Goal: Find specific page/section: Find specific page/section

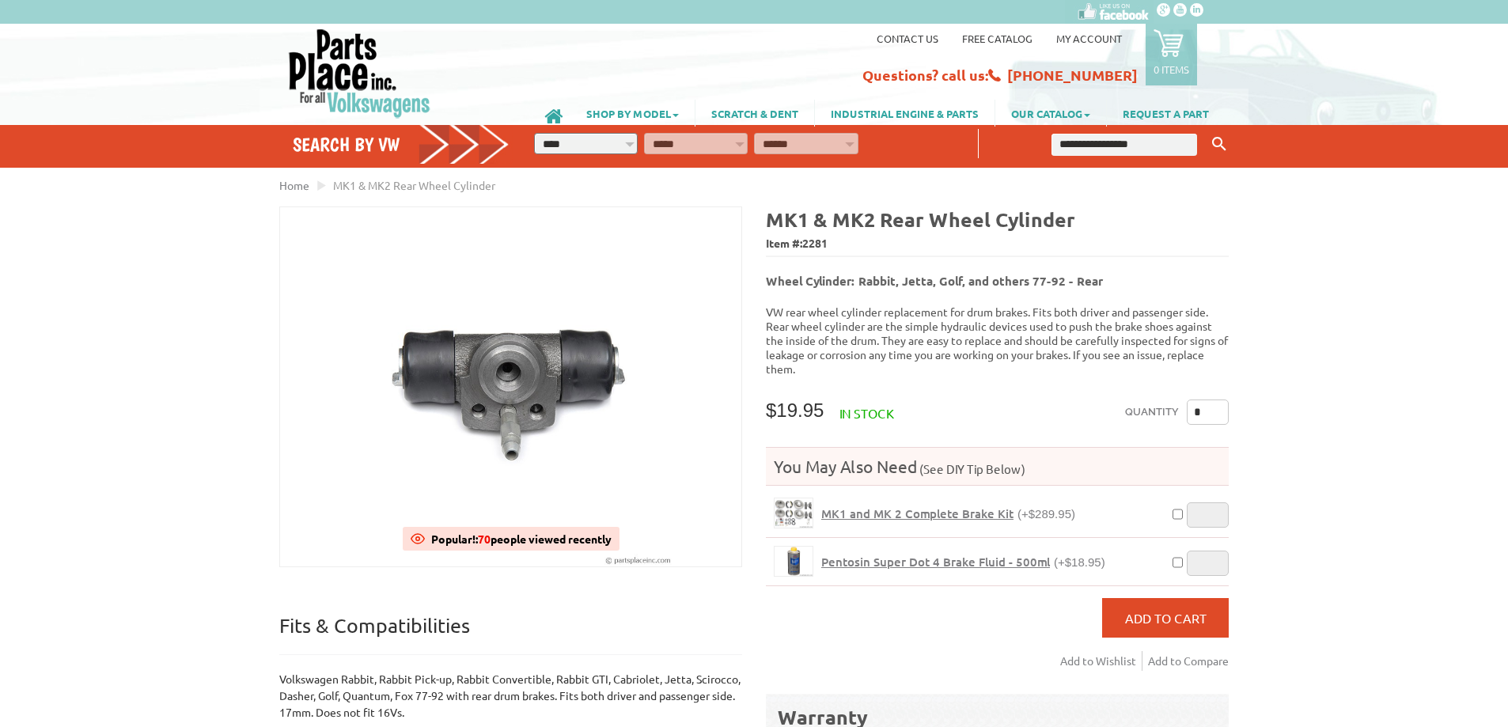
click at [628, 138] on select "**********" at bounding box center [586, 143] width 104 height 21
select select "*********"
click at [534, 133] on select "**********" at bounding box center [586, 143] width 104 height 21
click at [704, 145] on select "**********" at bounding box center [696, 143] width 104 height 21
select select "*********"
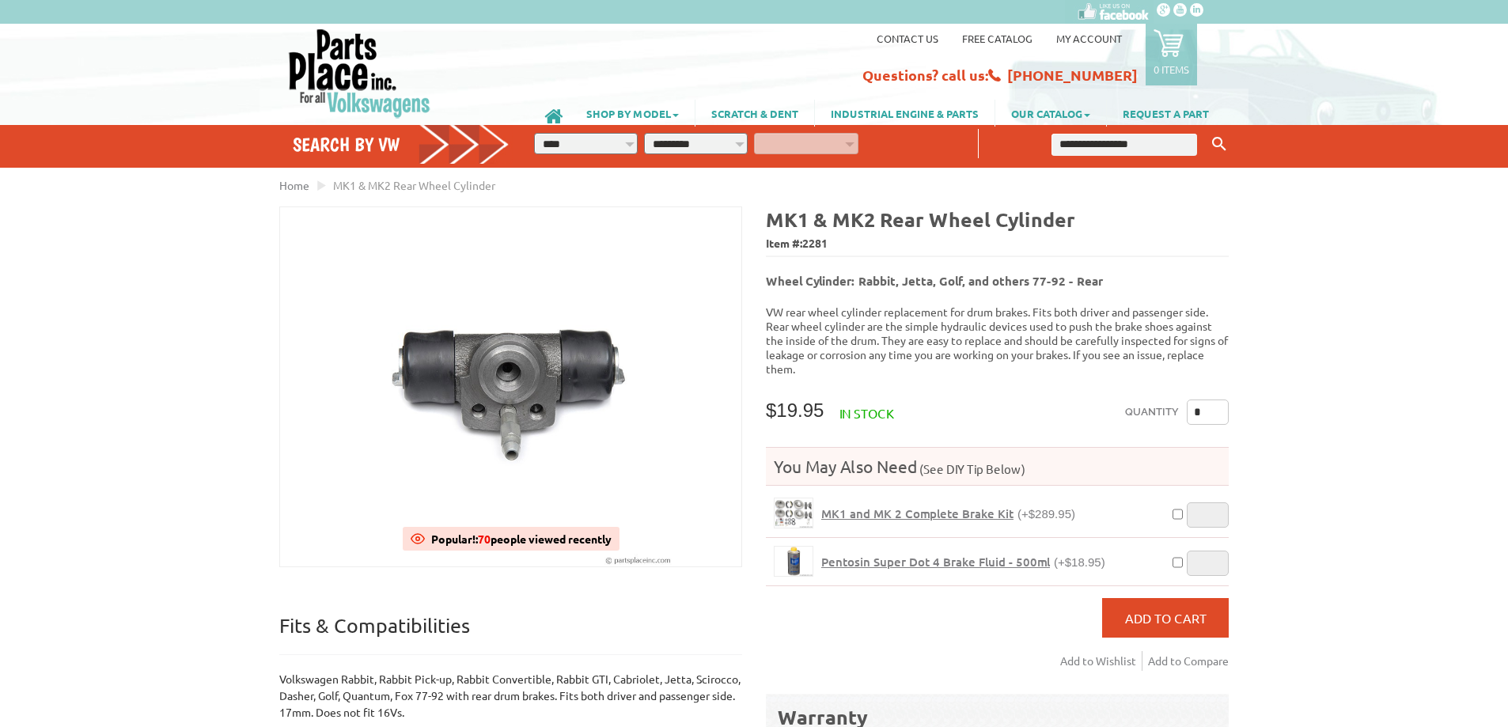
click at [644, 133] on select "**********" at bounding box center [696, 143] width 104 height 21
click at [795, 138] on select "**********" at bounding box center [806, 143] width 104 height 21
select select "*********"
click at [754, 133] on select "**********" at bounding box center [806, 143] width 104 height 21
click at [878, 142] on icon "button" at bounding box center [878, 142] width 14 height 14
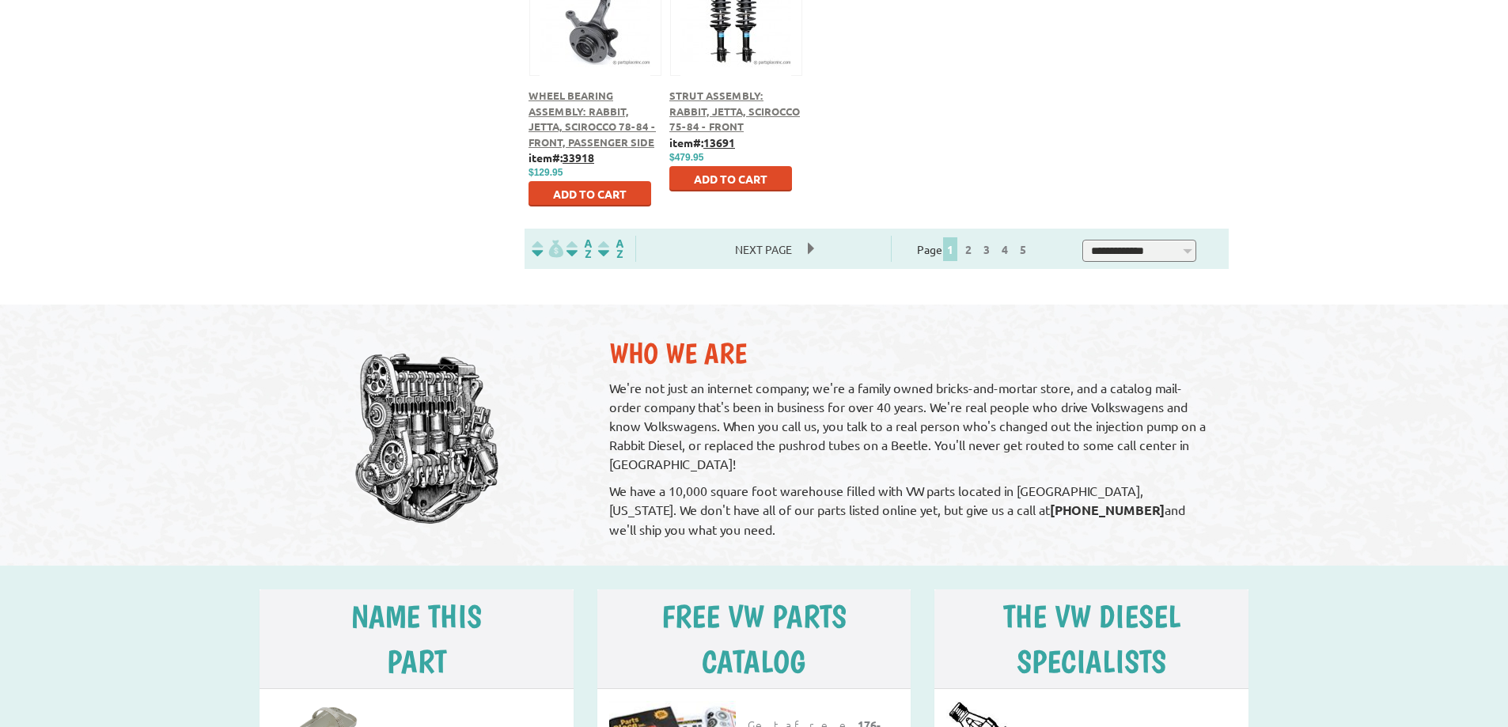
scroll to position [949, 0]
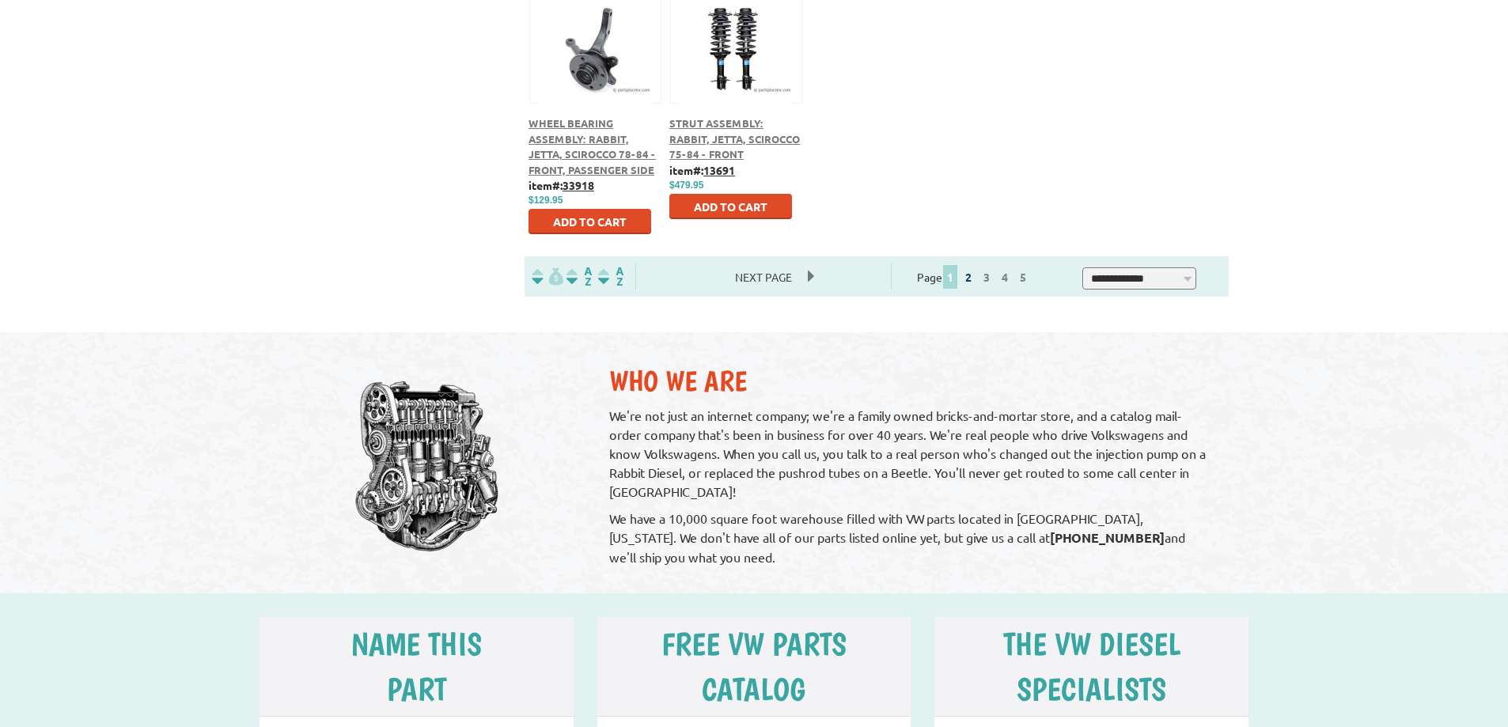
click at [976, 274] on link "2" at bounding box center [968, 277] width 14 height 14
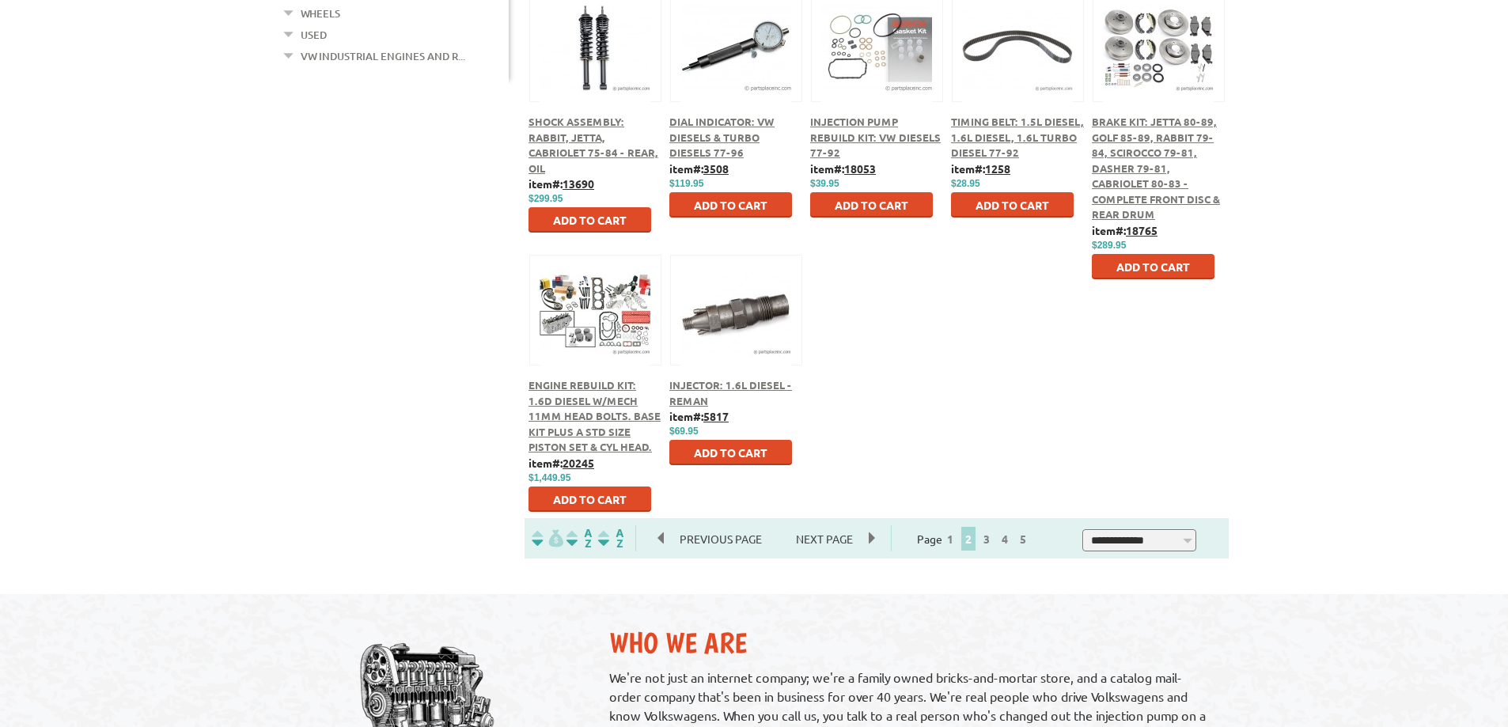
scroll to position [712, 0]
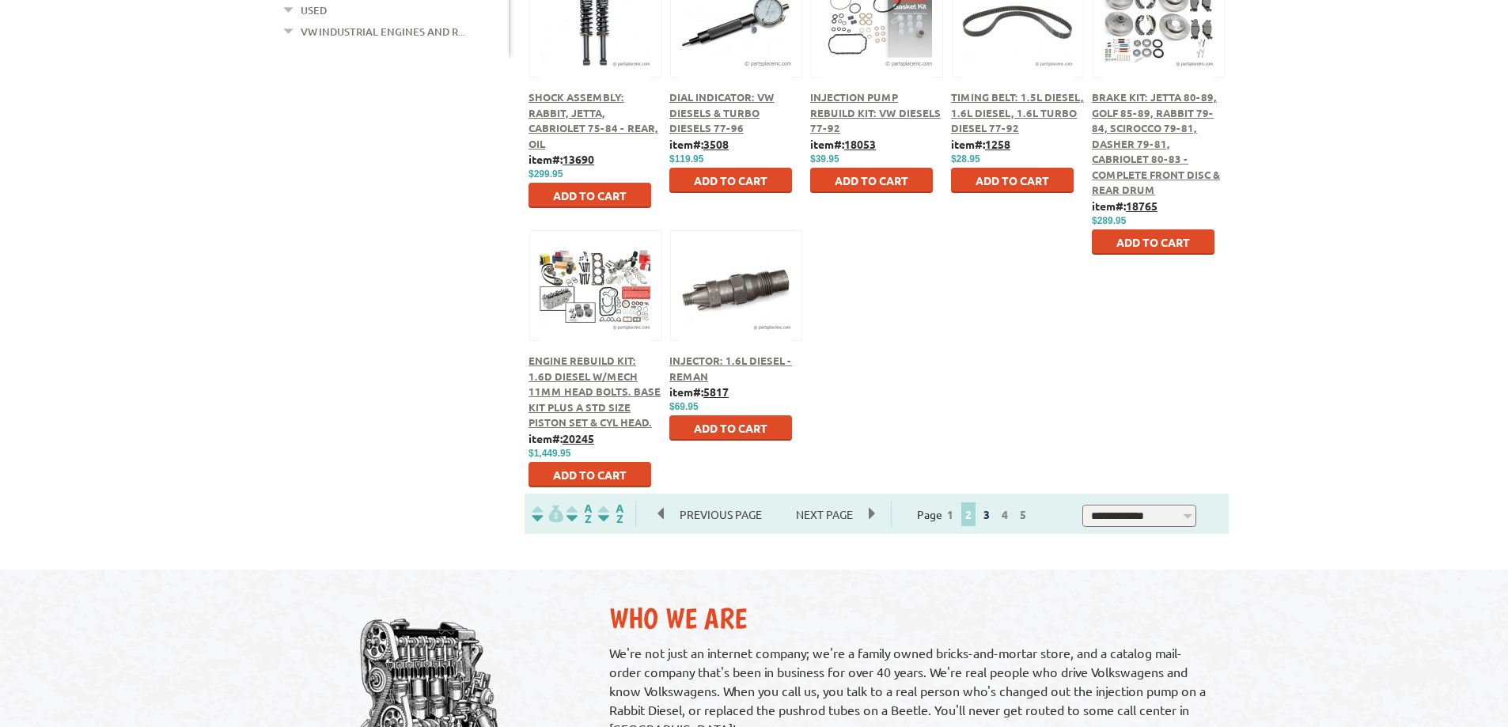
click at [994, 514] on link "3" at bounding box center [987, 514] width 14 height 14
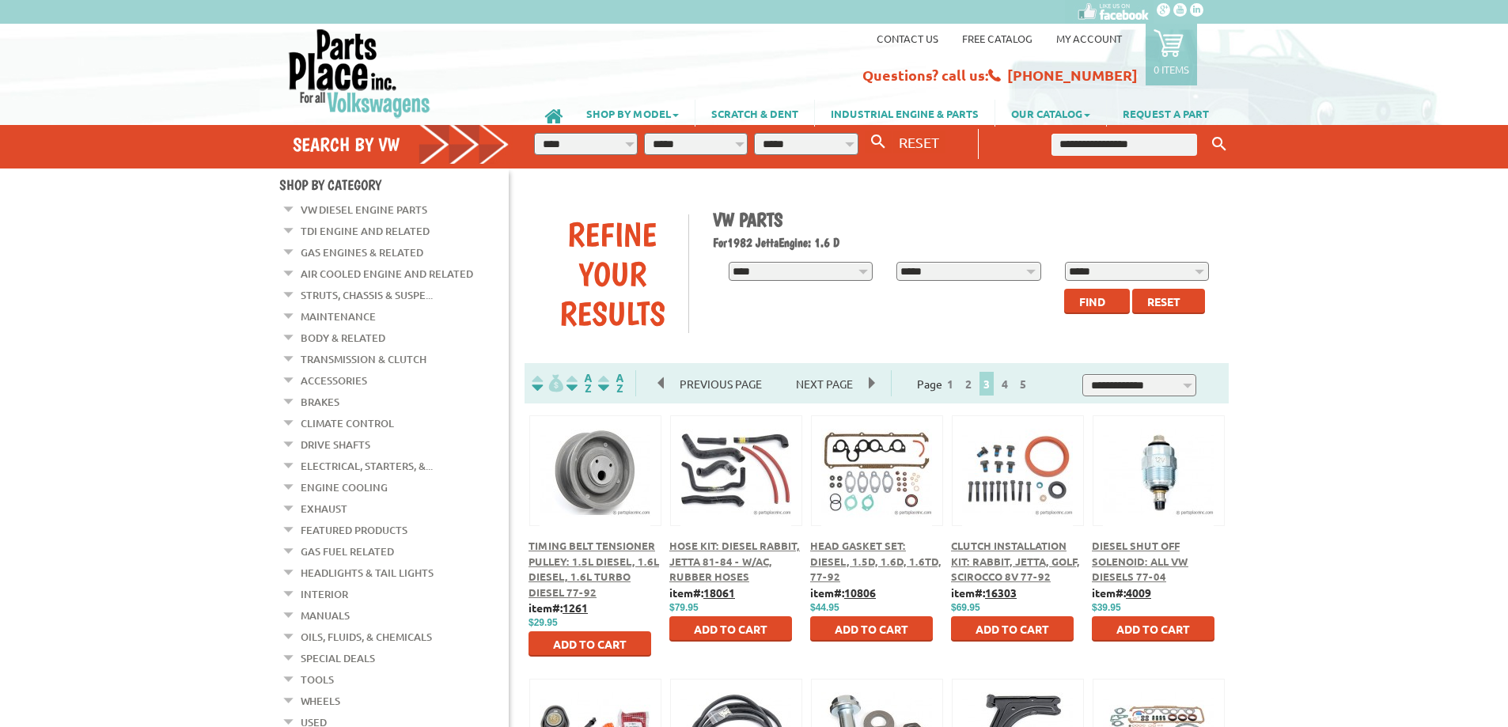
scroll to position [79, 0]
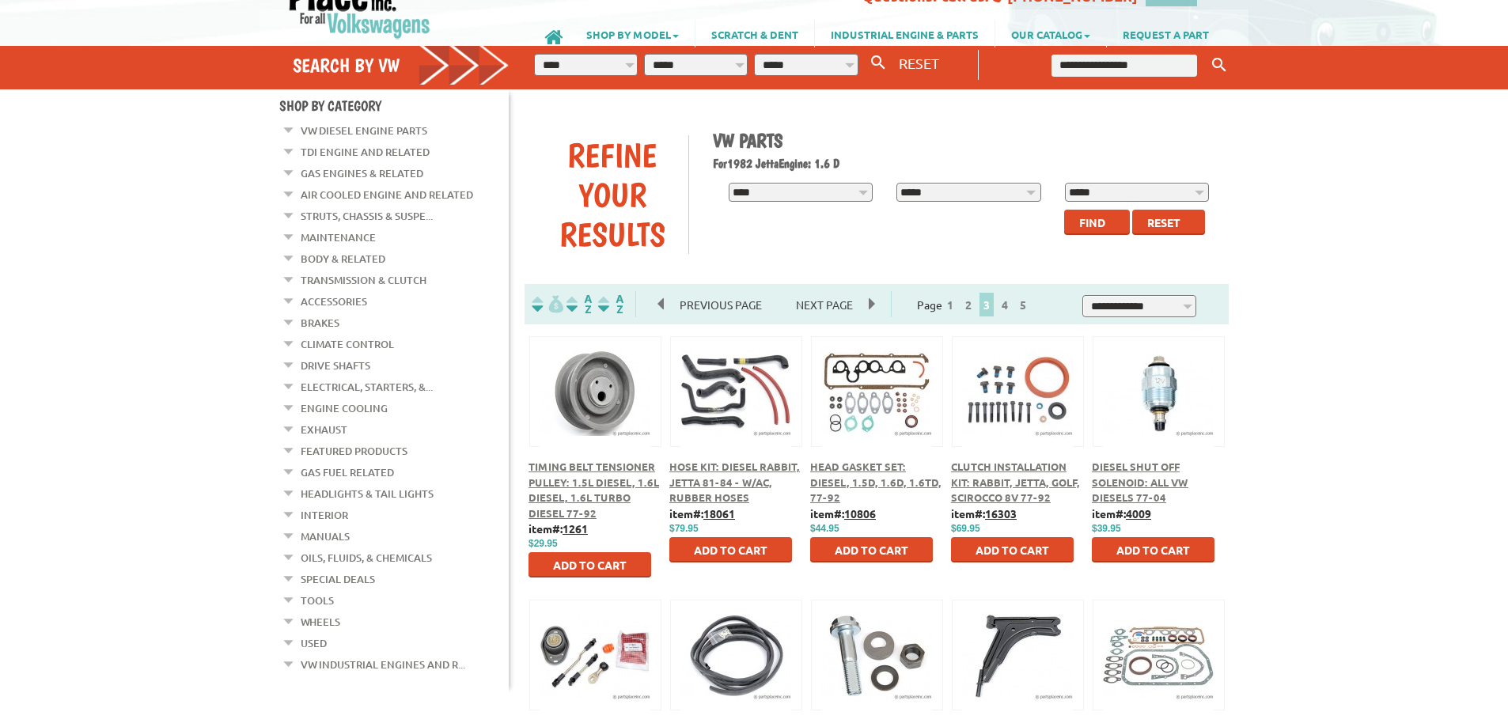
click at [712, 487] on span "Hose Kit: Diesel Rabbit, Jetta 81-84 - w/AC, Rubber Hoses" at bounding box center [734, 482] width 131 height 44
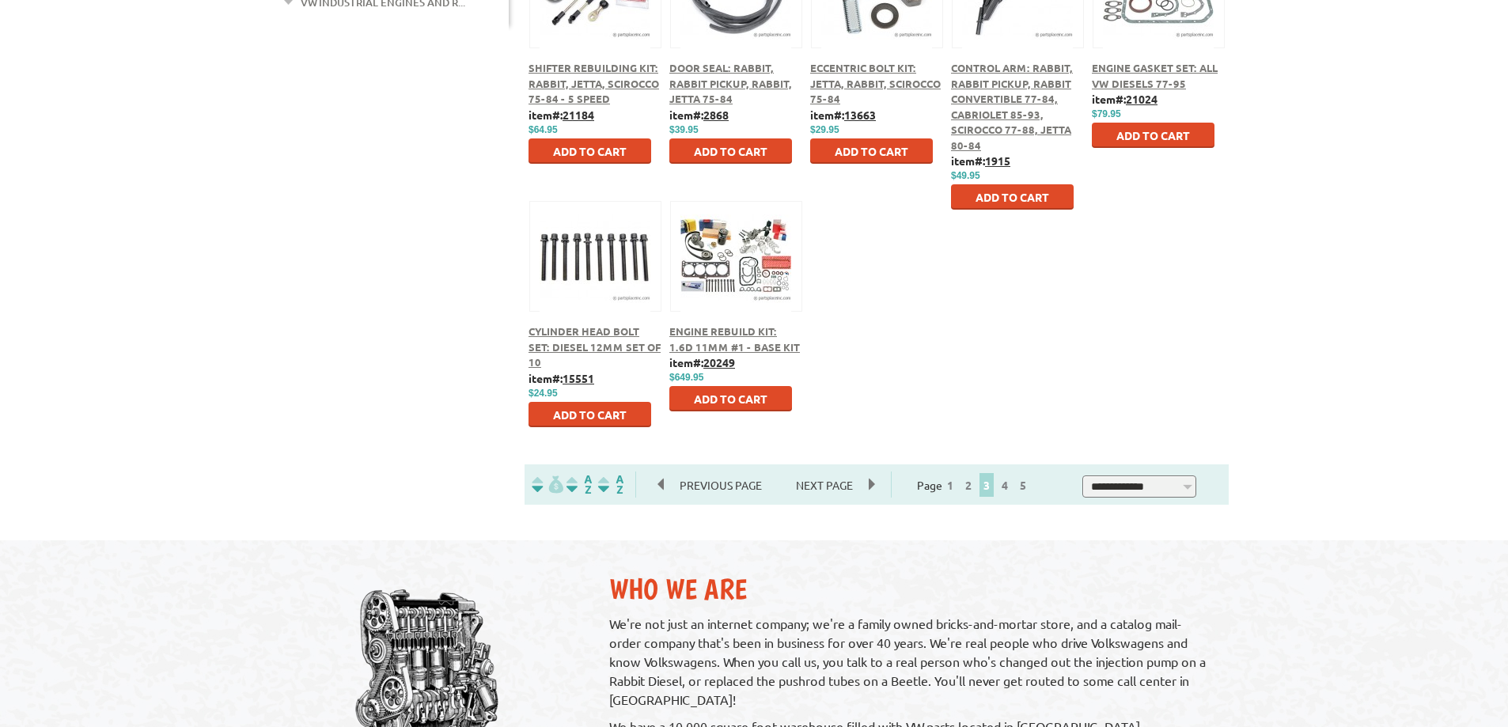
scroll to position [870, 0]
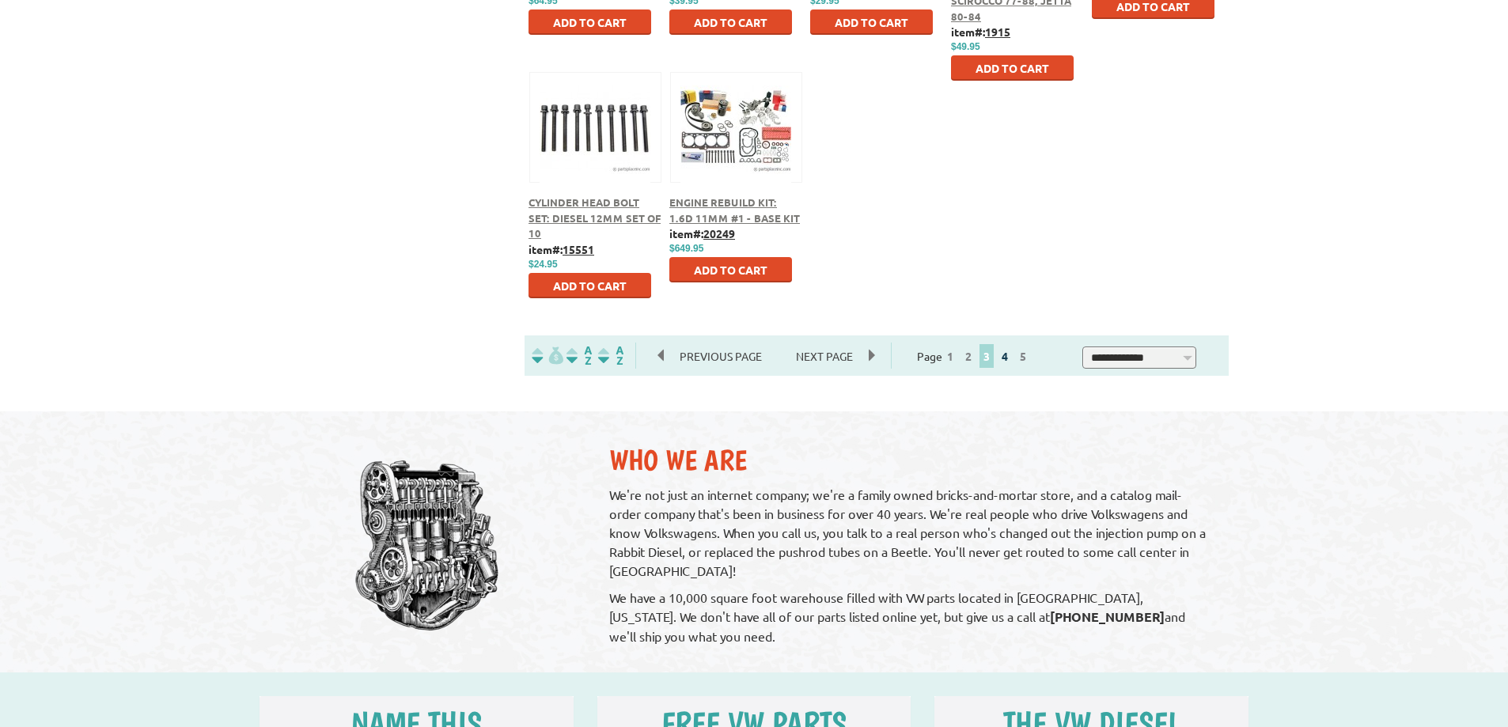
click at [1012, 353] on link "4" at bounding box center [1005, 356] width 14 height 14
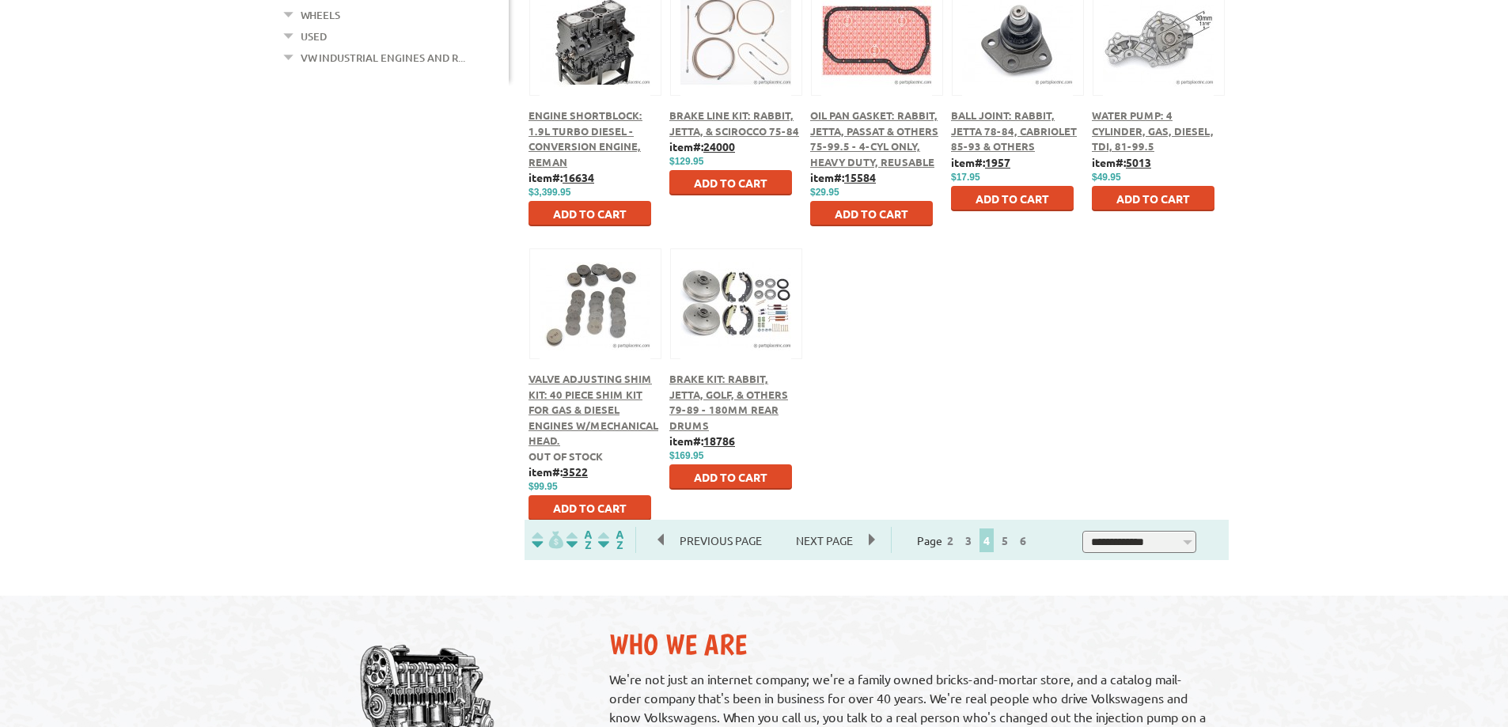
scroll to position [712, 0]
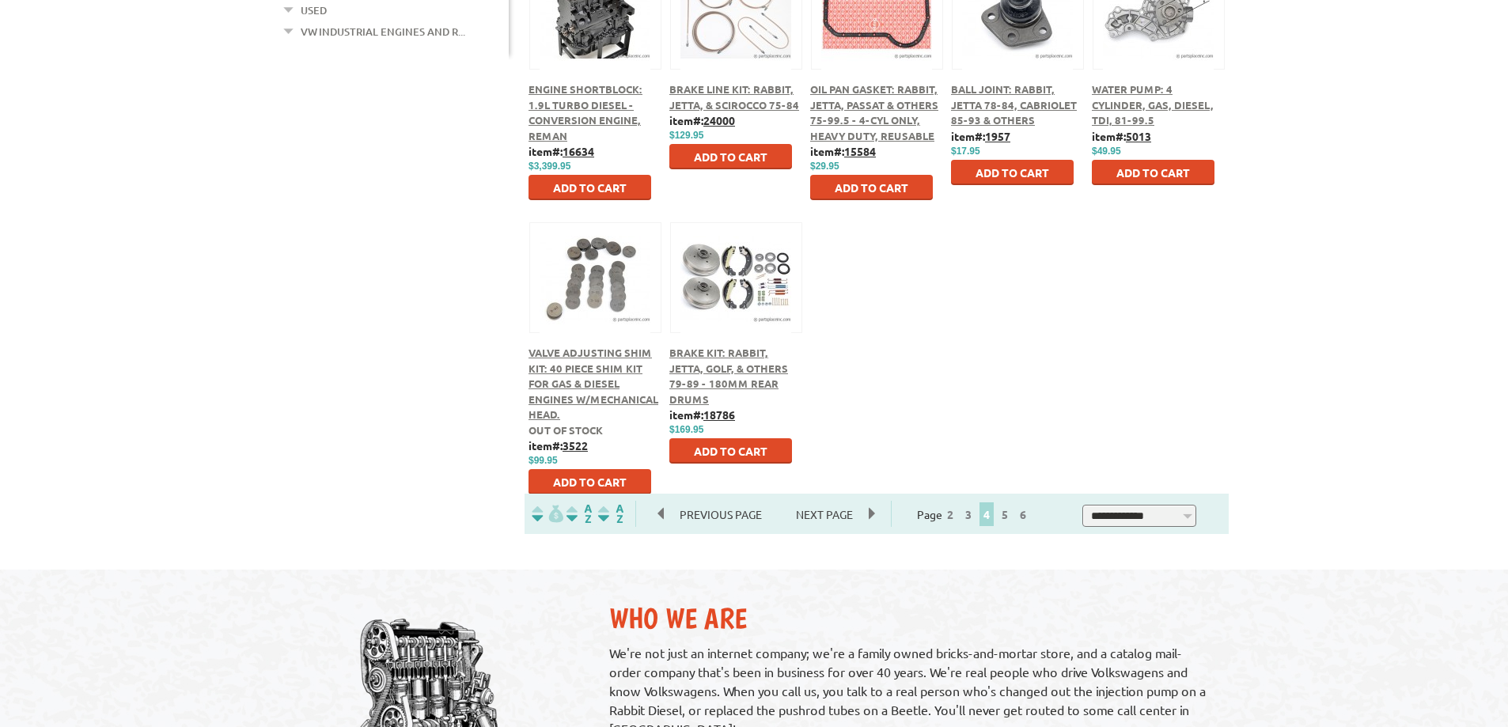
click at [712, 366] on span "Brake Kit: Rabbit, Jetta, Golf, & Others 79-89 - 180mm Rear Drums" at bounding box center [728, 376] width 119 height 60
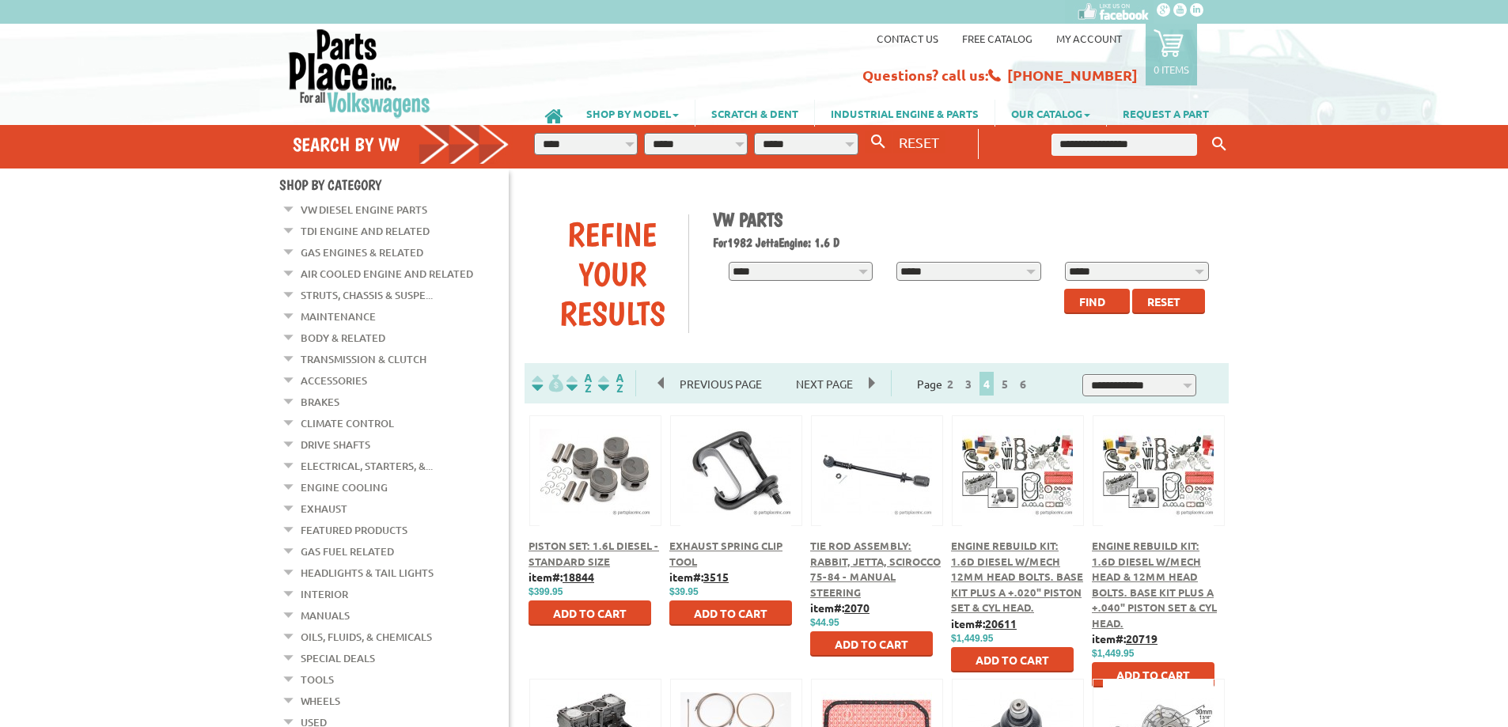
scroll to position [713, 0]
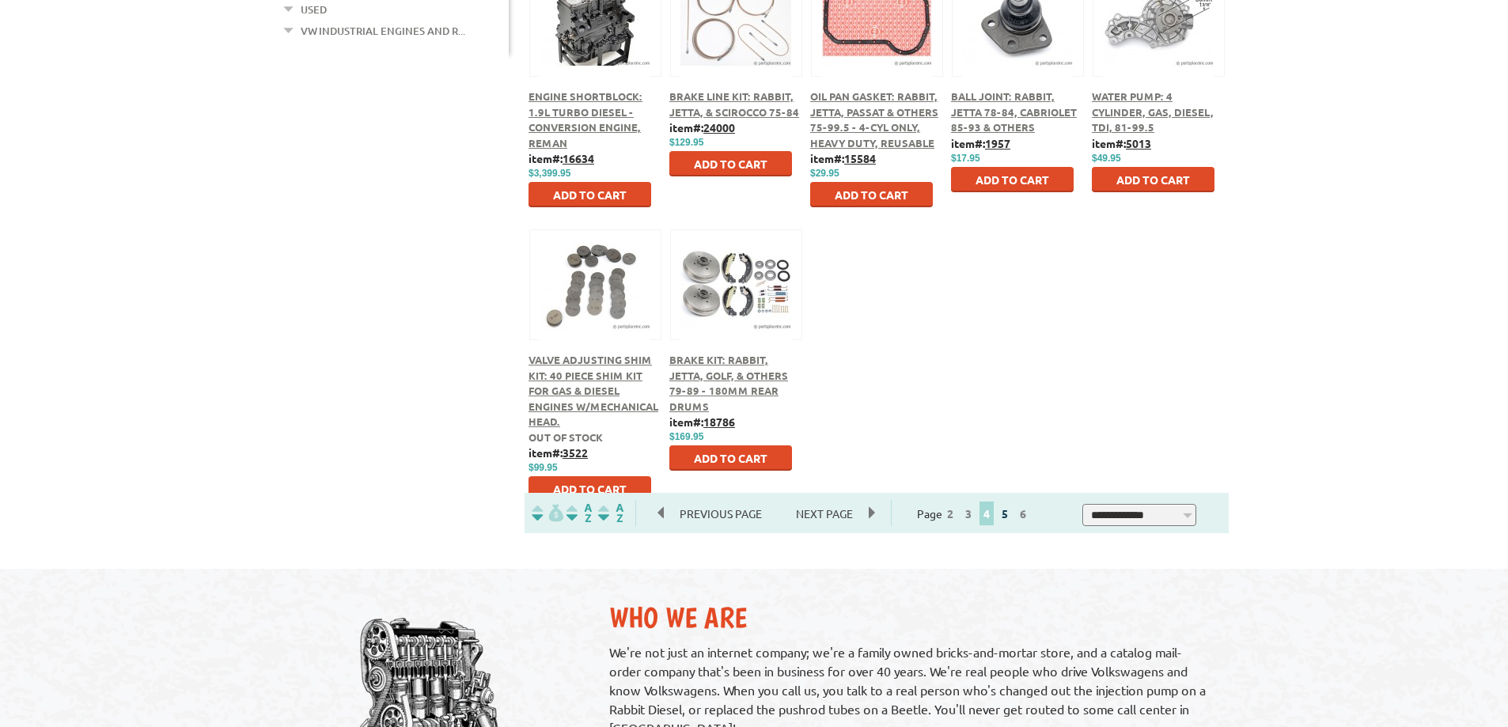
click at [1012, 516] on link "5" at bounding box center [1005, 513] width 14 height 14
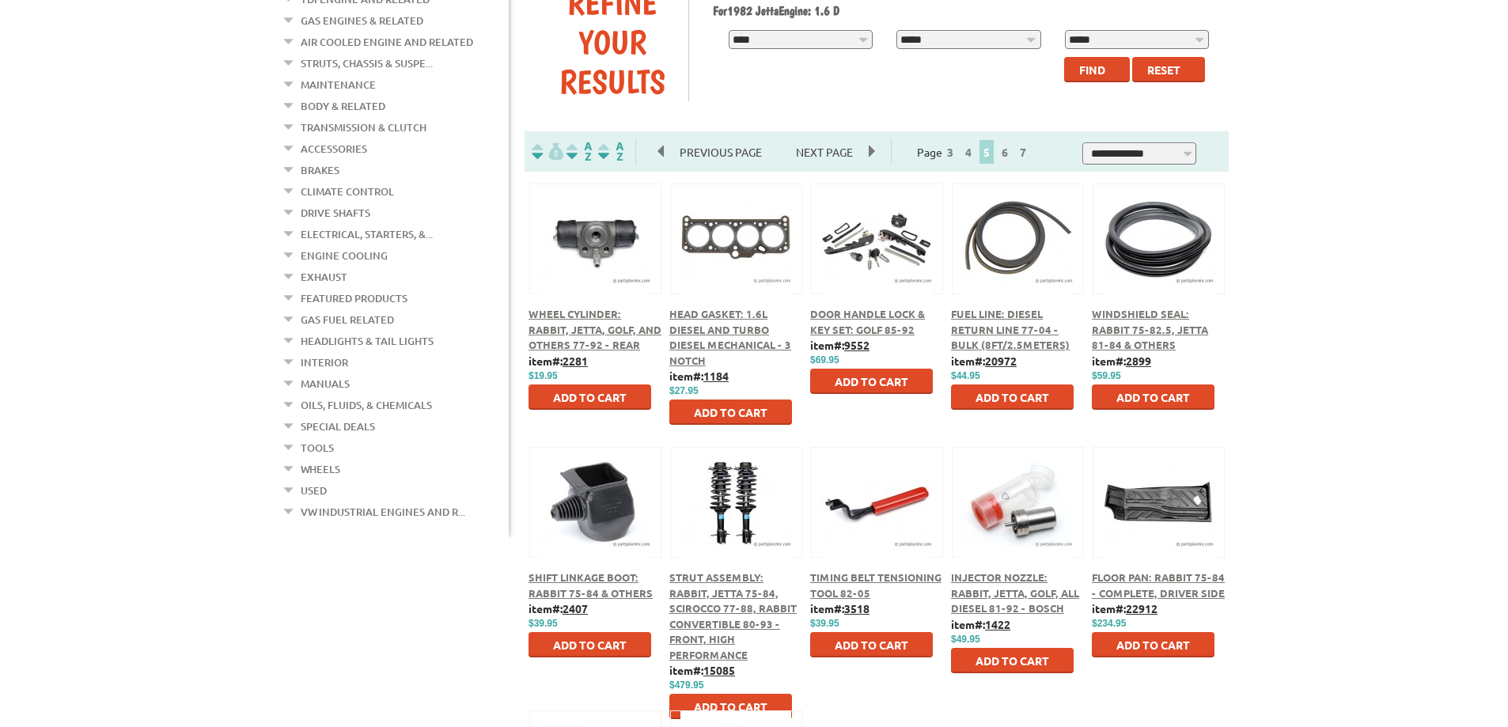
scroll to position [237, 0]
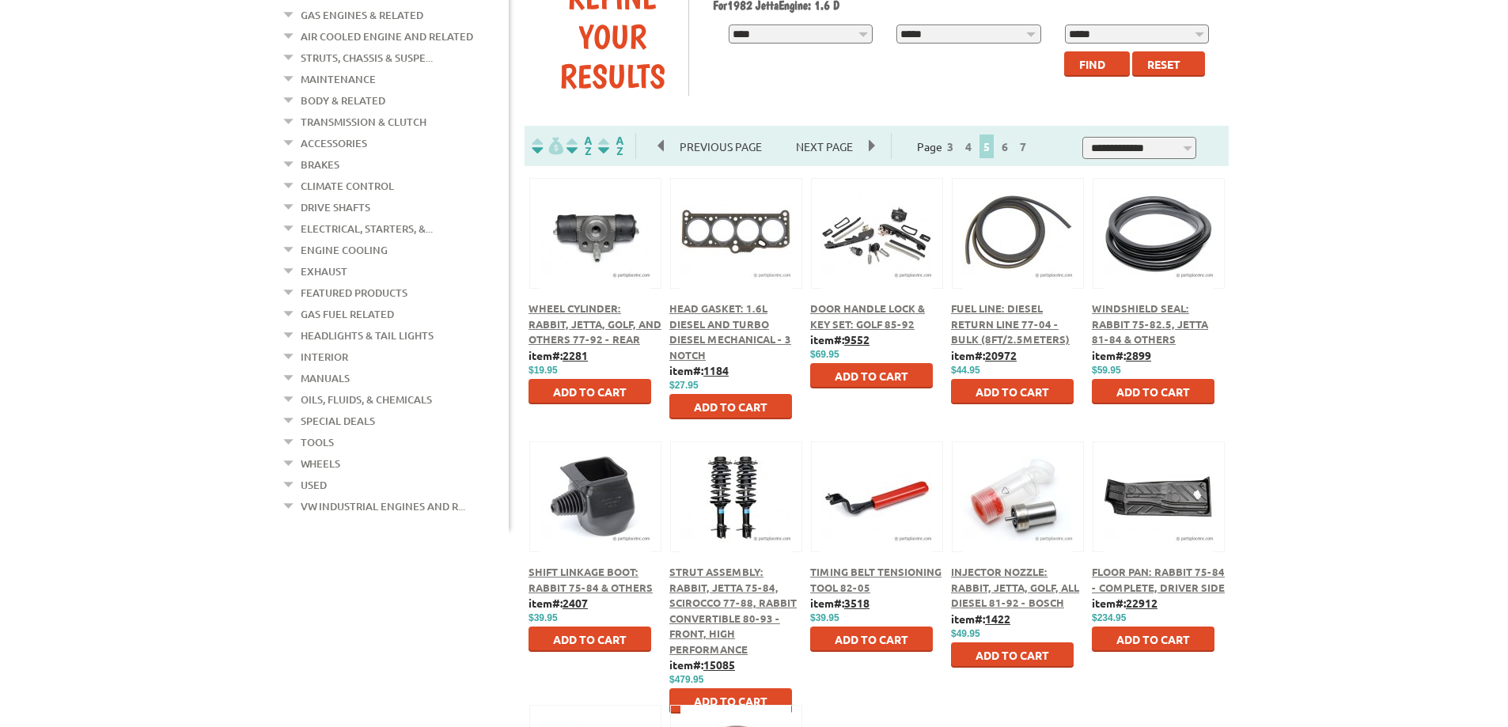
click at [606, 516] on div at bounding box center [595, 479] width 131 height 74
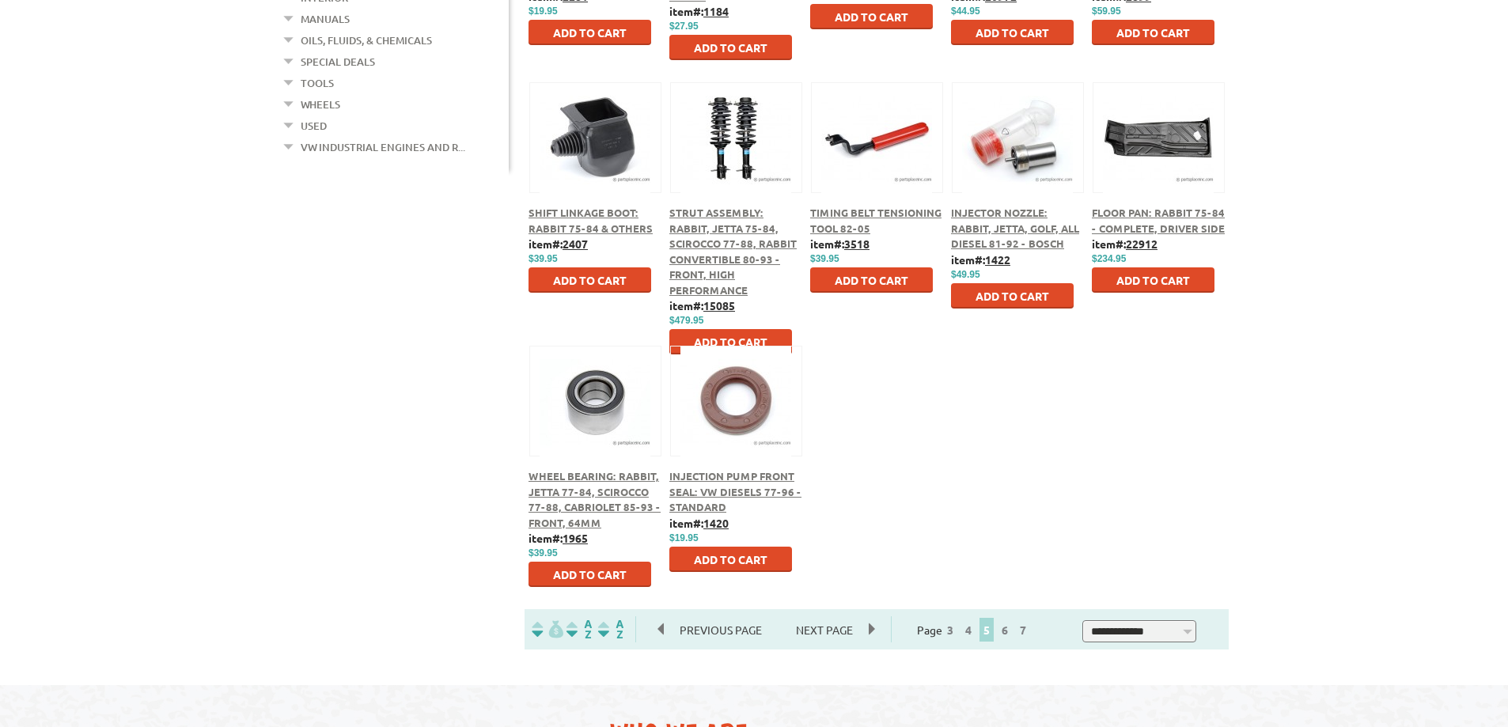
scroll to position [712, 0]
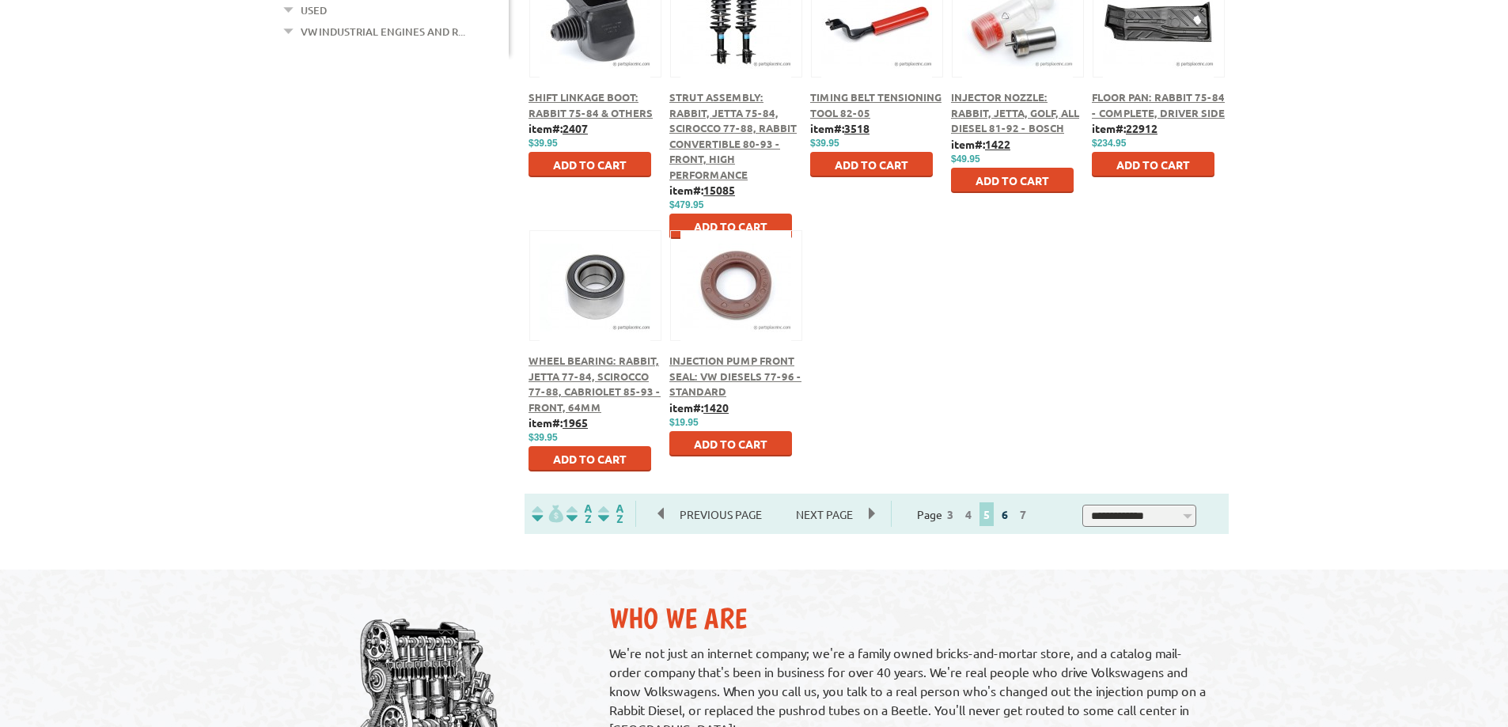
click at [1012, 517] on link "6" at bounding box center [1005, 514] width 14 height 14
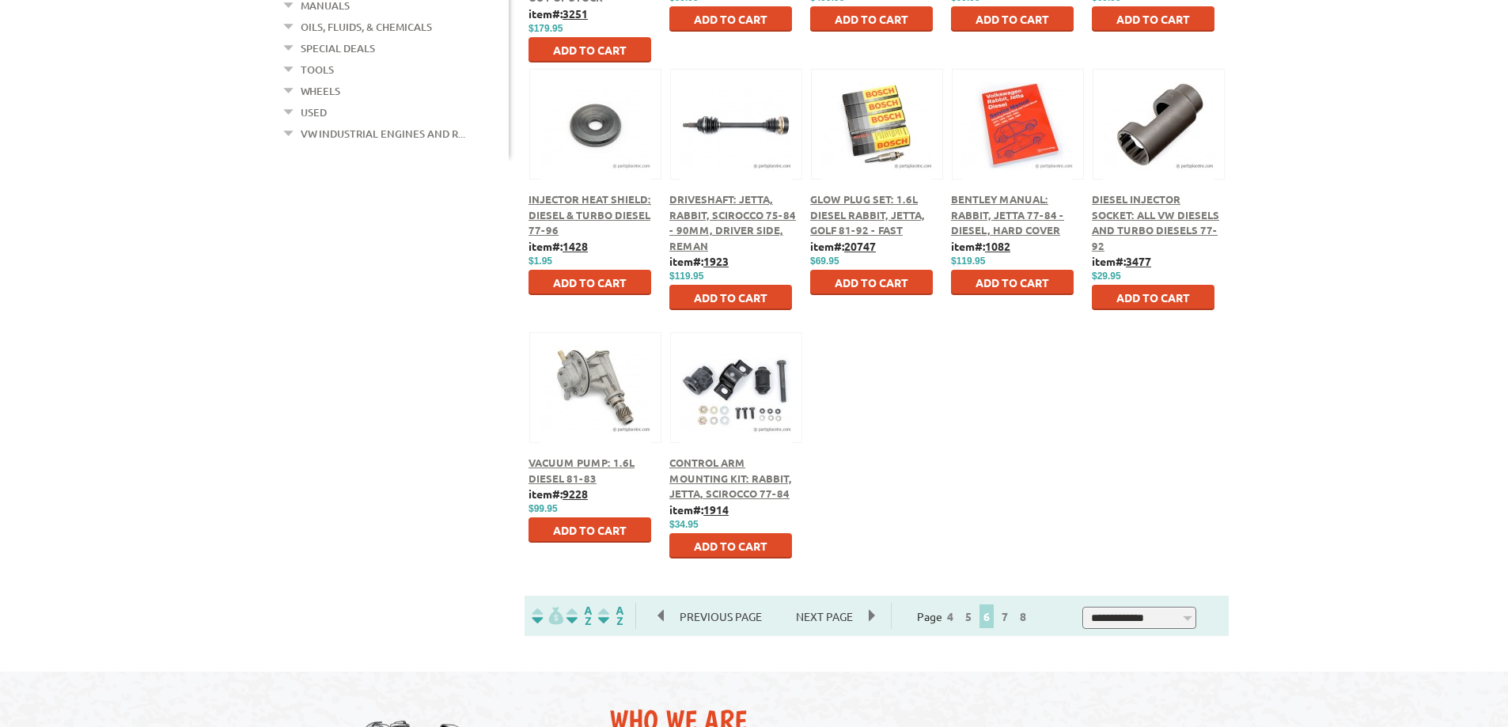
scroll to position [712, 0]
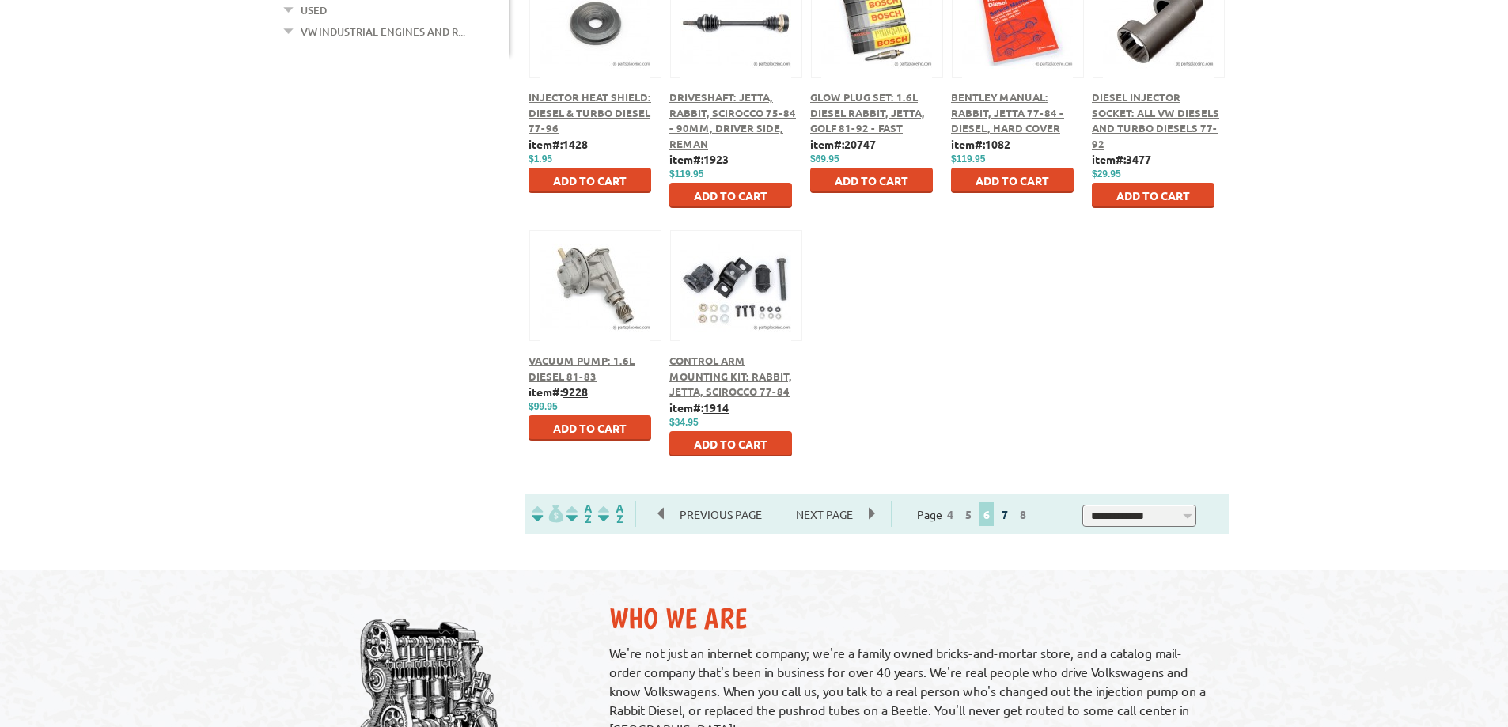
click at [1012, 512] on link "7" at bounding box center [1005, 514] width 14 height 14
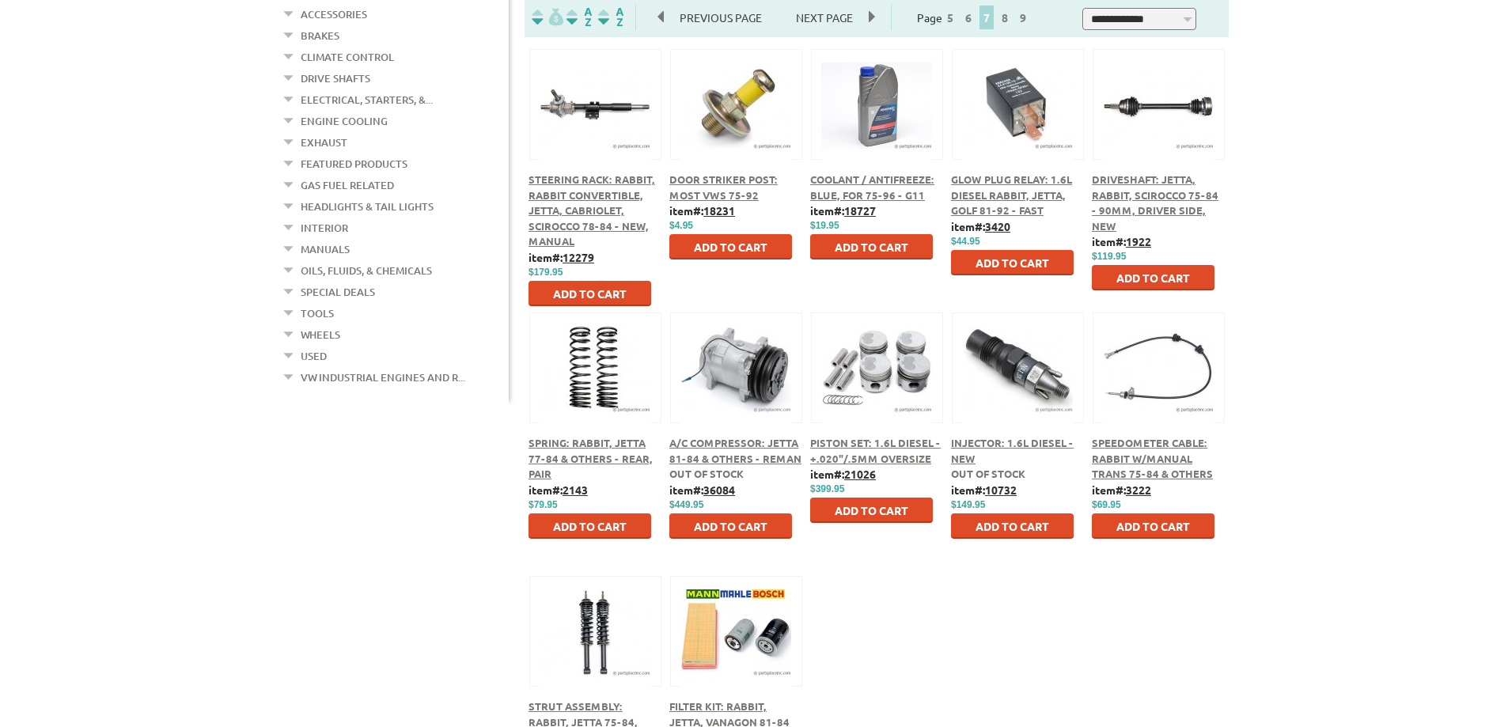
scroll to position [633, 0]
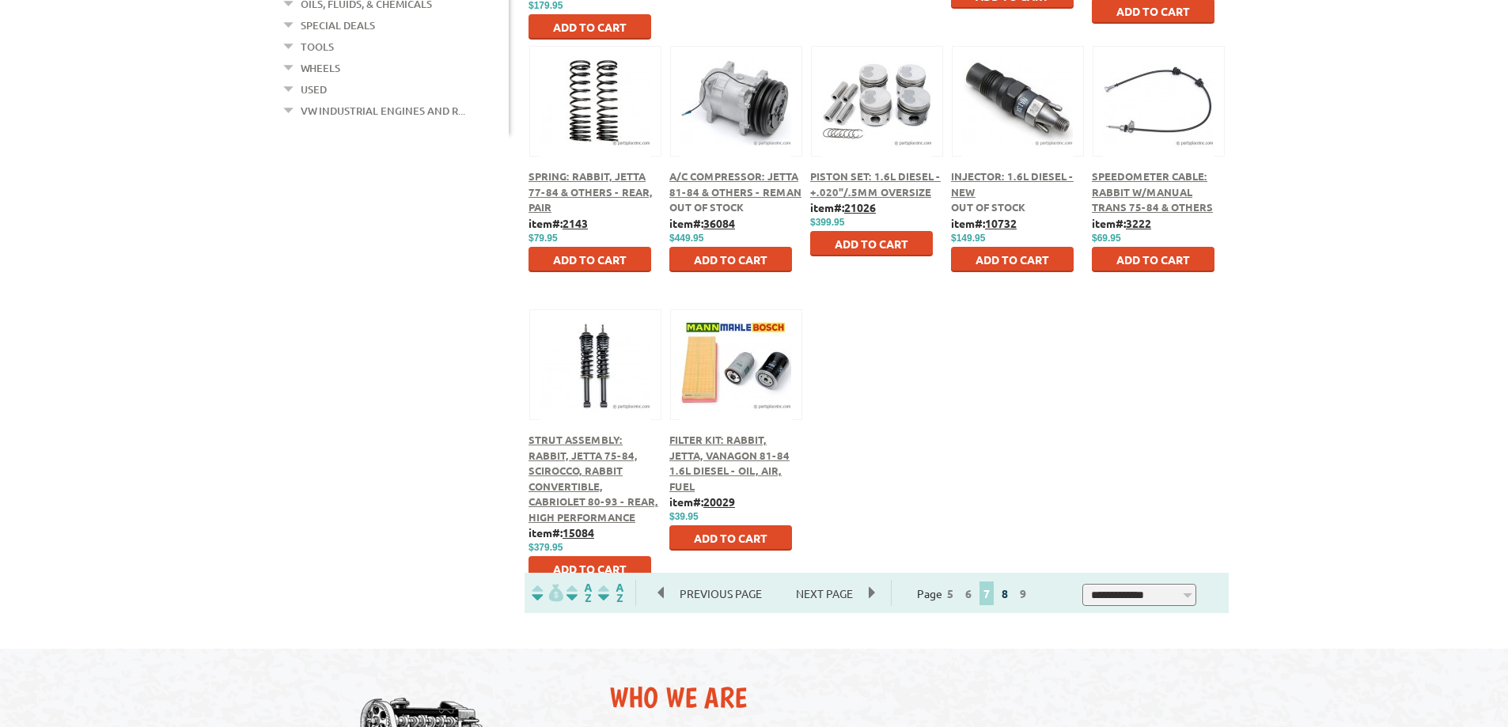
click at [1012, 593] on link "8" at bounding box center [1005, 593] width 14 height 14
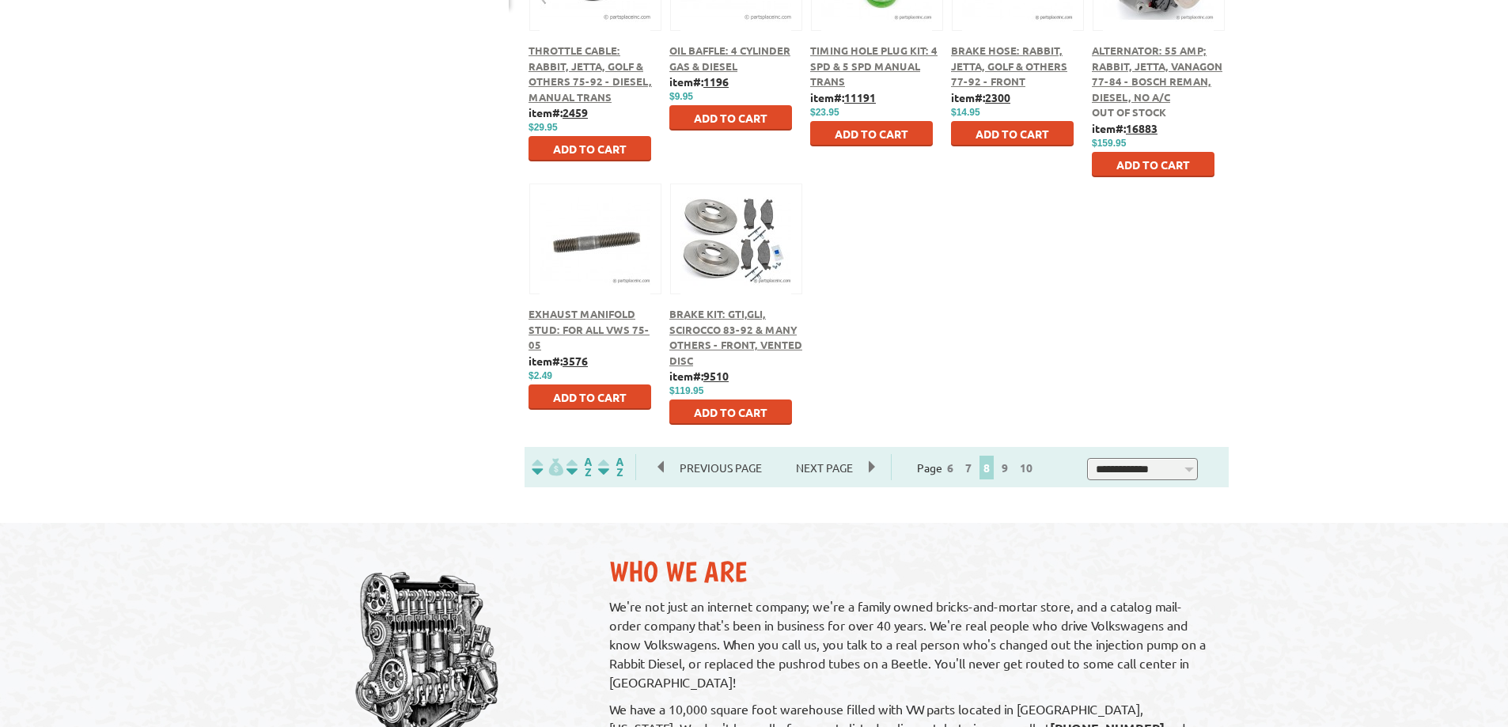
scroll to position [791, 0]
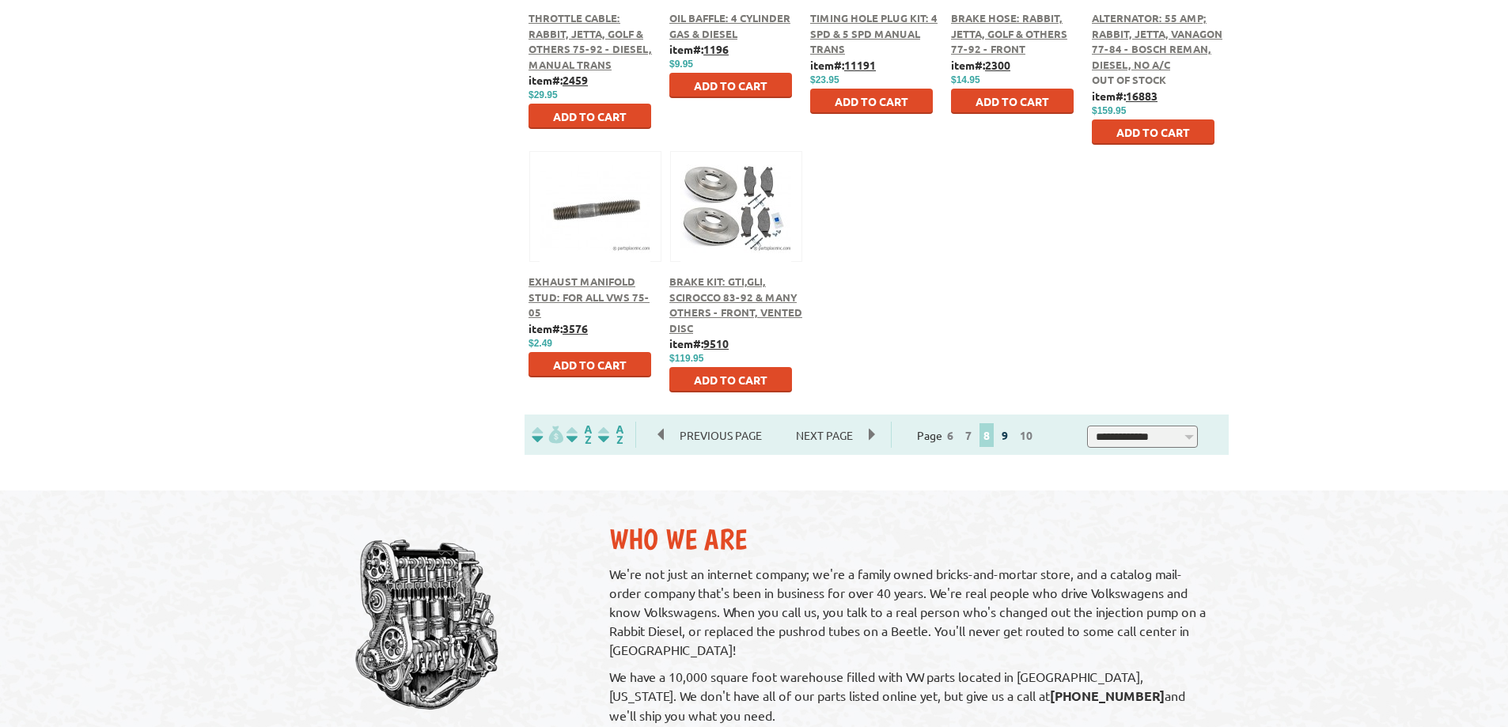
click at [1012, 436] on link "9" at bounding box center [1005, 435] width 14 height 14
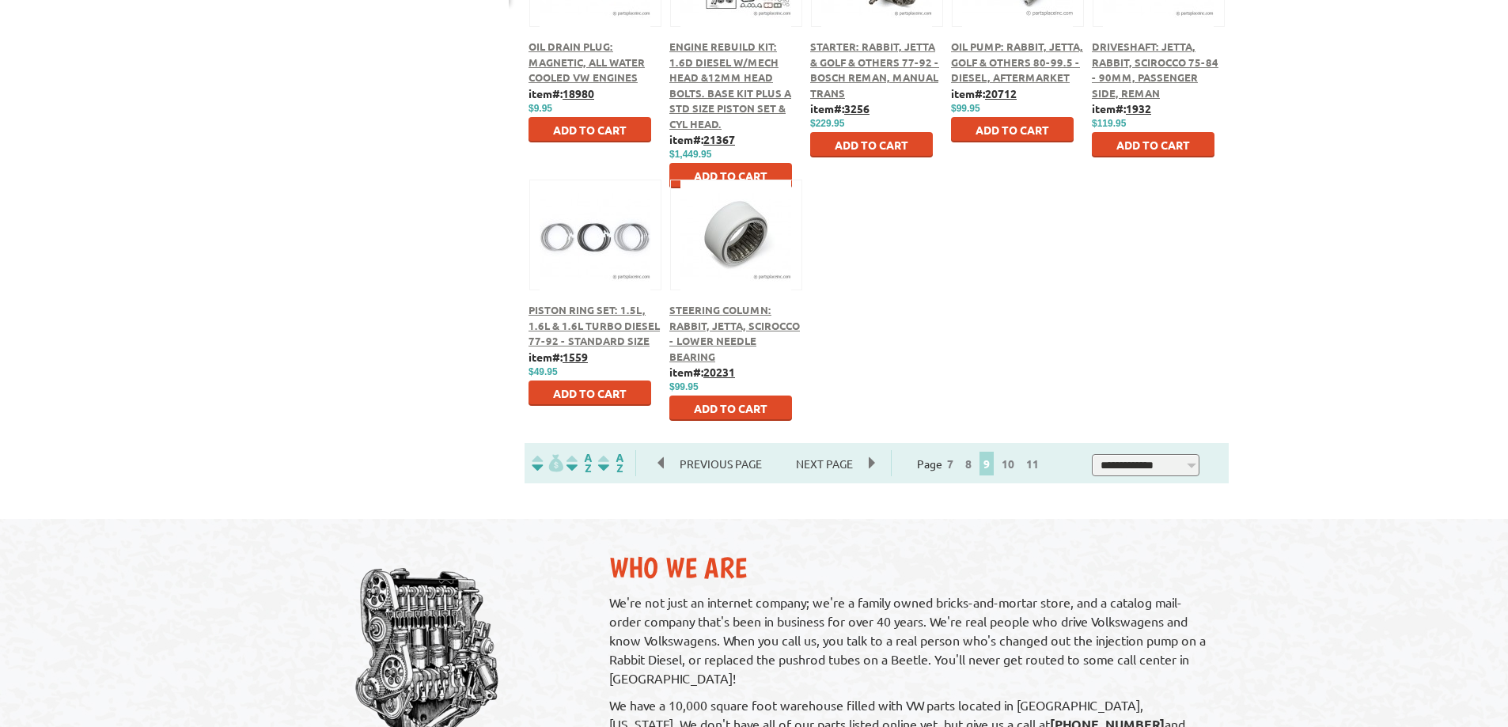
scroll to position [791, 0]
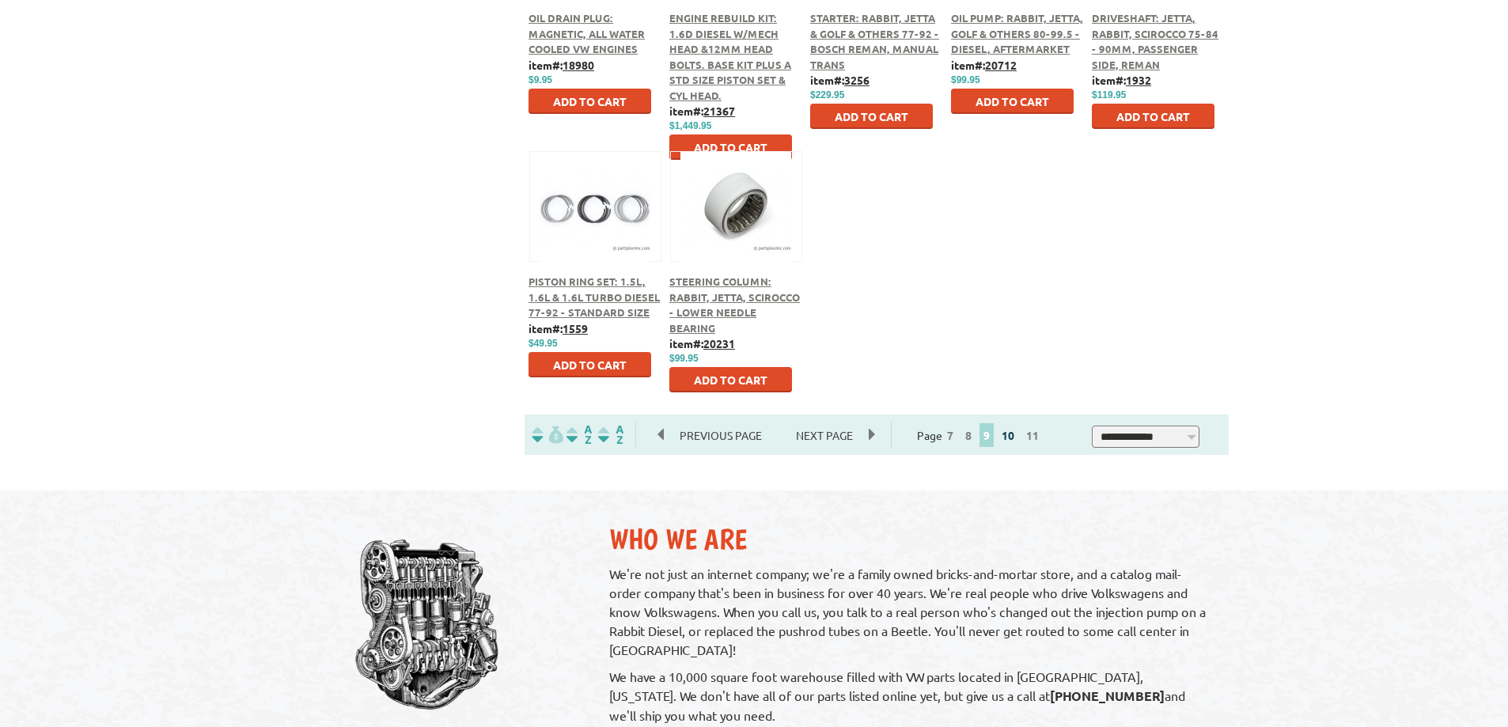
click at [1018, 439] on link "10" at bounding box center [1008, 435] width 21 height 14
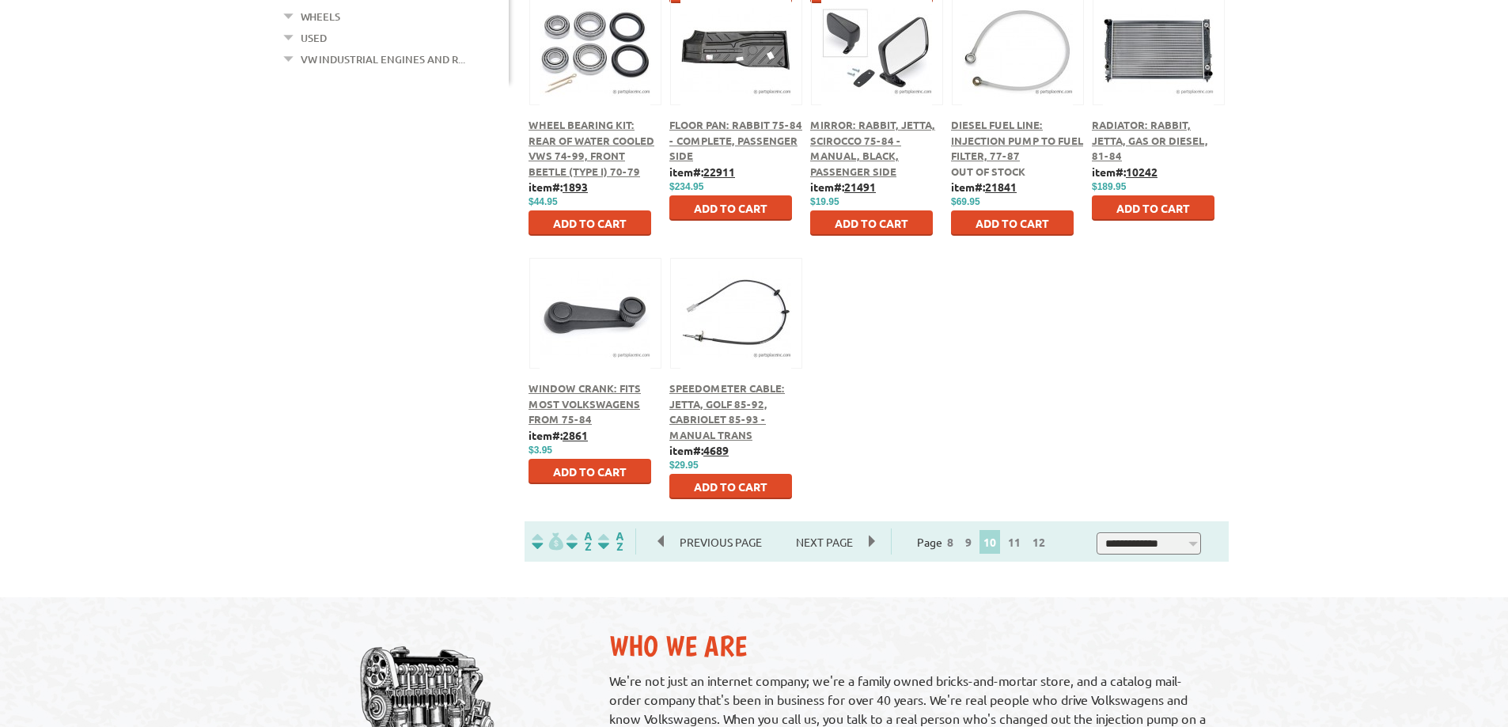
scroll to position [712, 0]
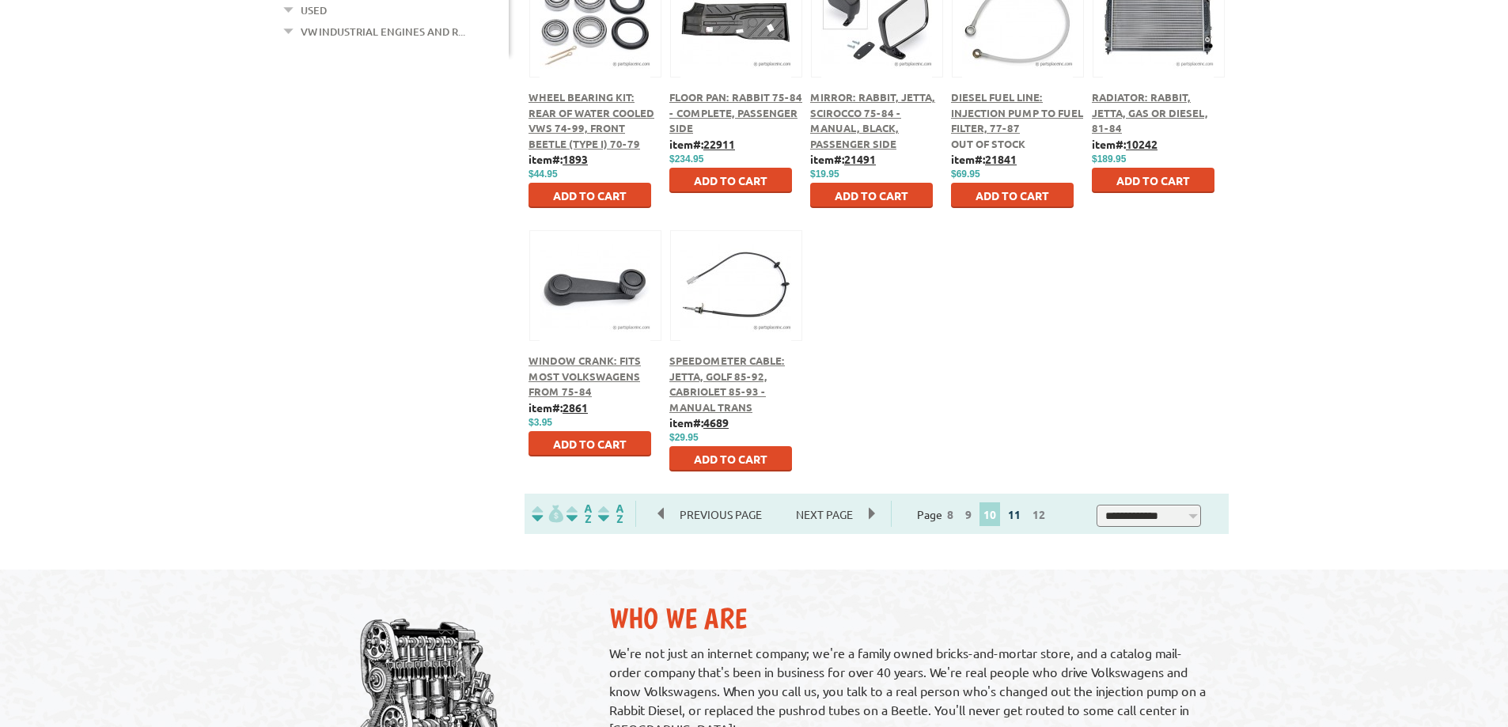
click at [1025, 518] on link "11" at bounding box center [1014, 514] width 21 height 14
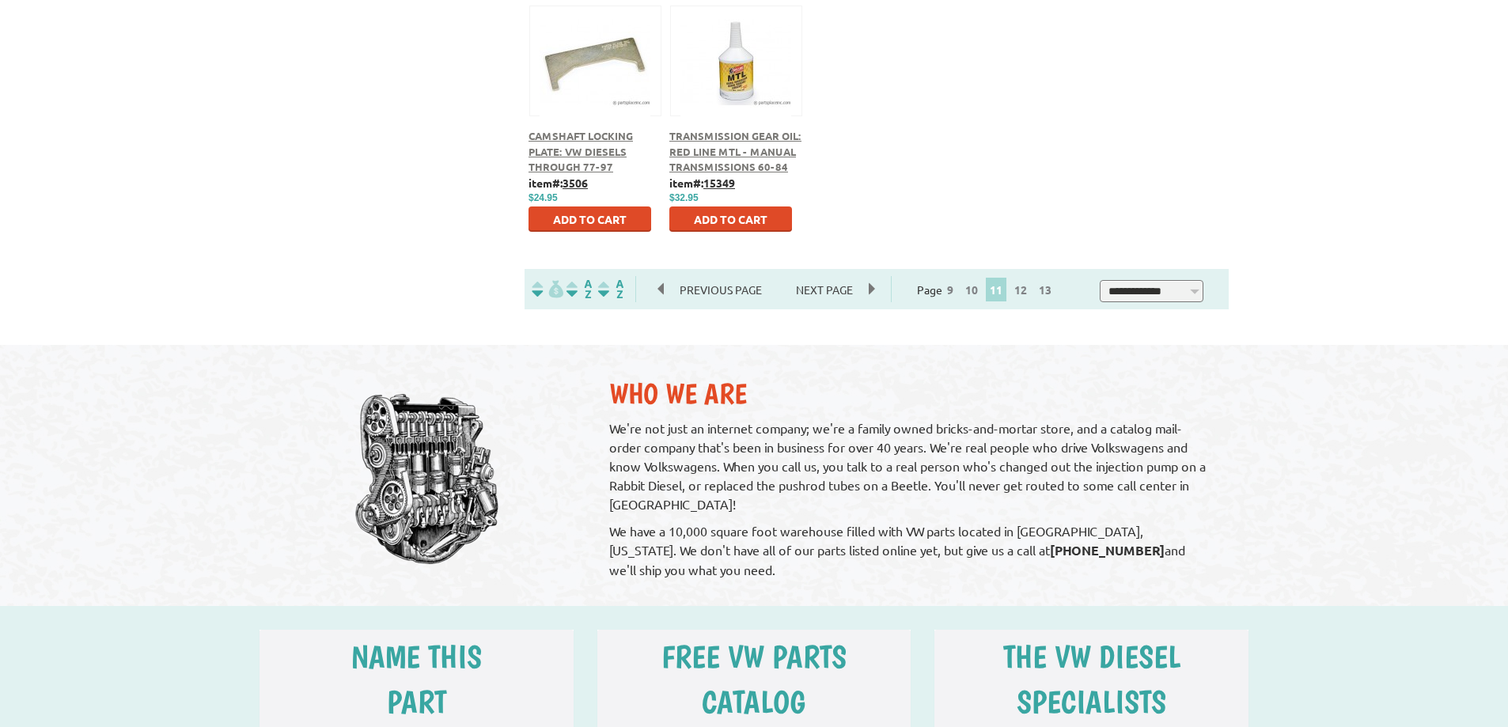
scroll to position [949, 0]
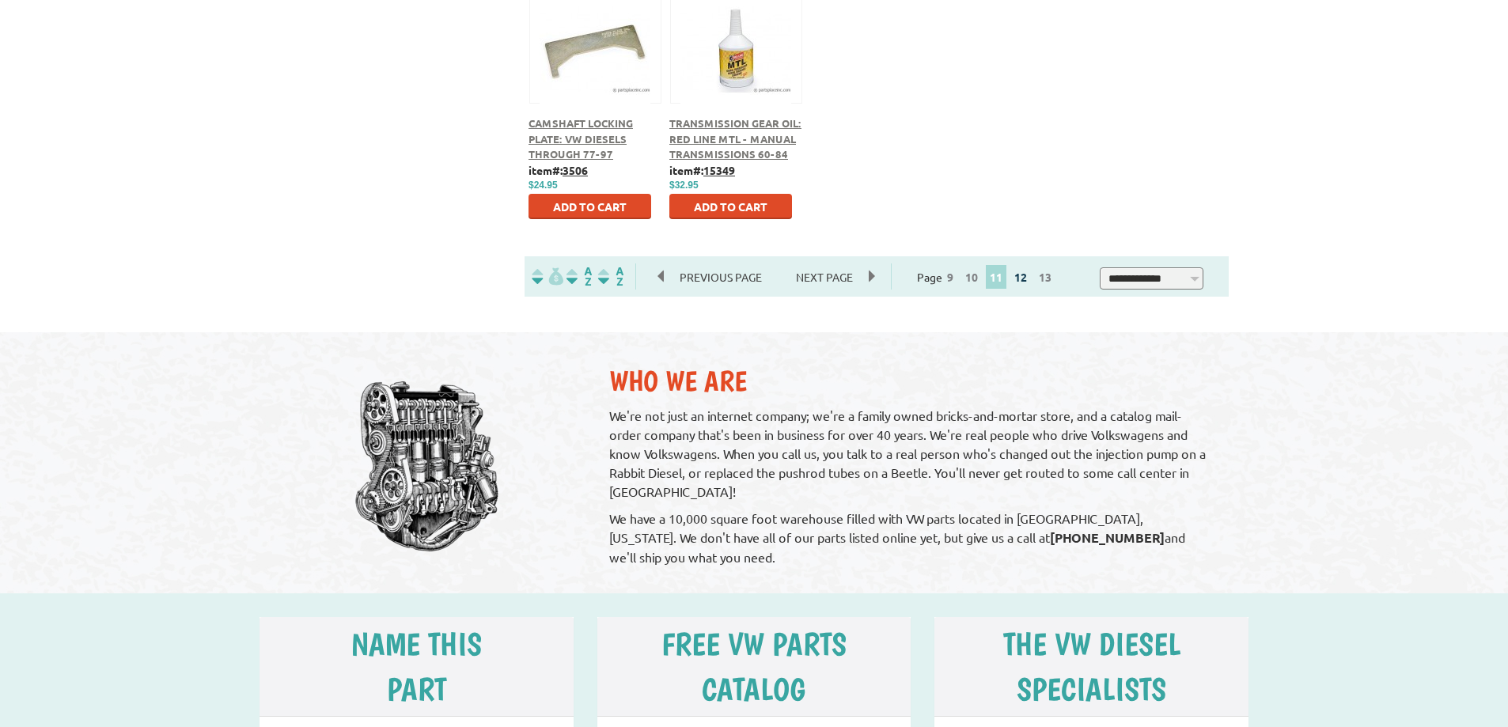
click at [1030, 275] on link "12" at bounding box center [1020, 277] width 21 height 14
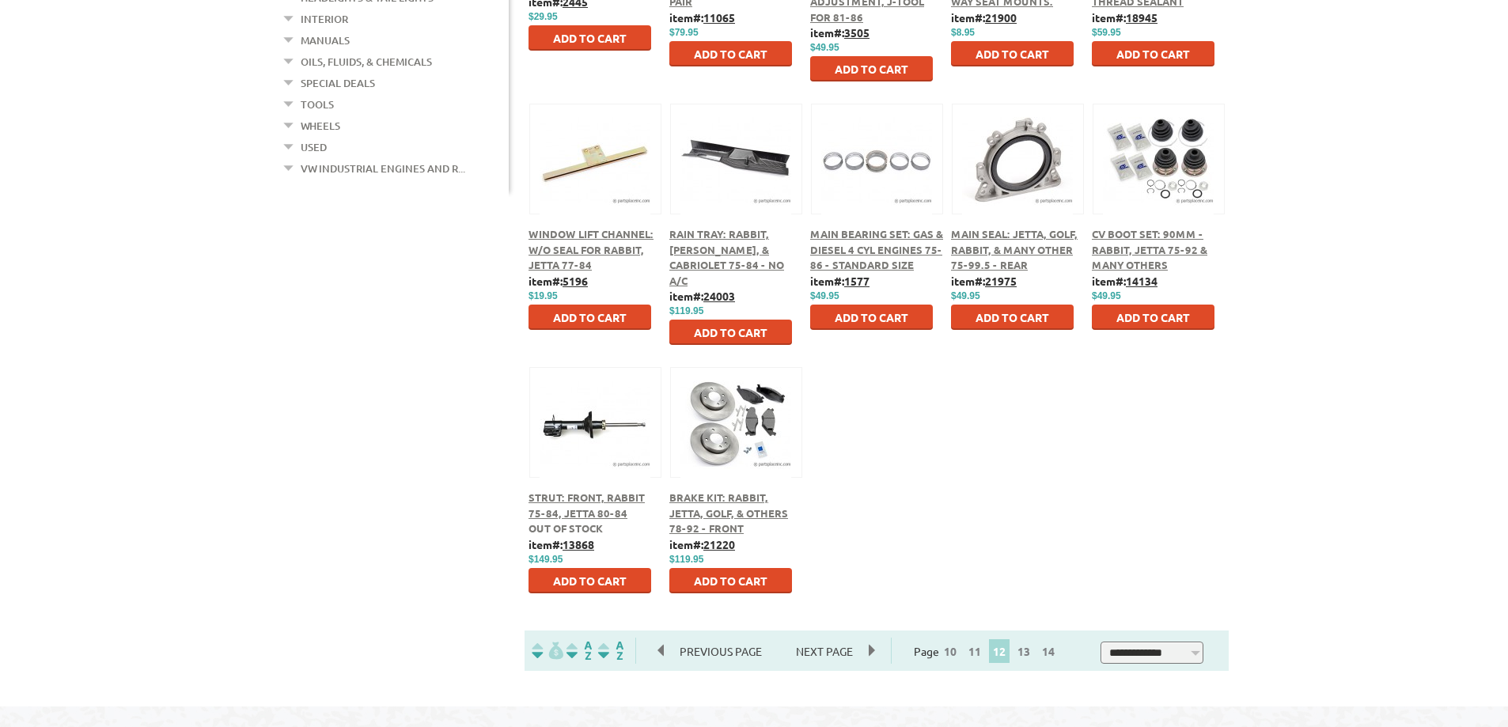
scroll to position [791, 0]
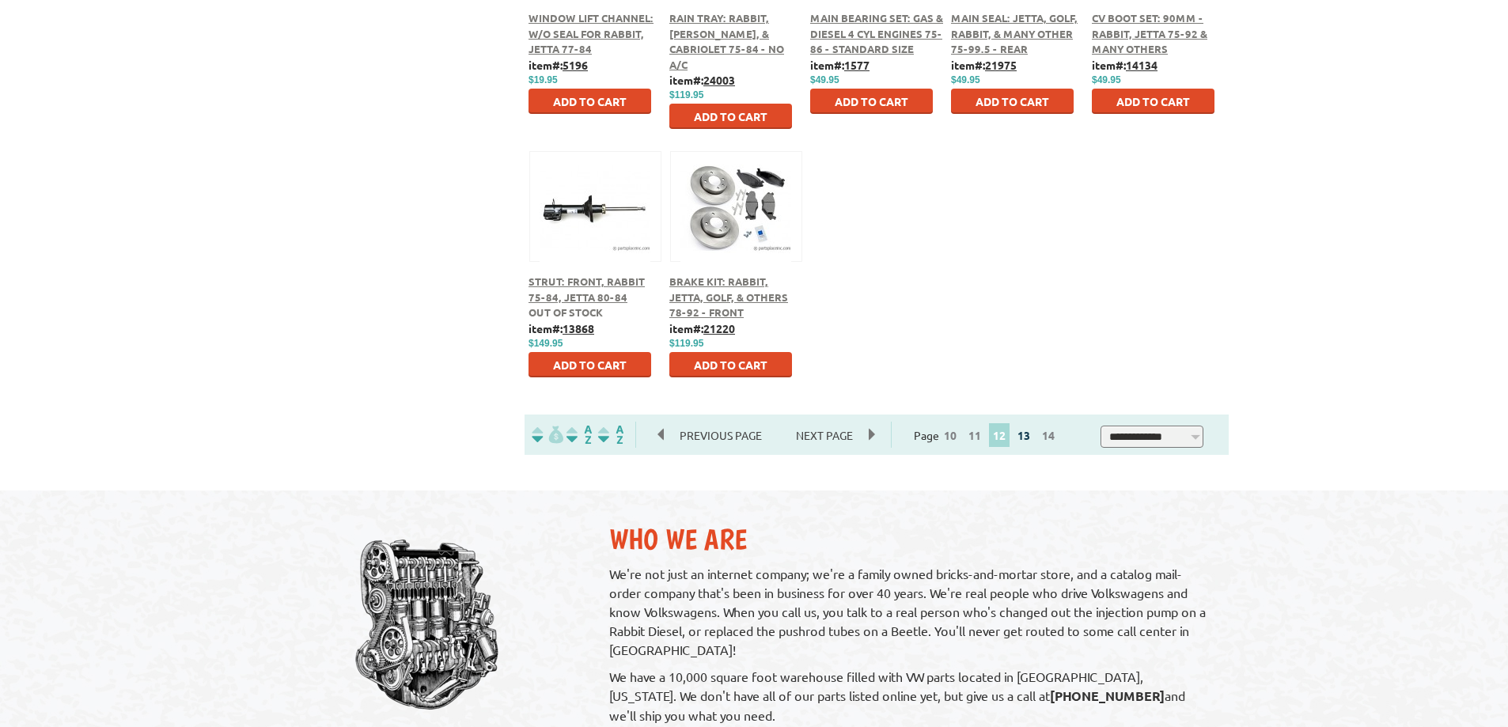
click at [1029, 440] on link "13" at bounding box center [1024, 435] width 21 height 14
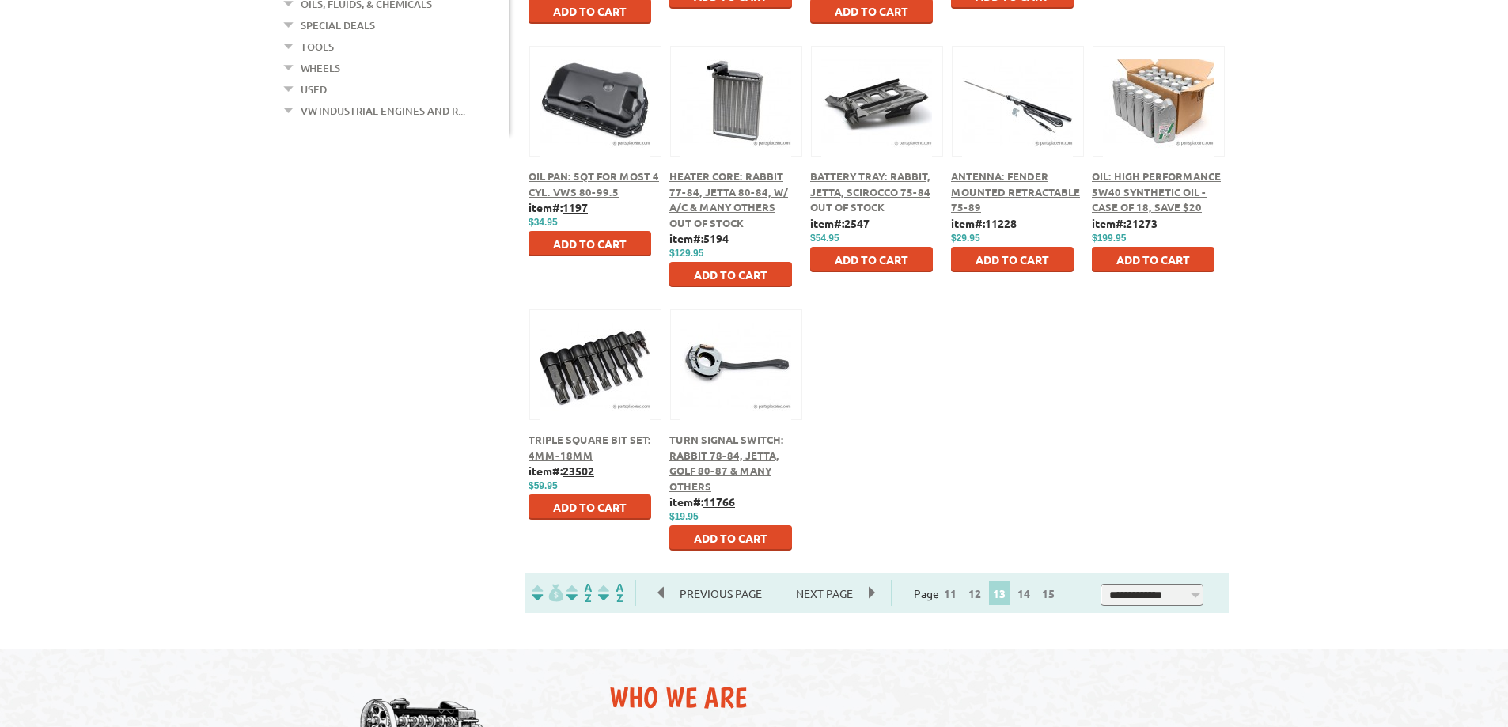
scroll to position [712, 0]
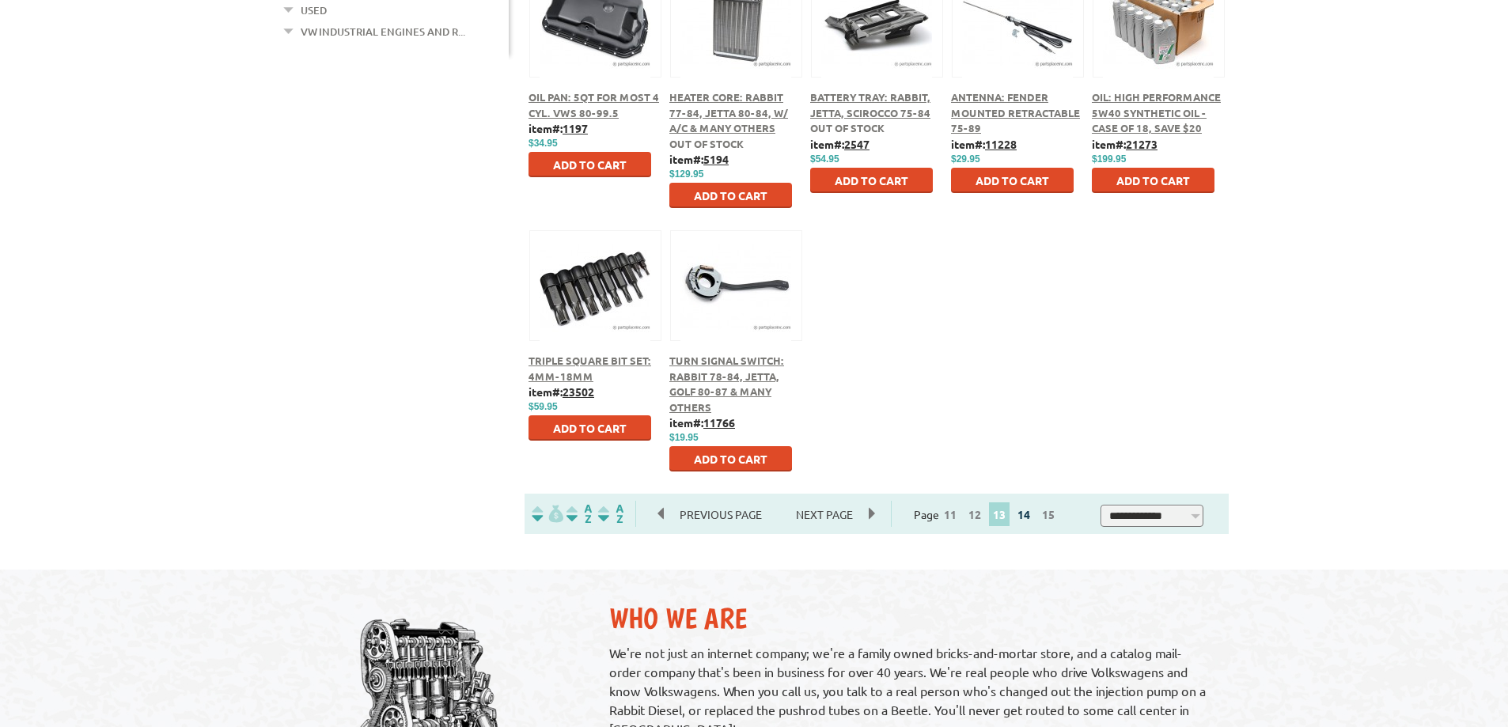
click at [1031, 517] on link "14" at bounding box center [1024, 514] width 21 height 14
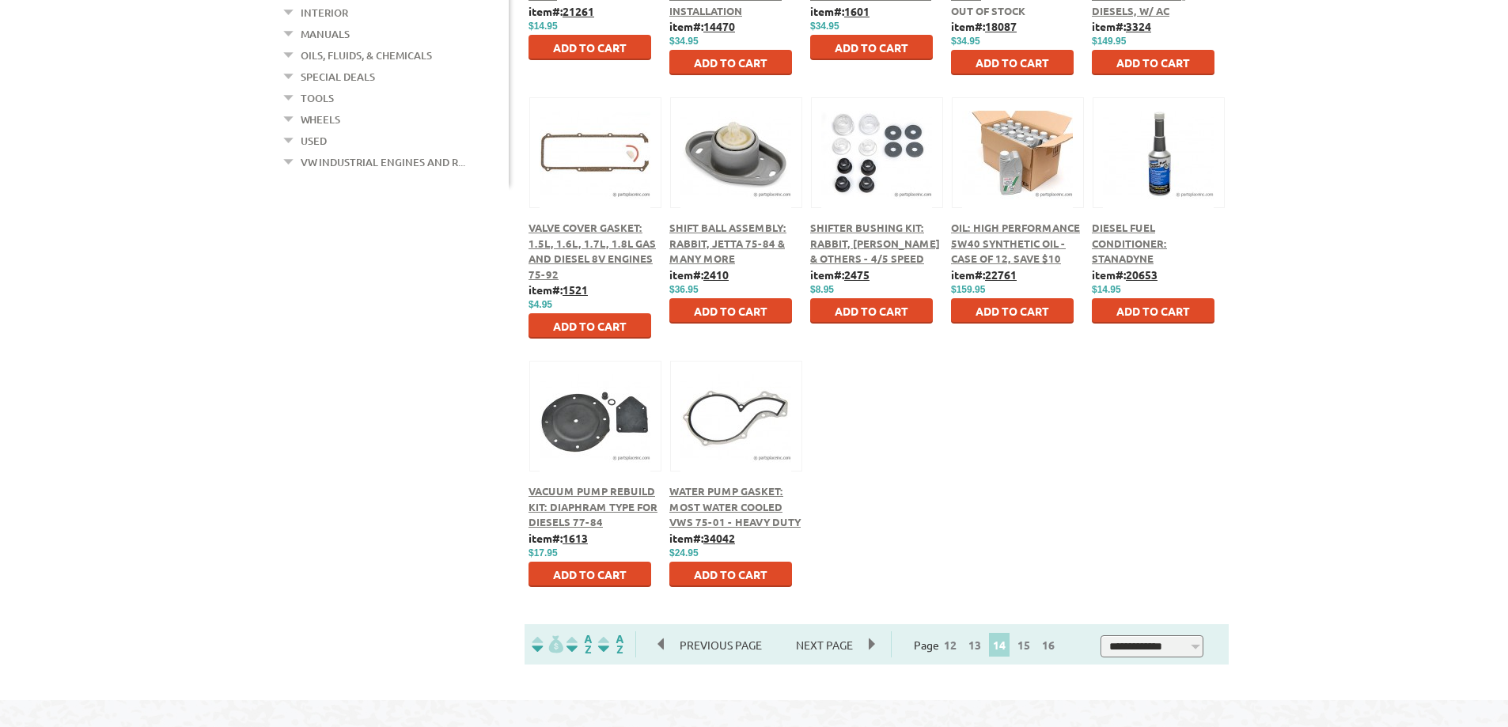
scroll to position [554, 0]
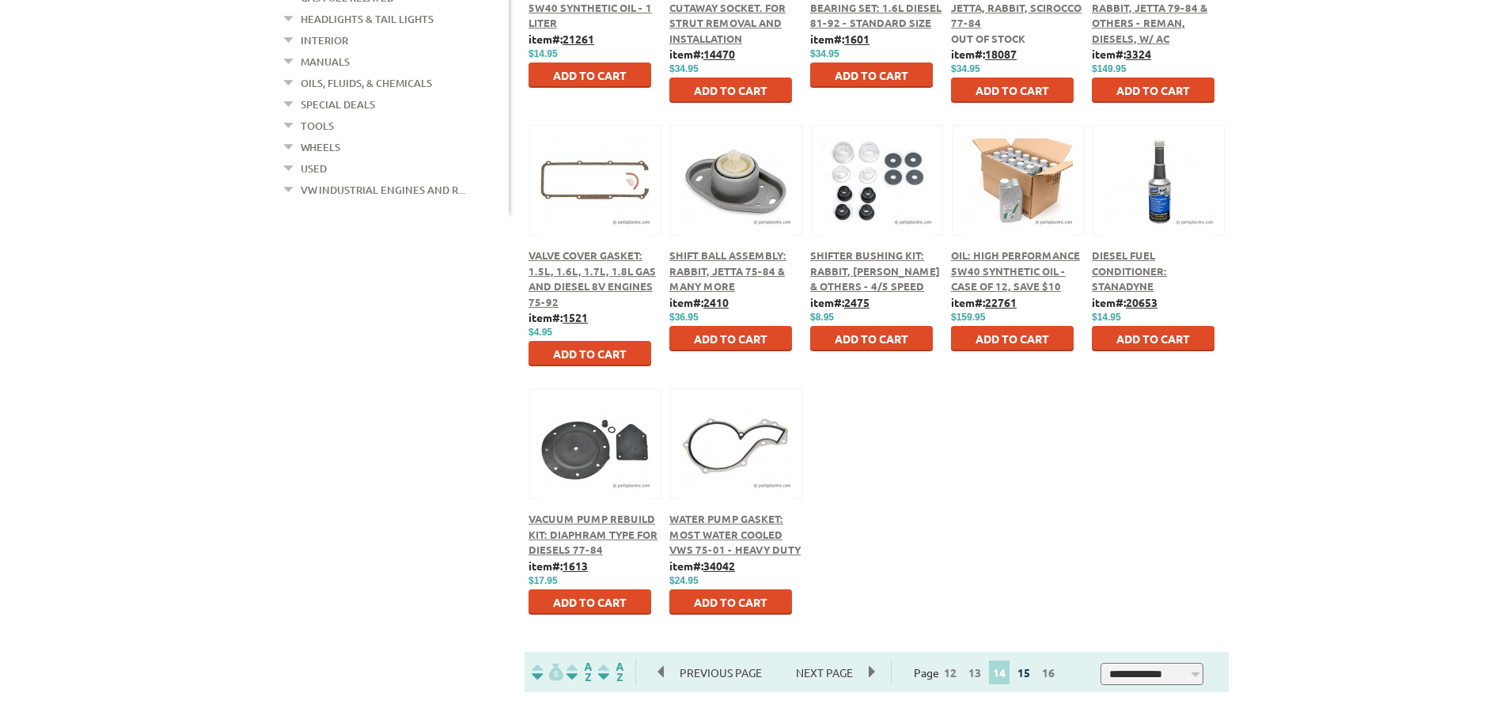
click at [1033, 672] on link "15" at bounding box center [1024, 672] width 21 height 14
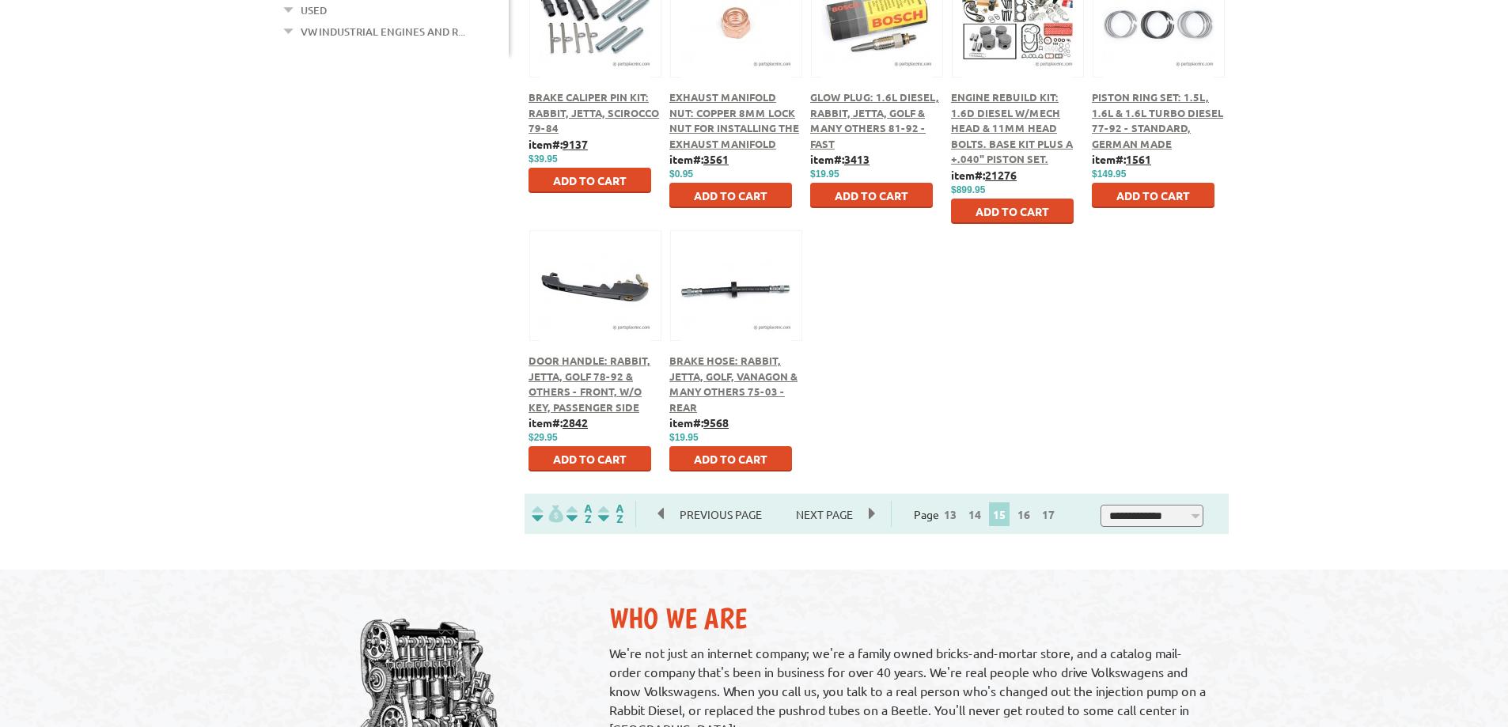
scroll to position [791, 0]
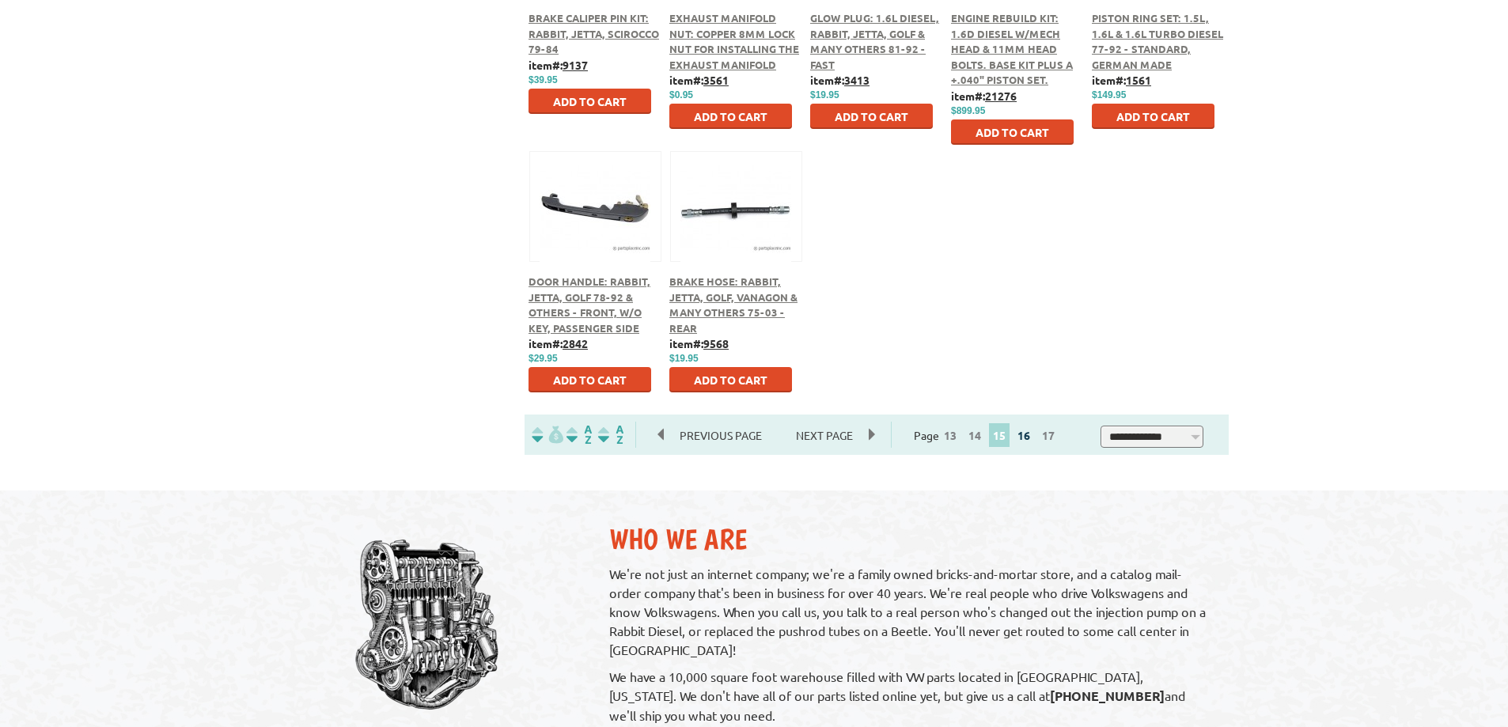
click at [1034, 438] on link "16" at bounding box center [1024, 435] width 21 height 14
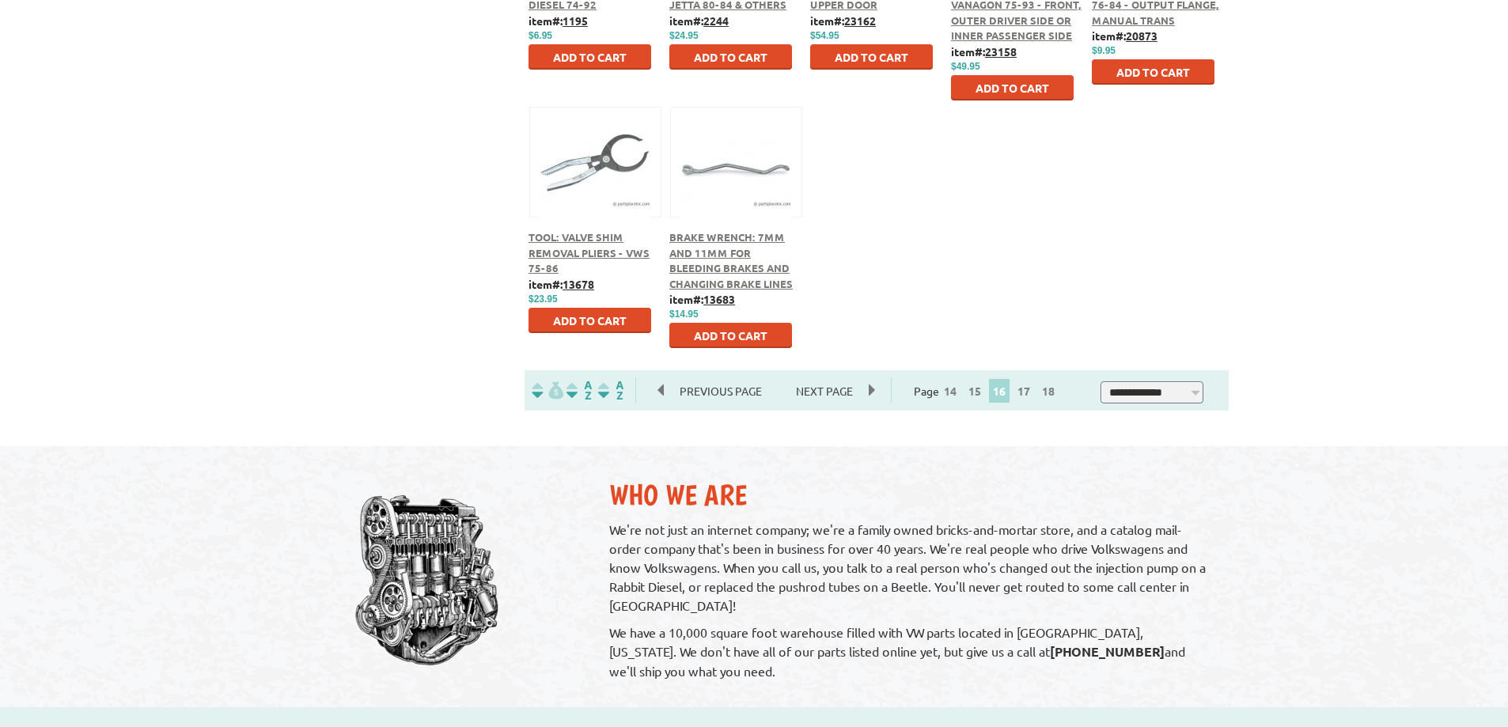
scroll to position [870, 0]
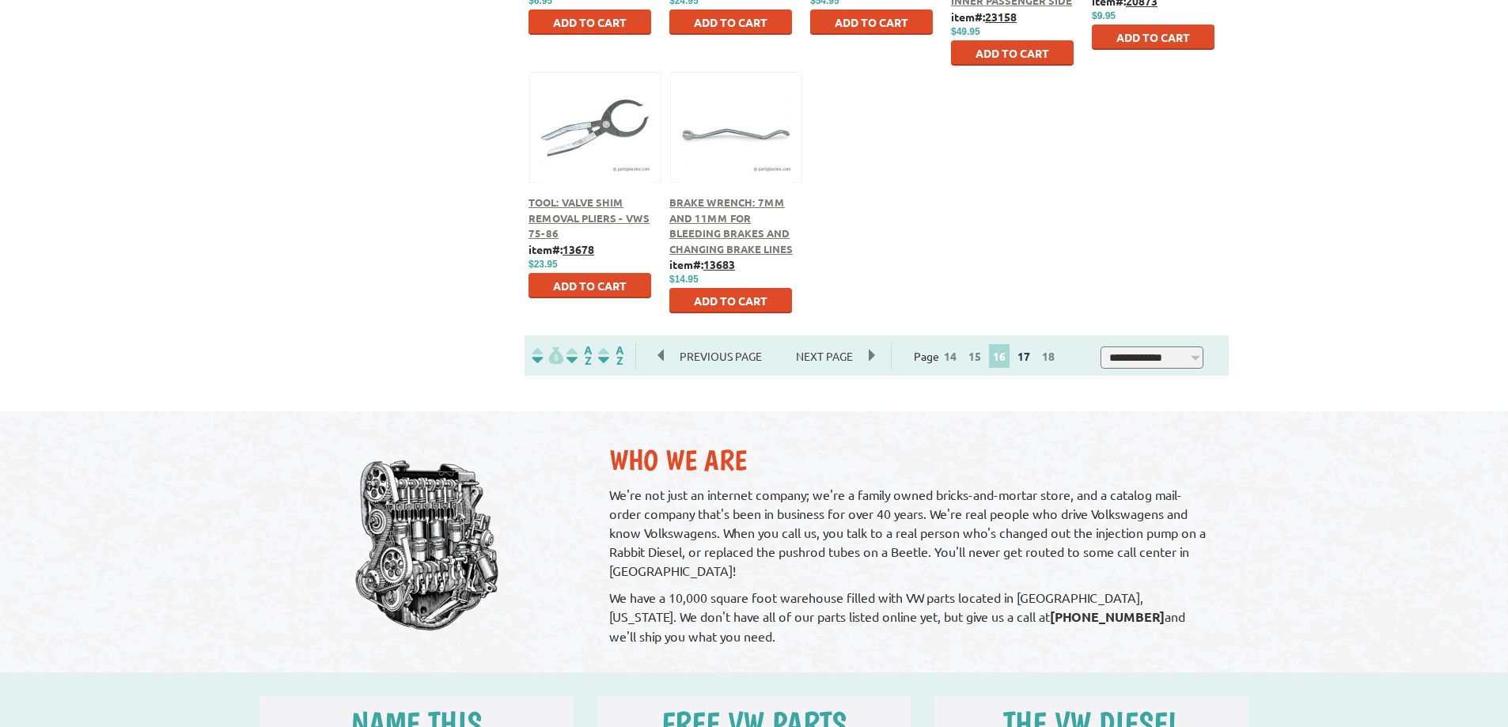
click at [1027, 354] on link "17" at bounding box center [1024, 356] width 21 height 14
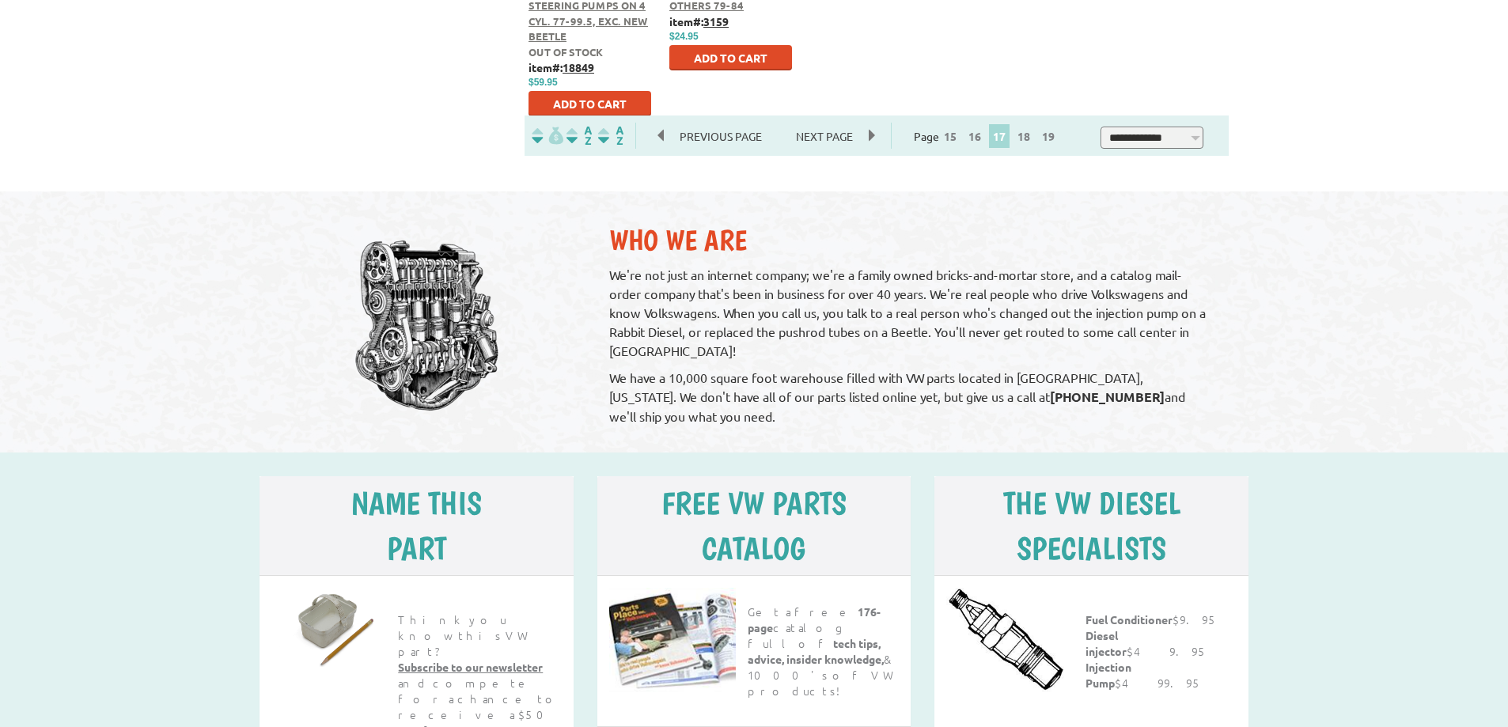
scroll to position [949, 0]
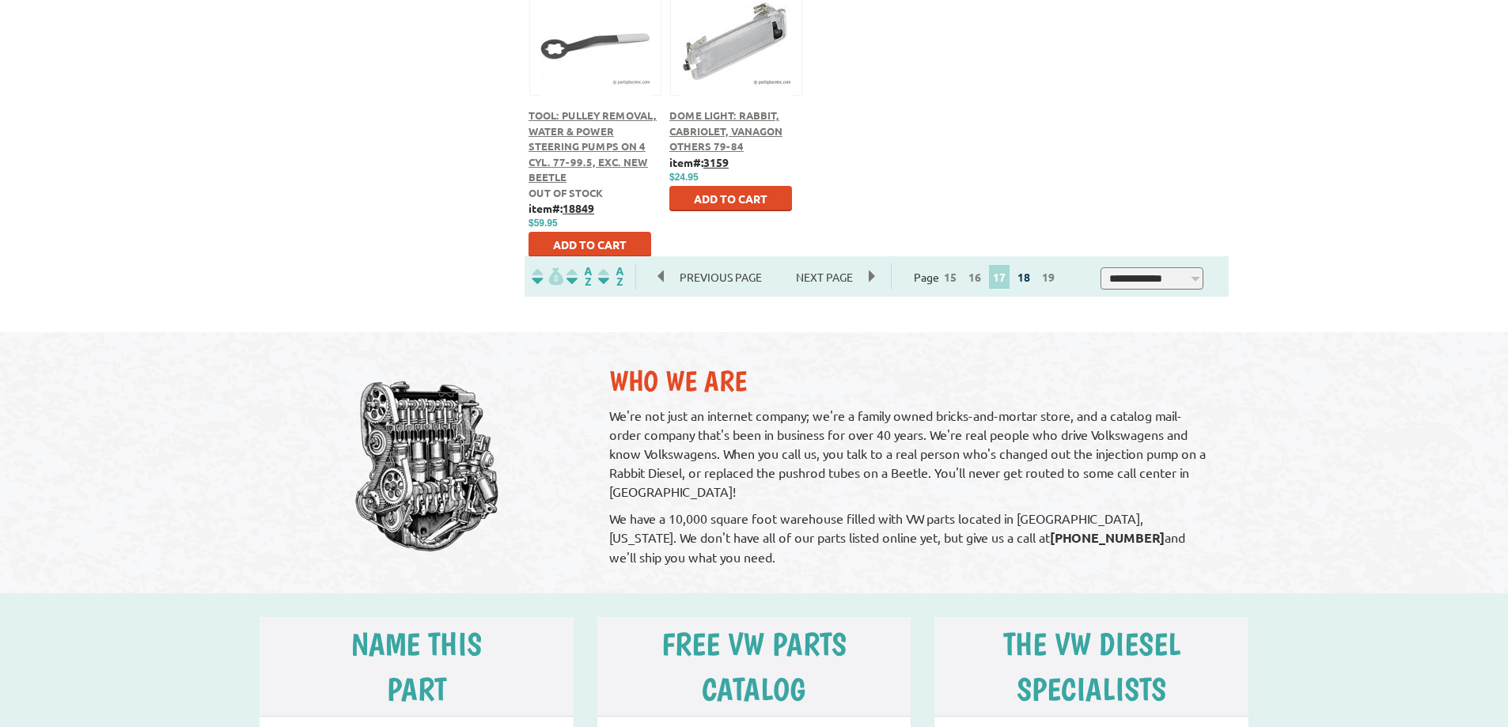
click at [1034, 279] on link "18" at bounding box center [1024, 277] width 21 height 14
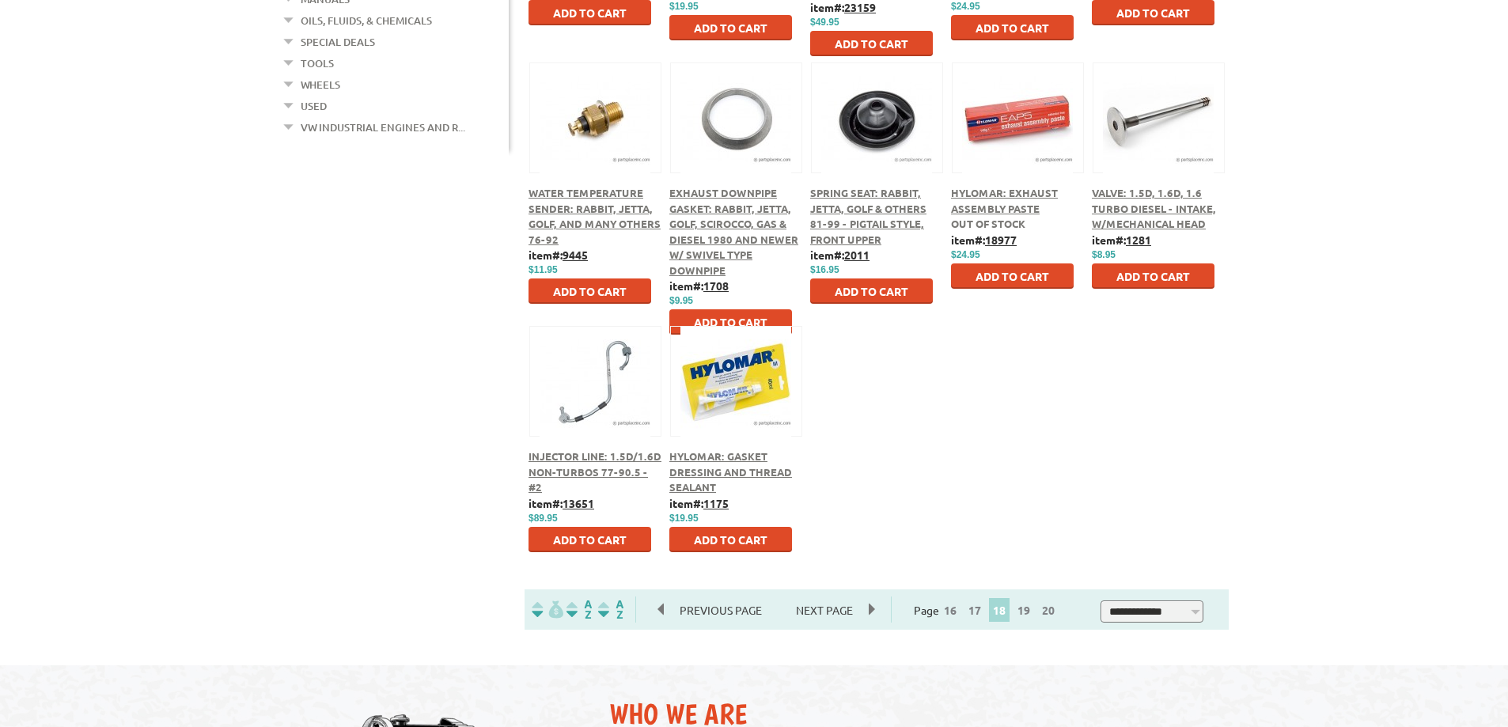
scroll to position [633, 0]
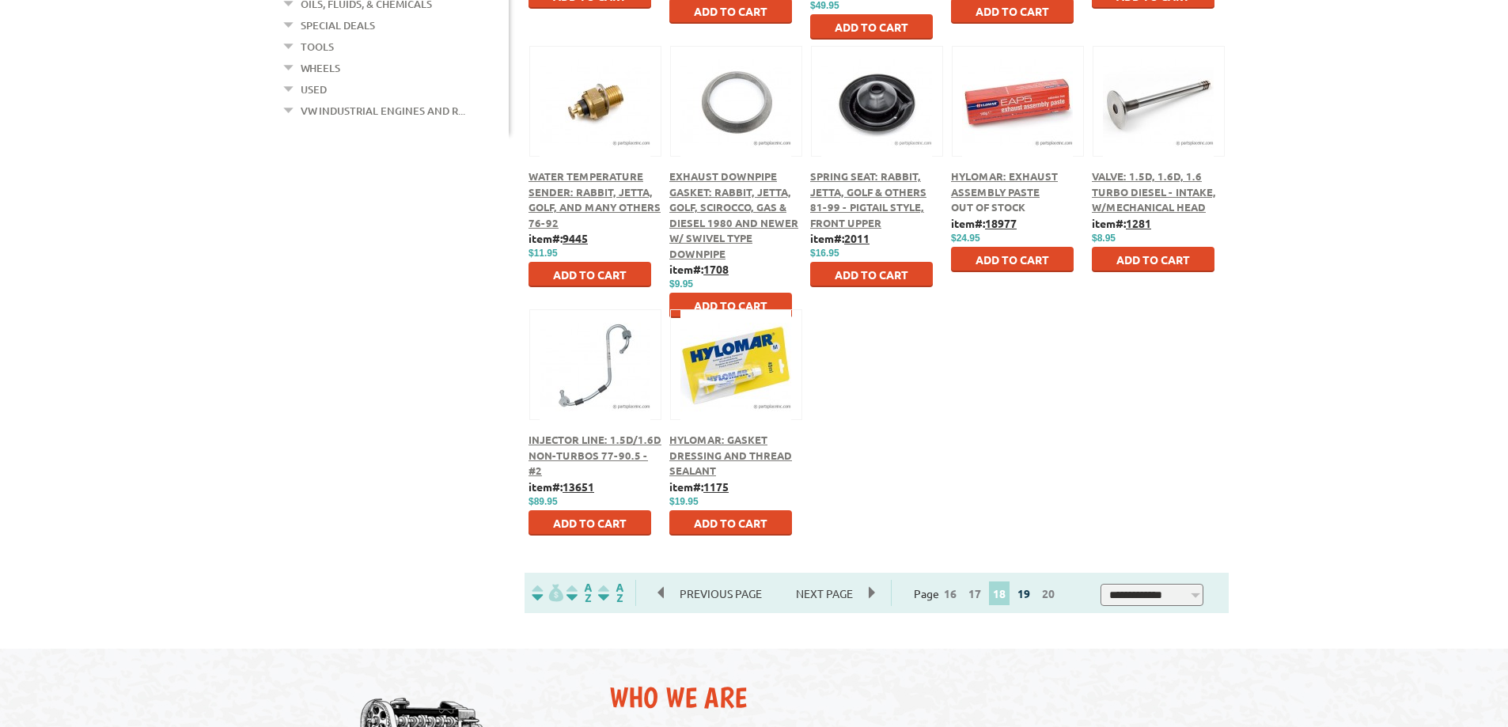
click at [1026, 596] on link "19" at bounding box center [1024, 593] width 21 height 14
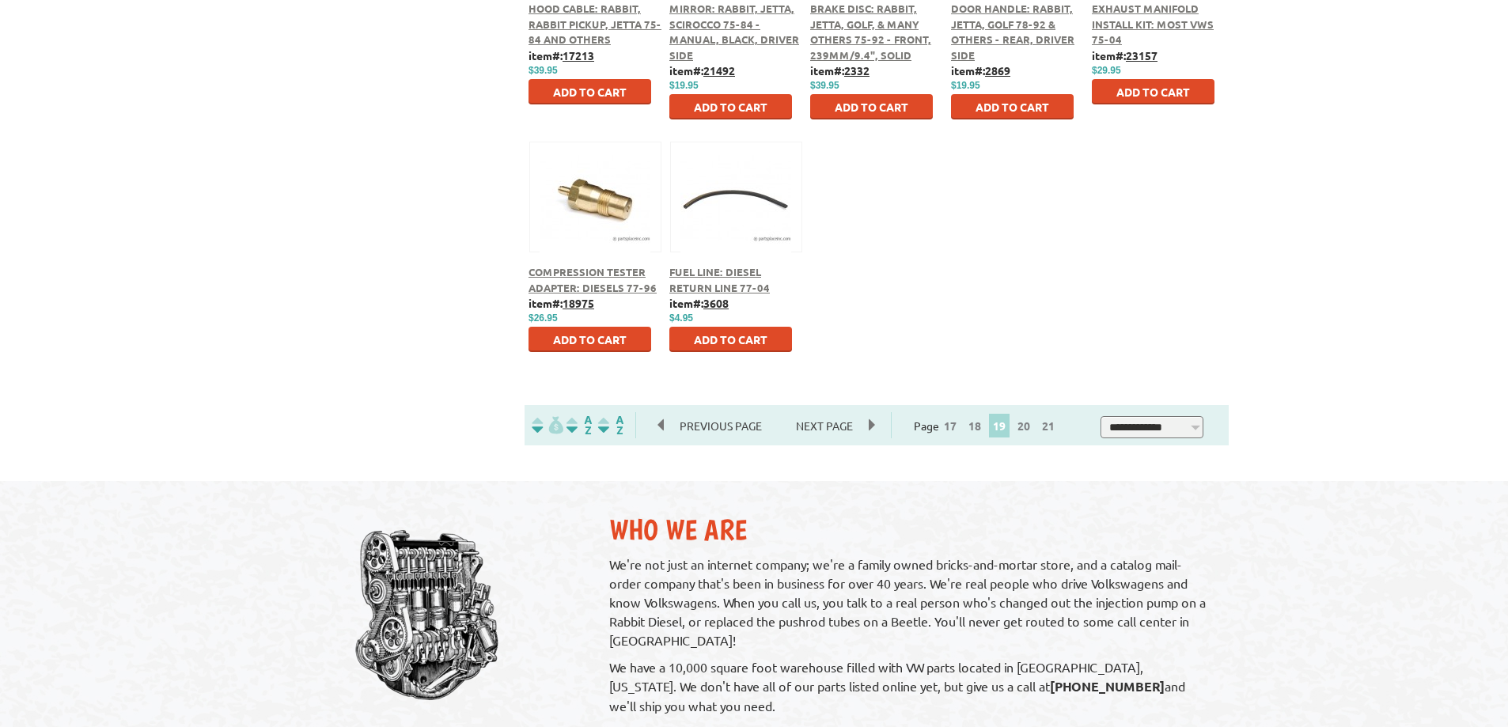
scroll to position [870, 0]
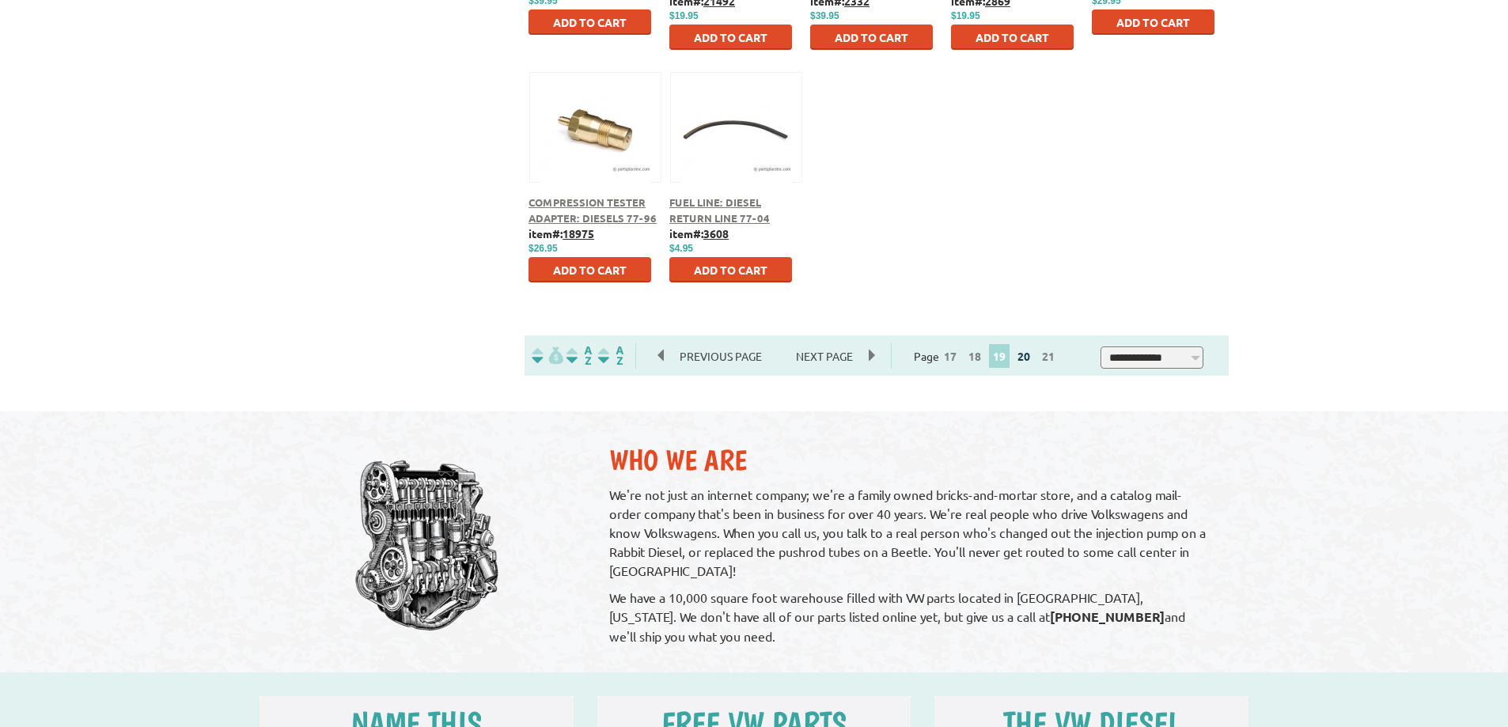
click at [1026, 355] on link "20" at bounding box center [1024, 356] width 21 height 14
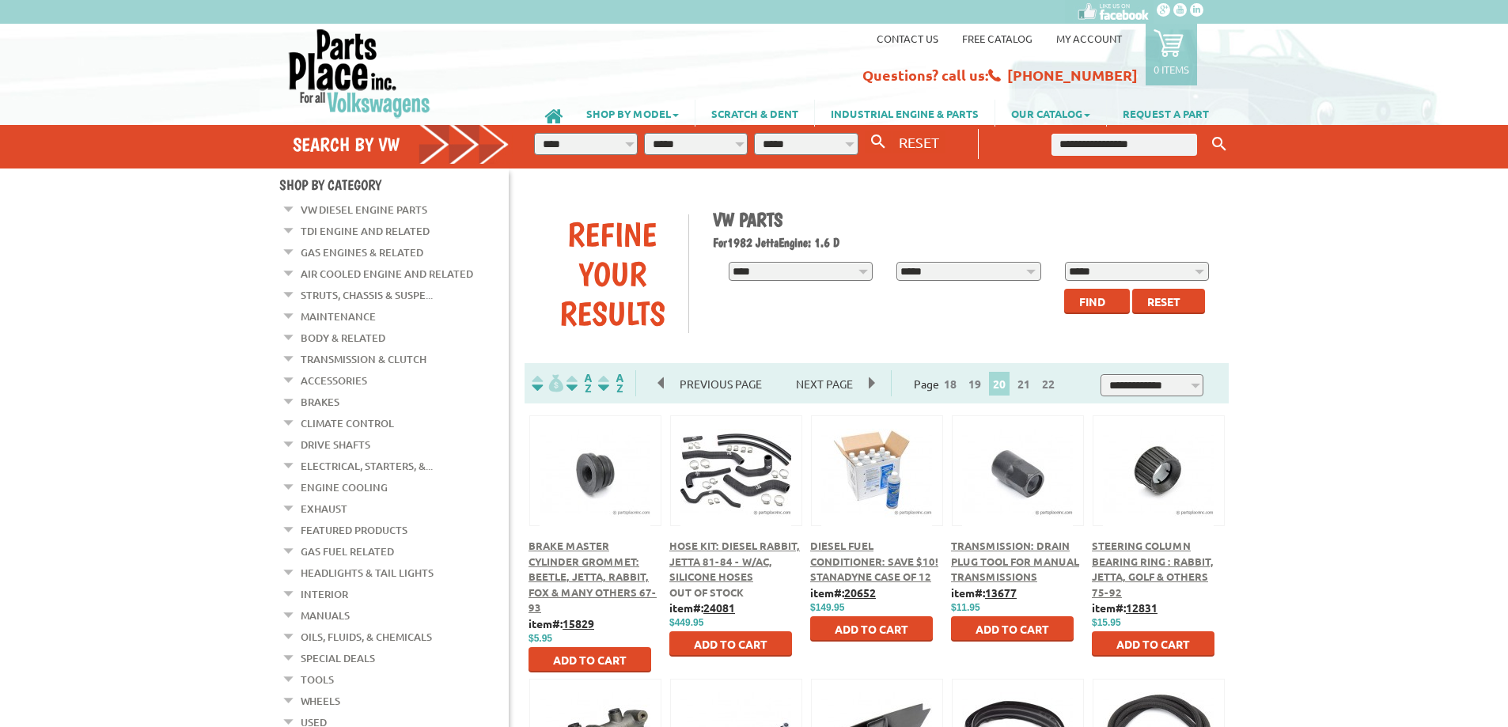
click at [774, 490] on div at bounding box center [736, 453] width 131 height 74
click at [718, 556] on span "Hose Kit: Diesel Rabbit, Jetta 81-84 - w/AC, Silicone Hoses" at bounding box center [734, 561] width 131 height 44
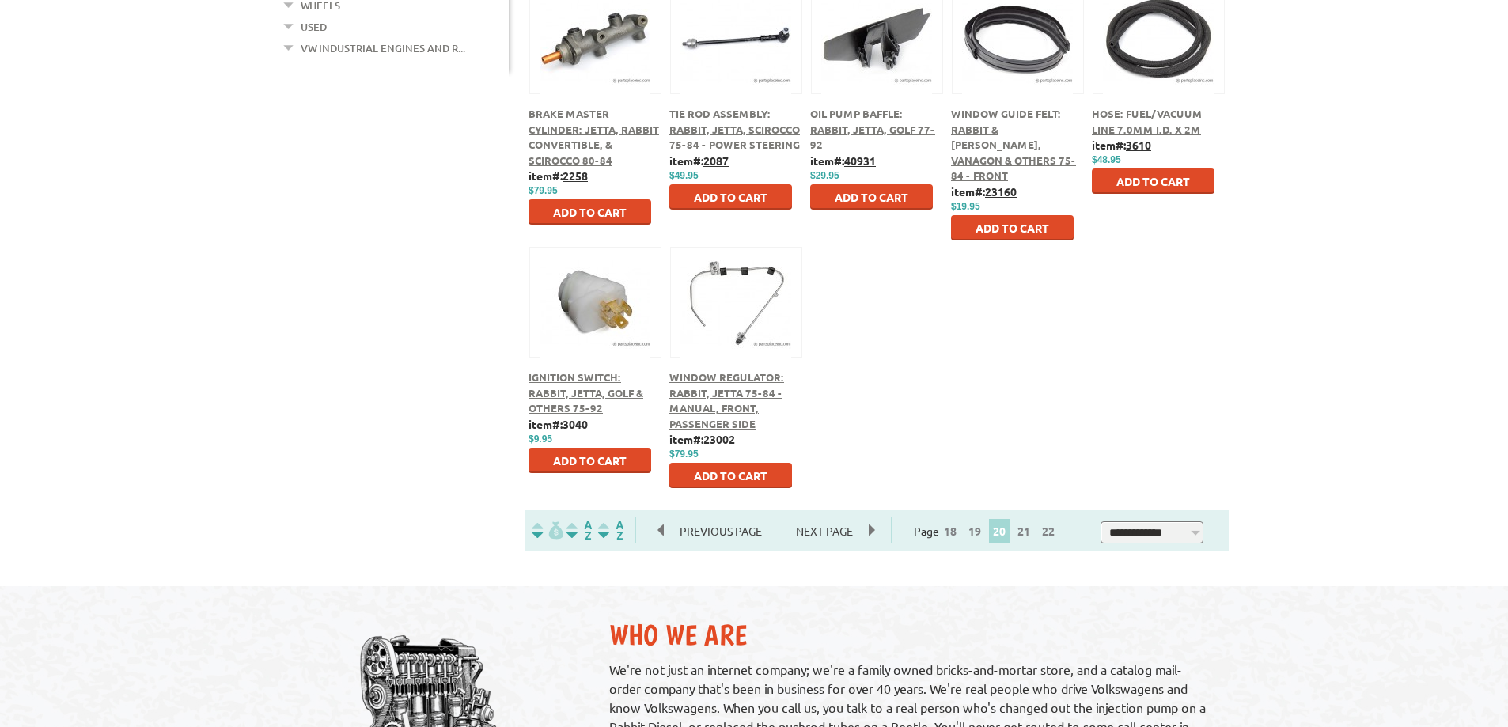
scroll to position [712, 0]
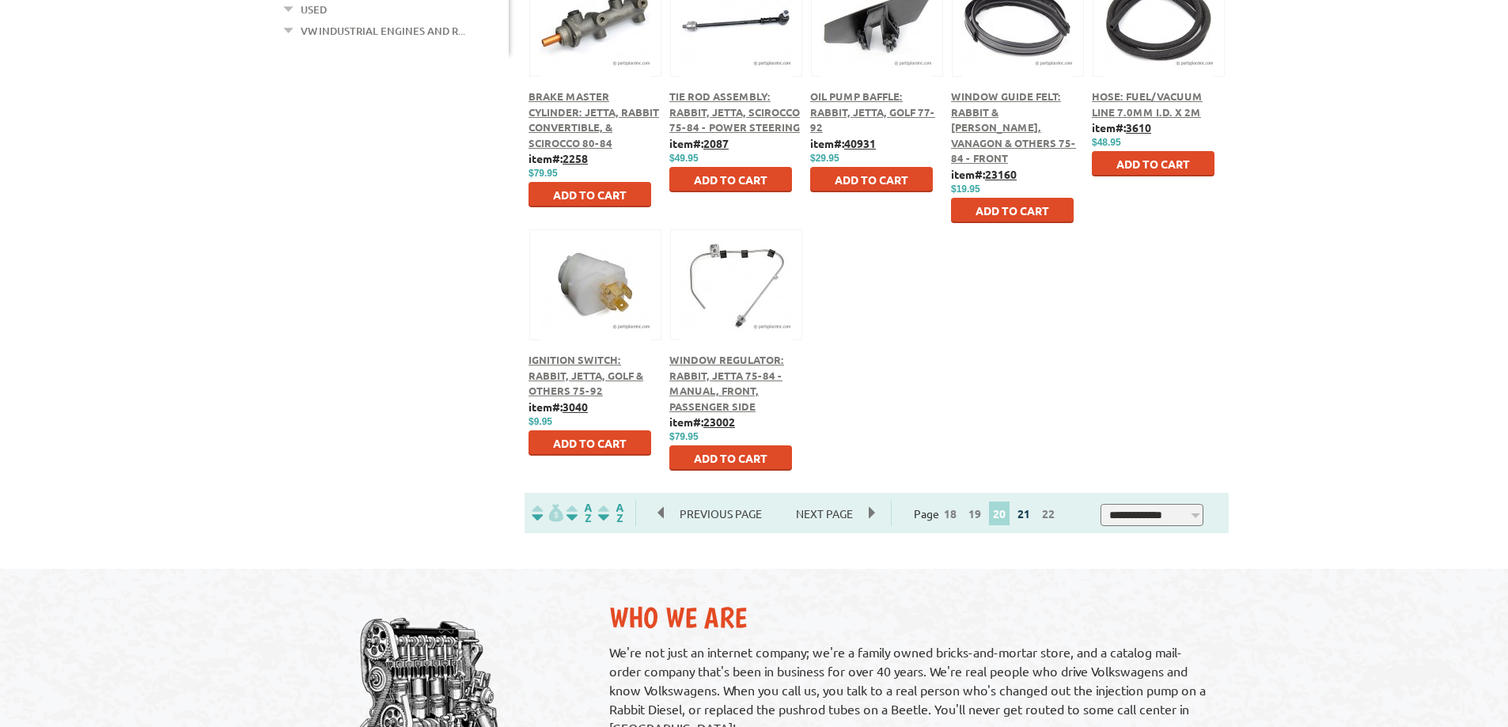
click at [1034, 520] on link "21" at bounding box center [1024, 513] width 21 height 14
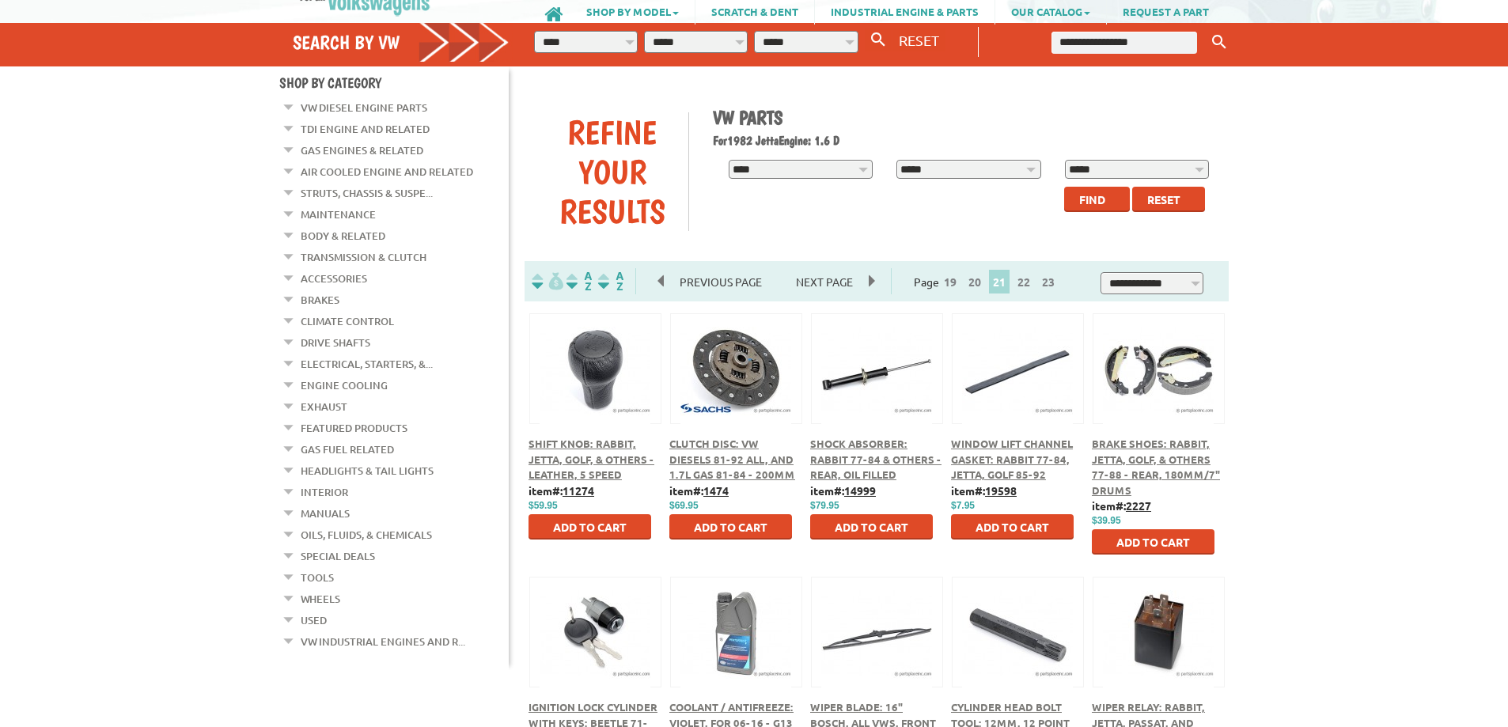
scroll to position [79, 0]
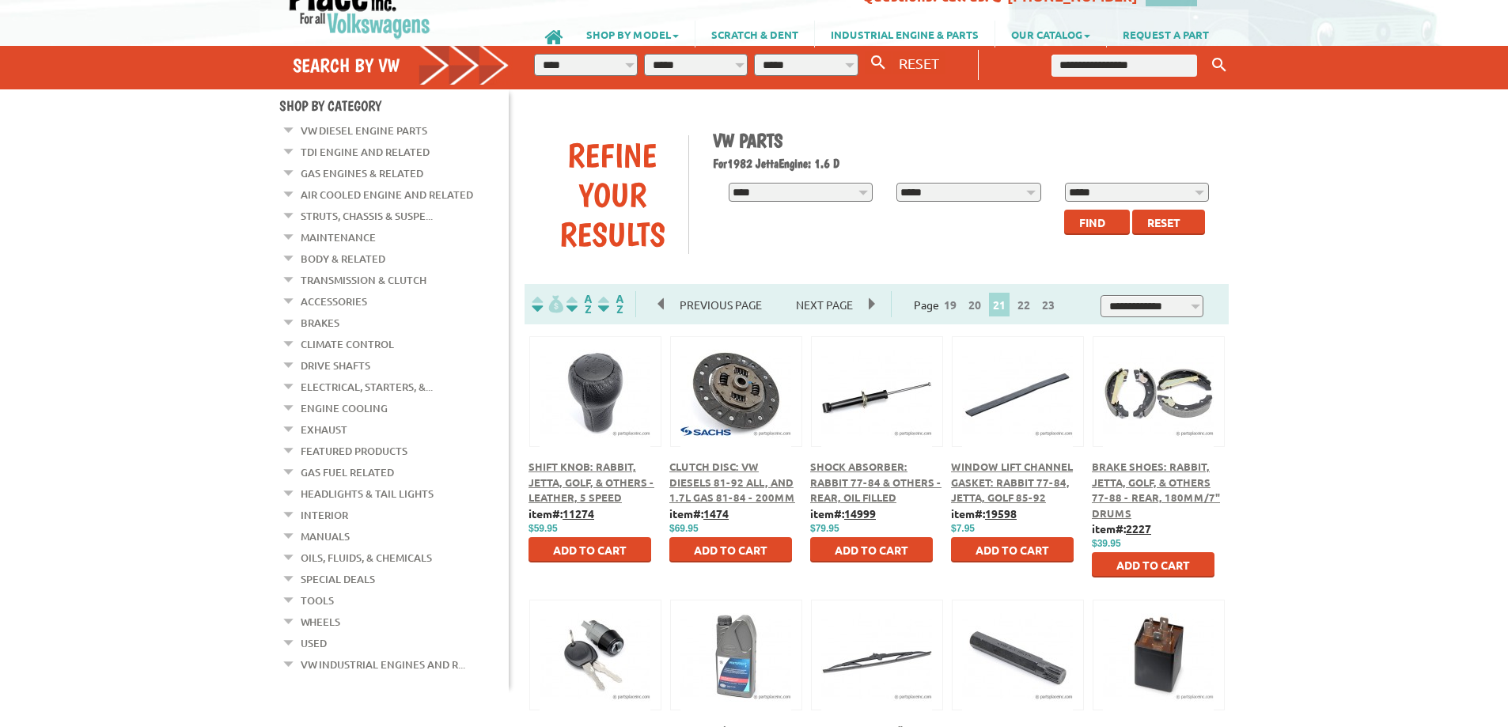
click at [621, 380] on button at bounding box center [595, 389] width 102 height 27
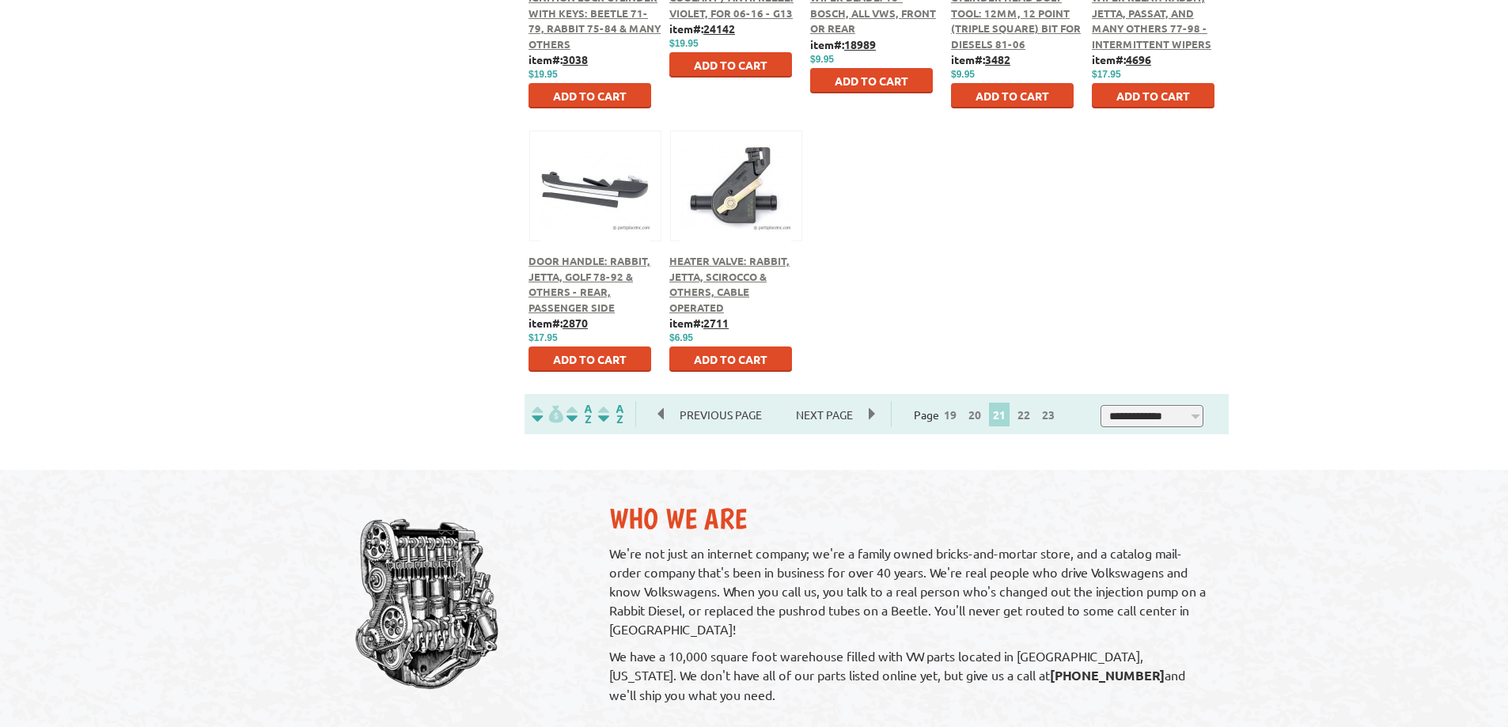
scroll to position [870, 0]
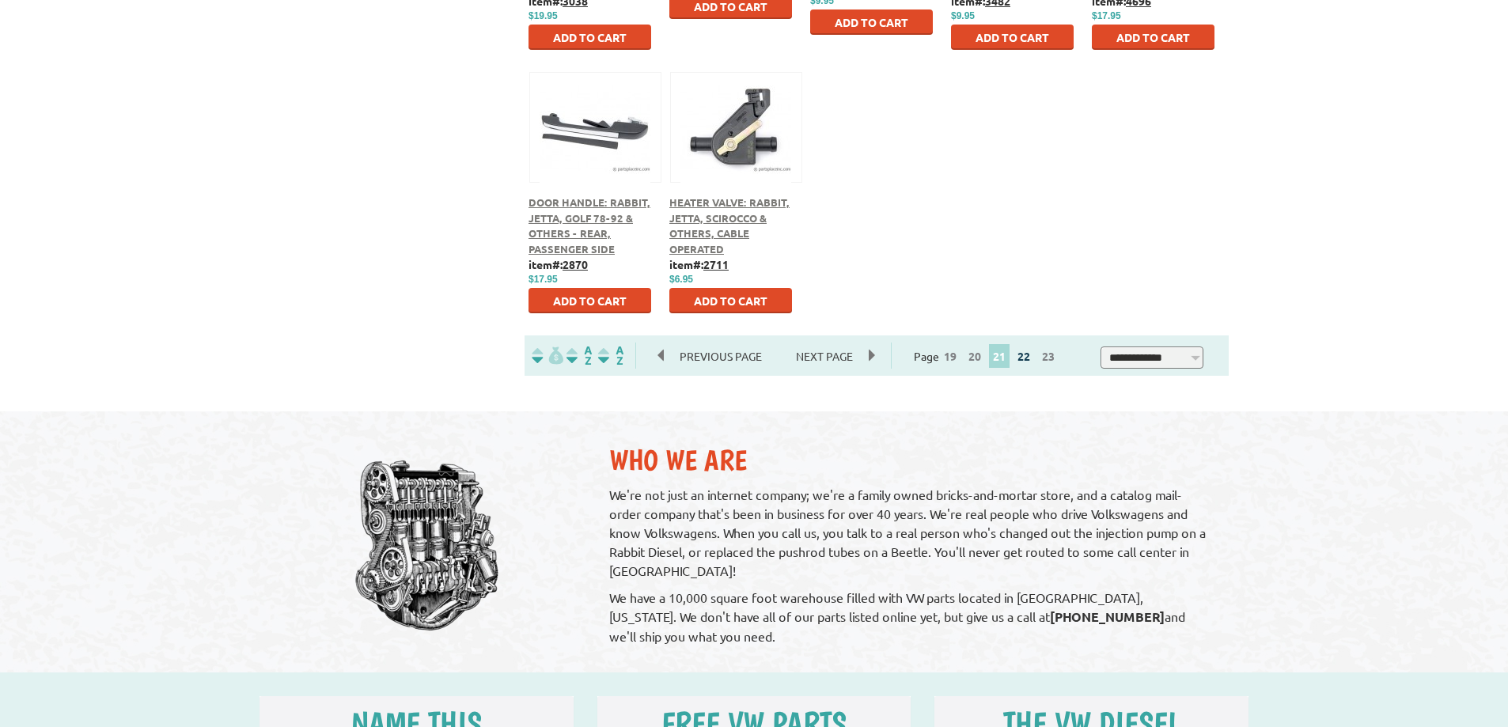
click at [1029, 354] on link "22" at bounding box center [1024, 356] width 21 height 14
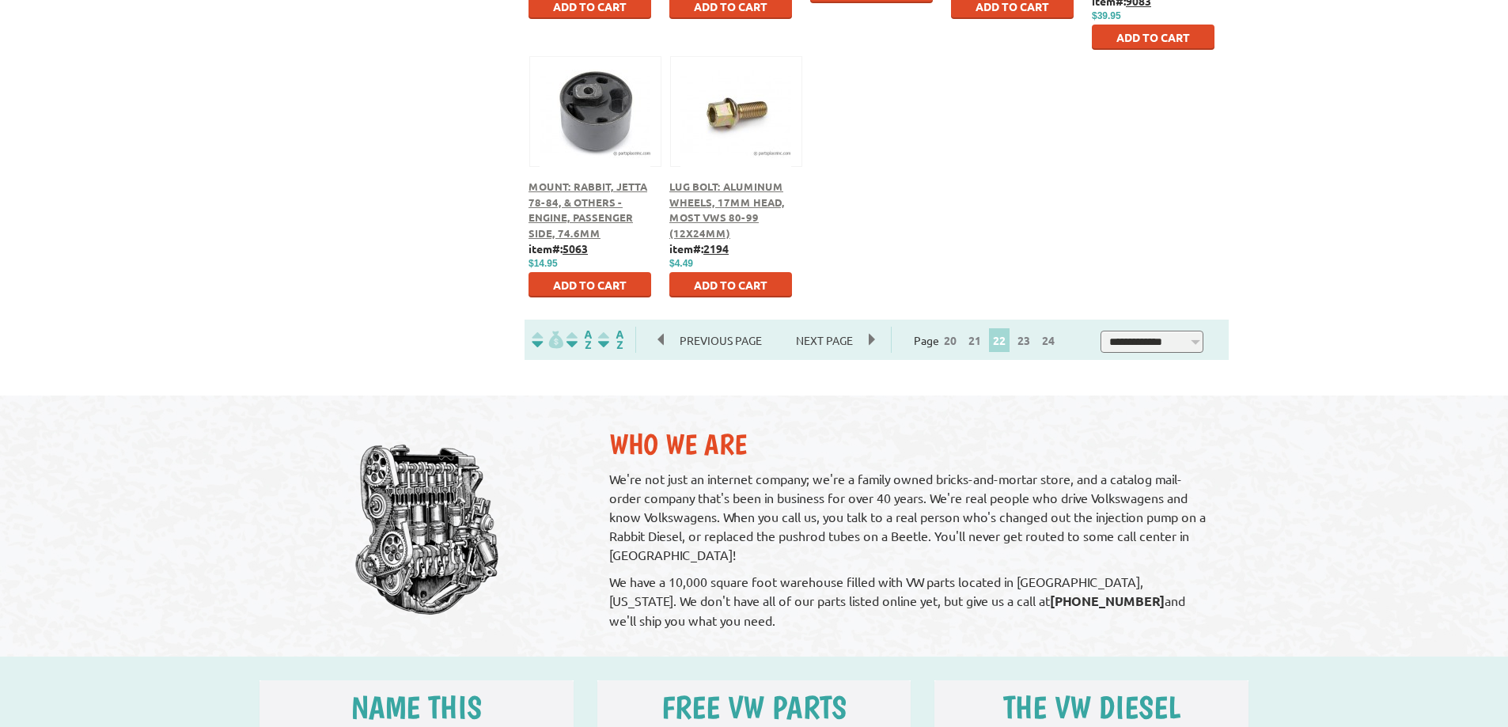
scroll to position [1029, 0]
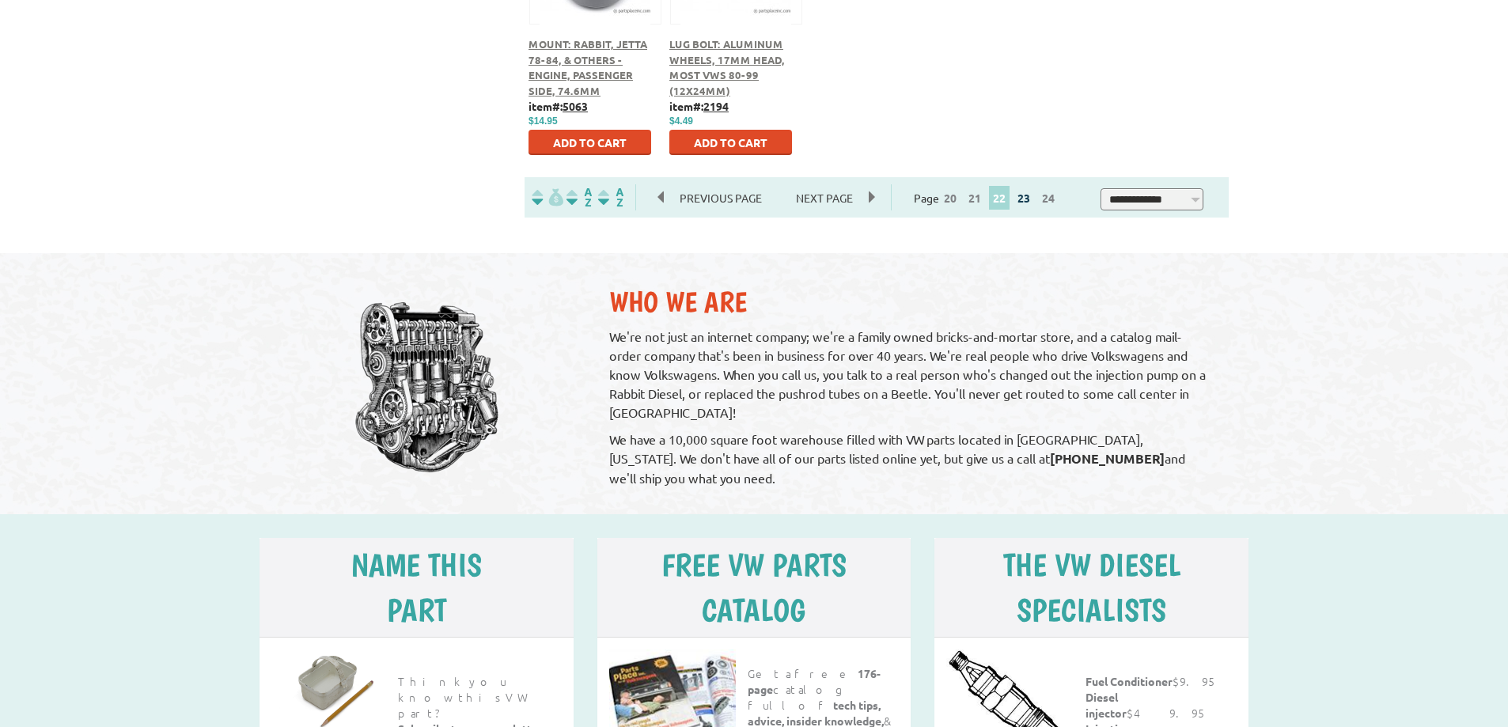
click at [1031, 202] on link "23" at bounding box center [1024, 198] width 21 height 14
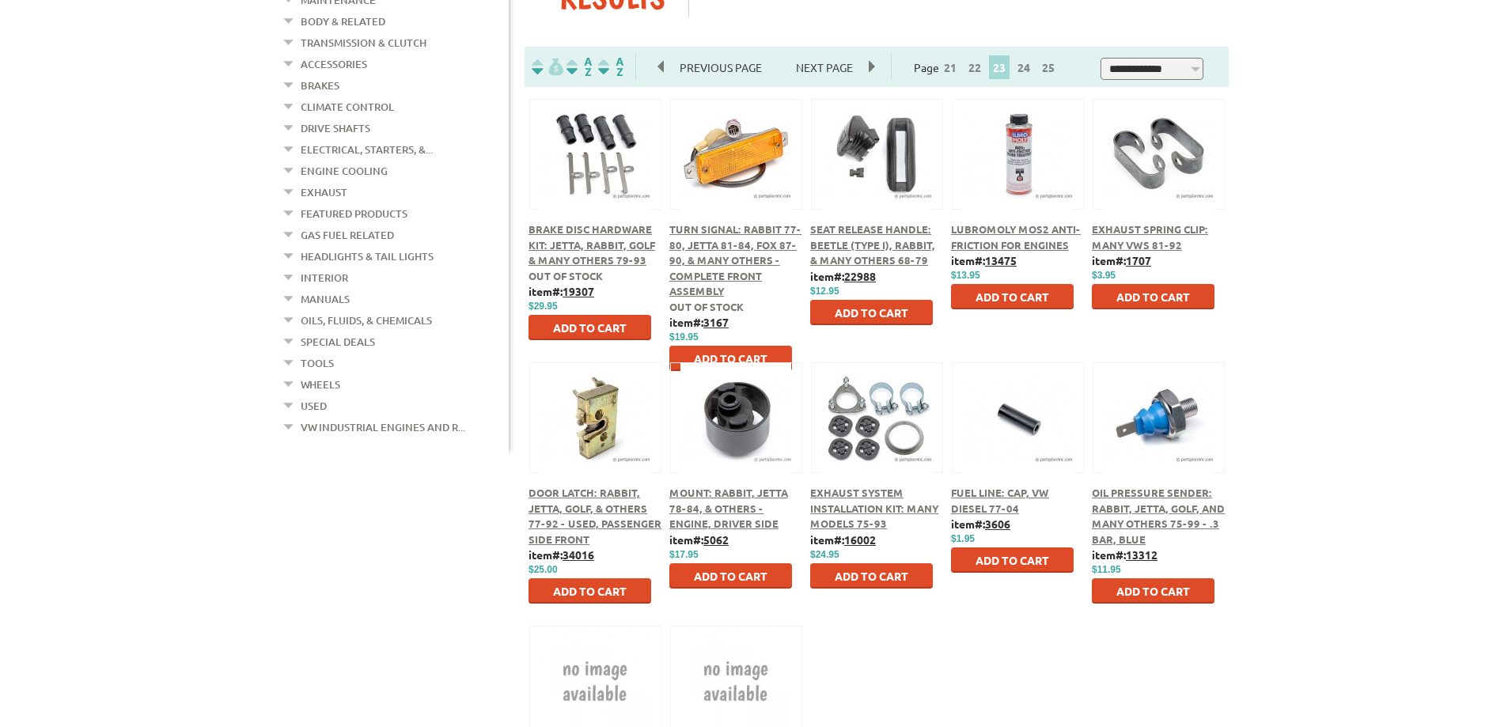
scroll to position [396, 0]
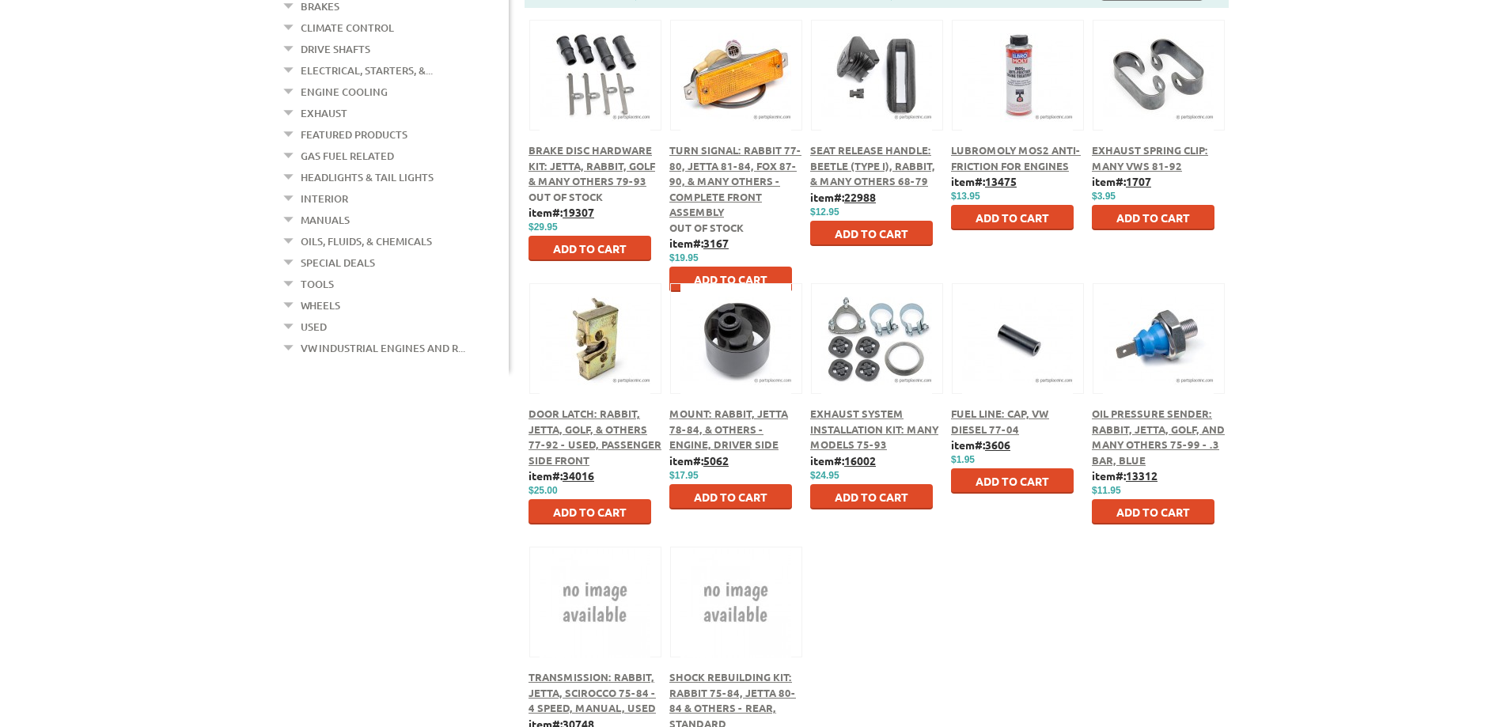
click at [1173, 433] on span "Oil Pressure Sender: Rabbit, Jetta, Golf, and Many Others 75-99 - .3 Bar, Blue" at bounding box center [1158, 437] width 133 height 60
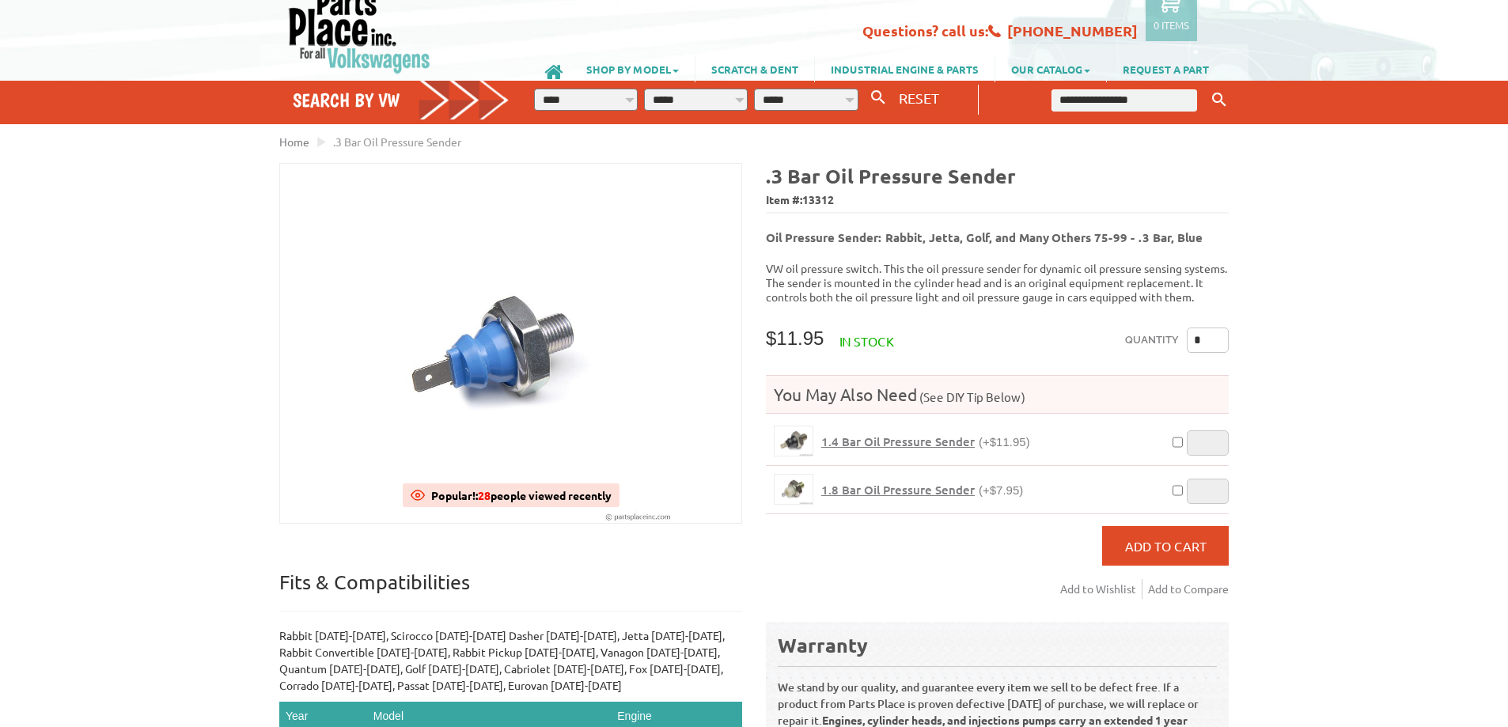
scroll to position [79, 0]
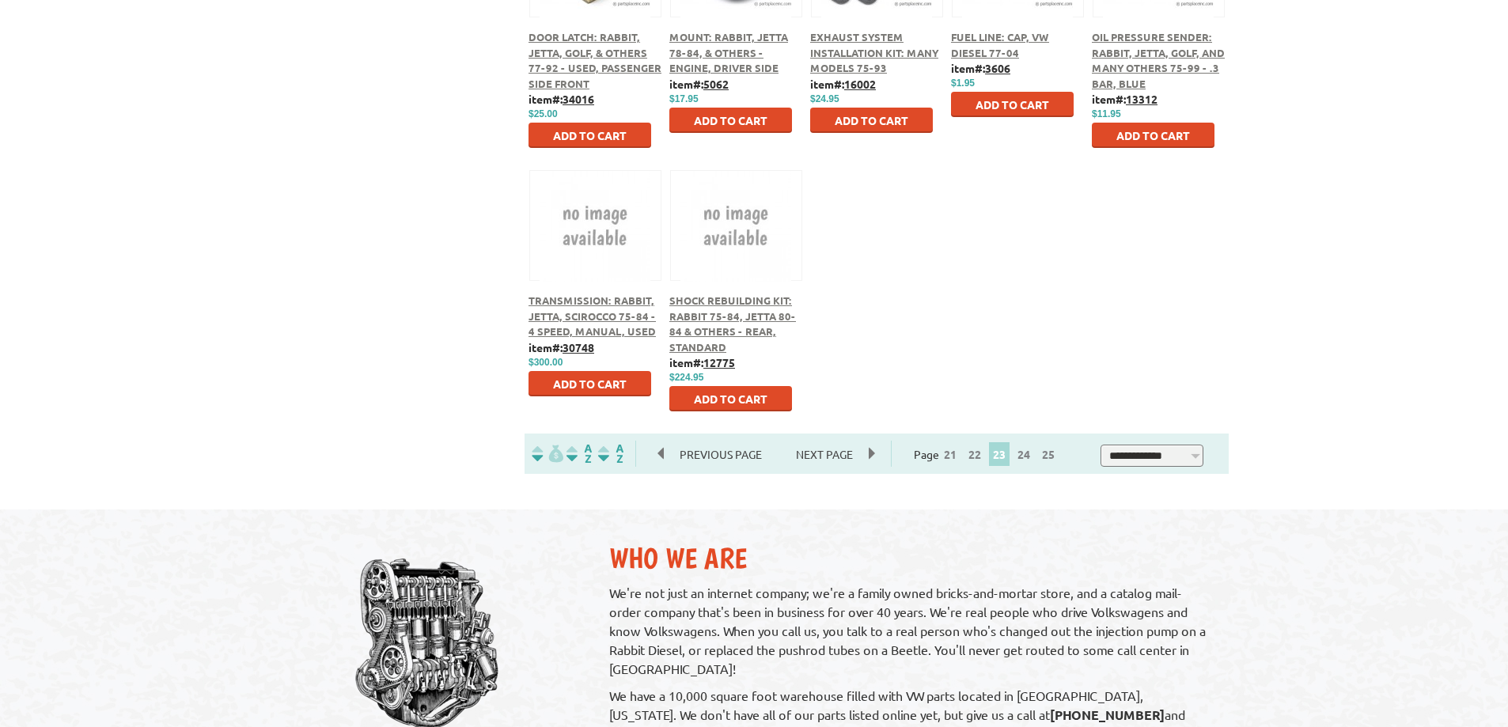
scroll to position [791, 0]
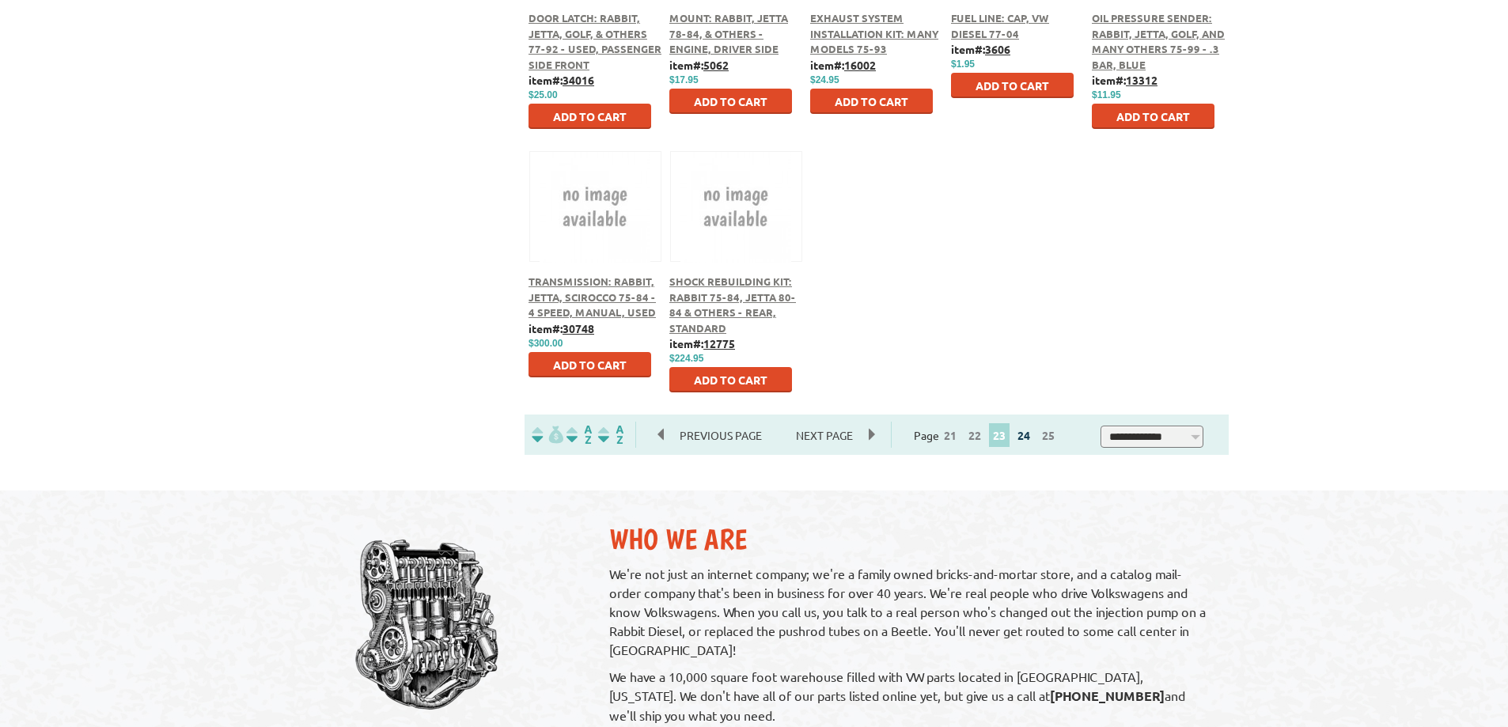
click at [1032, 442] on link "24" at bounding box center [1024, 435] width 21 height 14
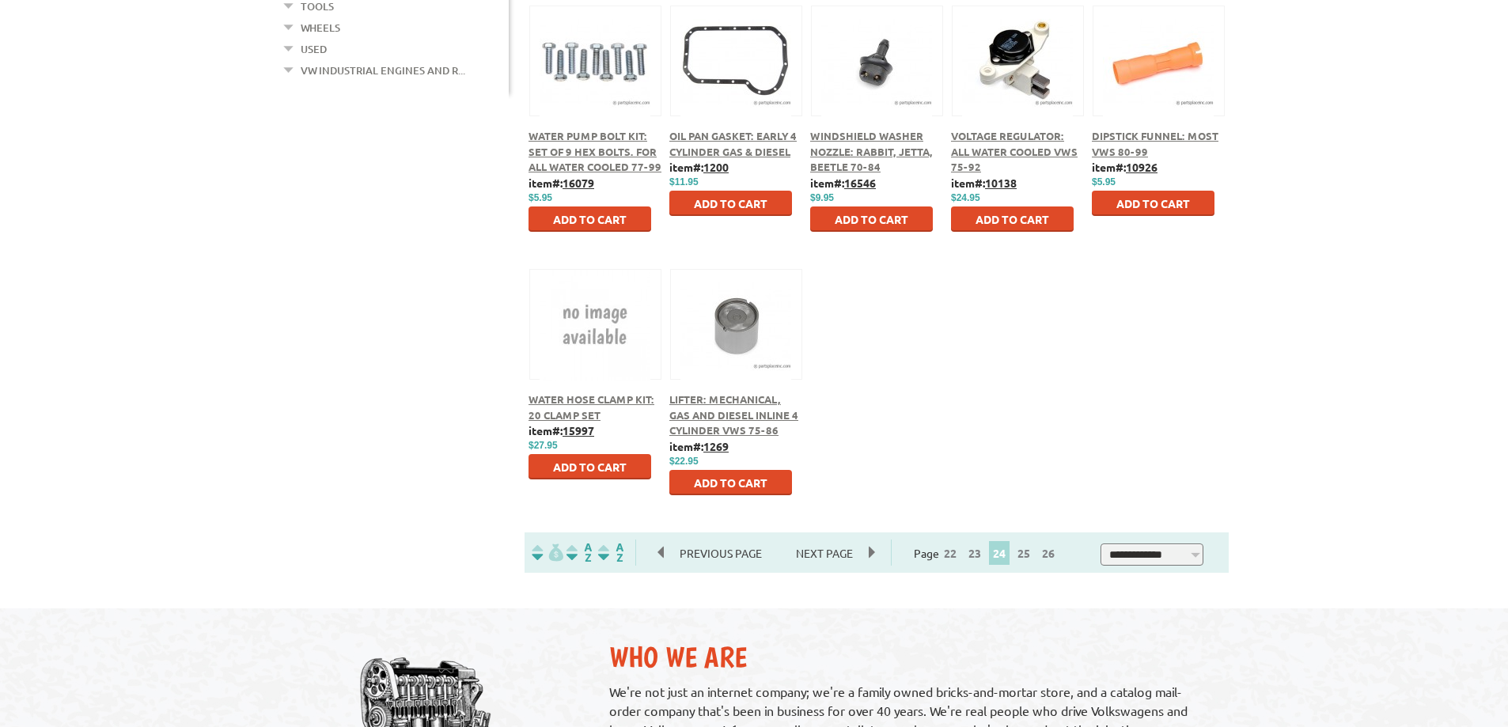
scroll to position [712, 0]
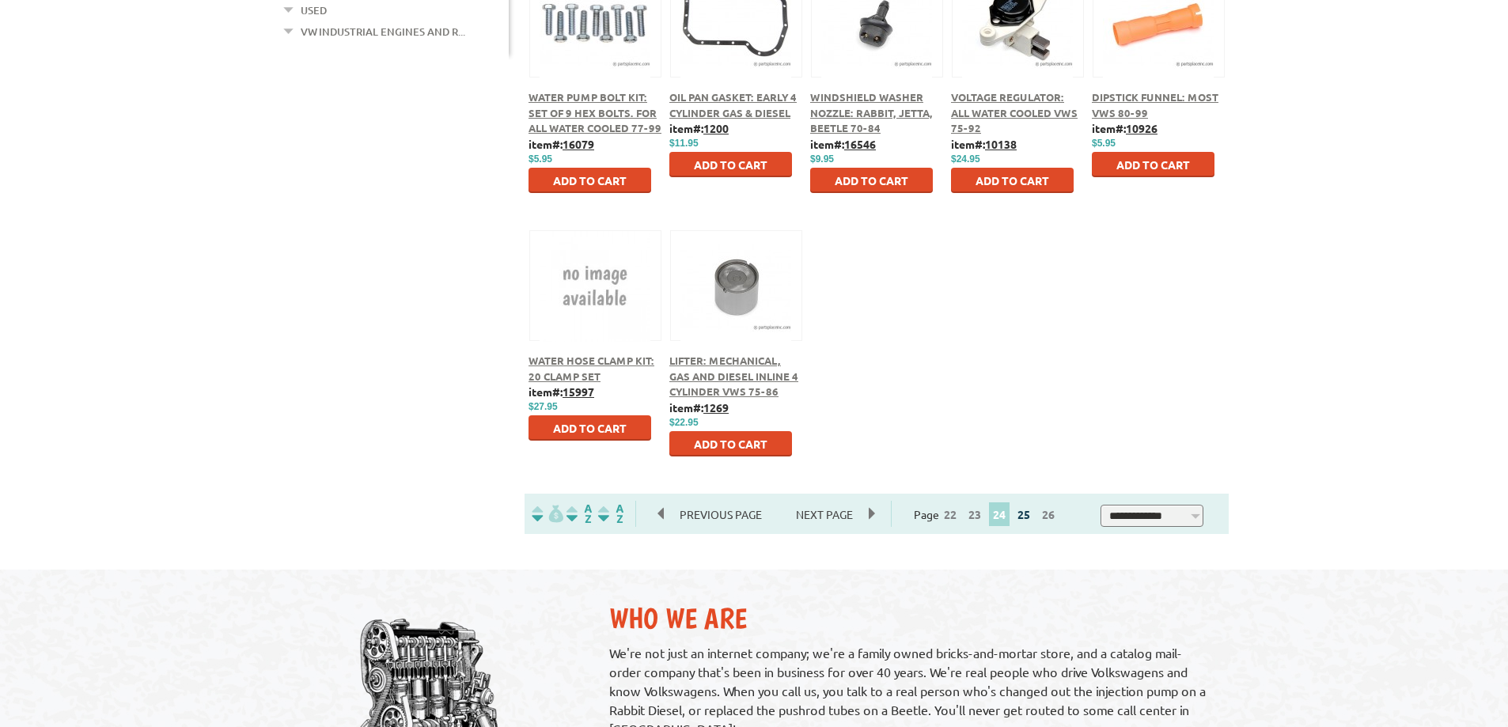
click at [1030, 511] on link "25" at bounding box center [1024, 514] width 21 height 14
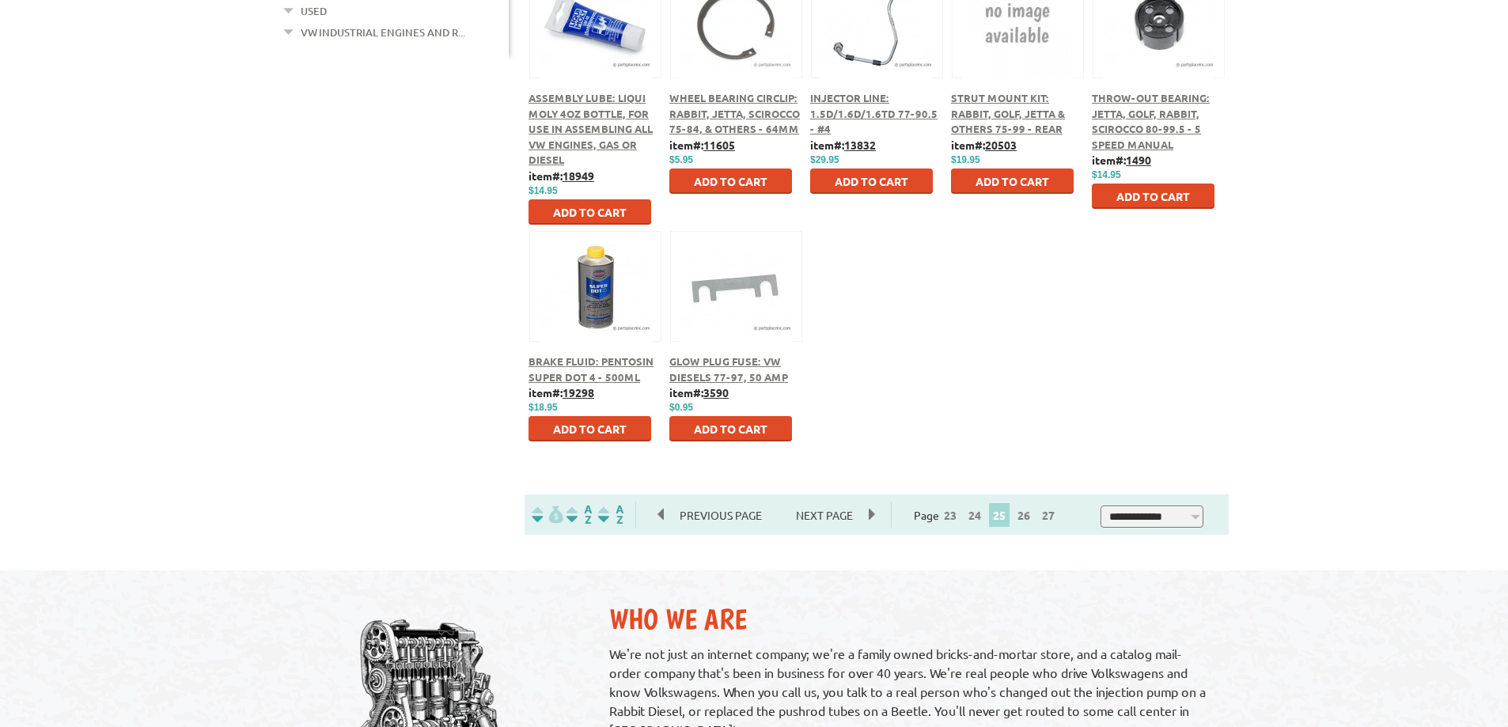
scroll to position [712, 0]
click at [1029, 517] on link "26" at bounding box center [1024, 514] width 21 height 14
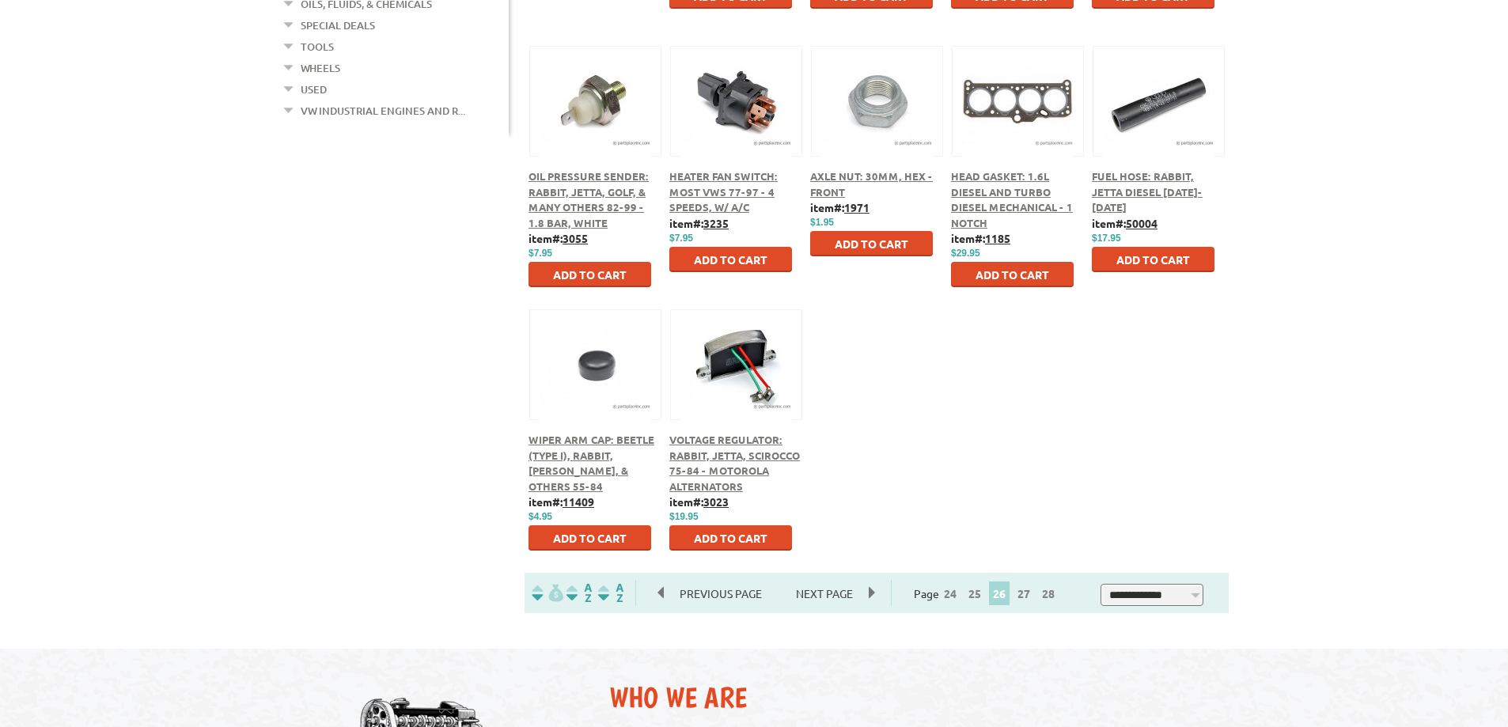
scroll to position [712, 0]
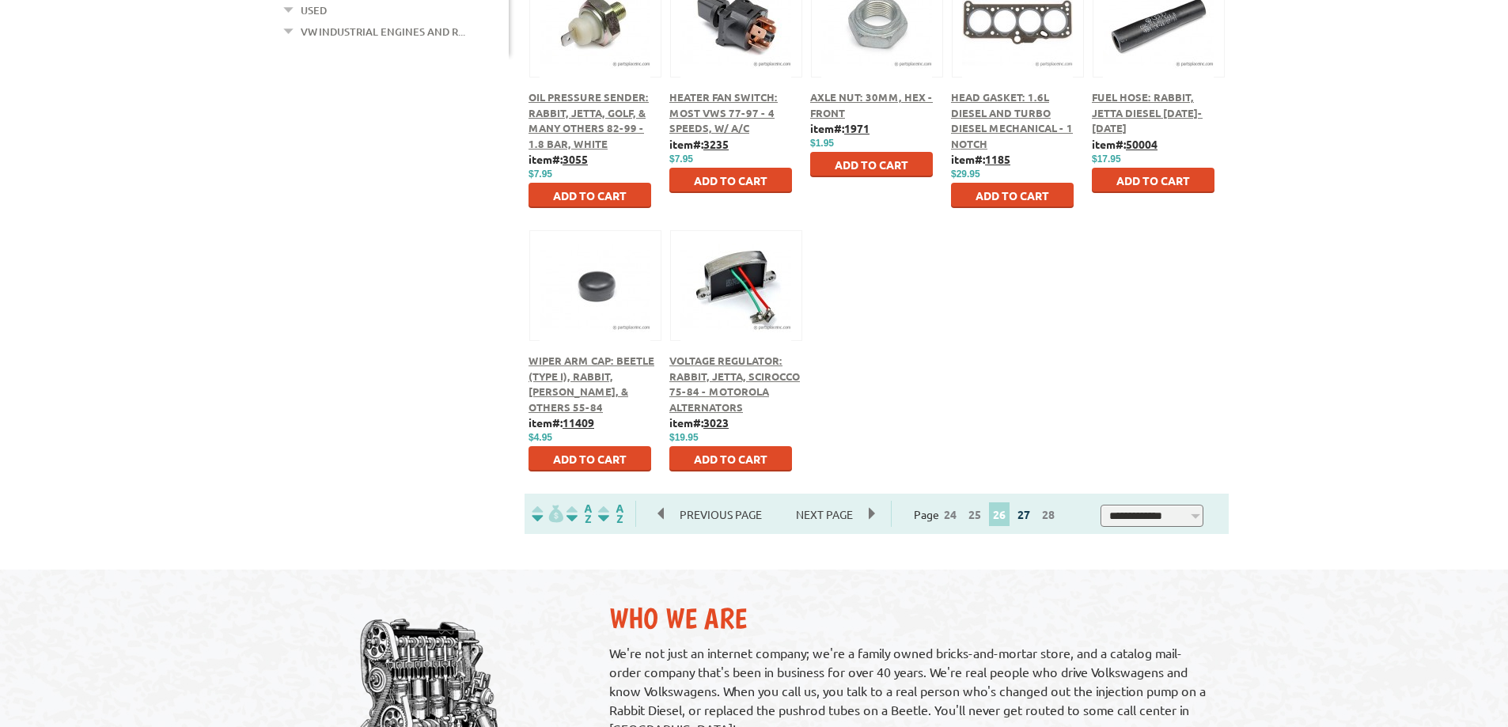
click at [1025, 516] on link "27" at bounding box center [1024, 514] width 21 height 14
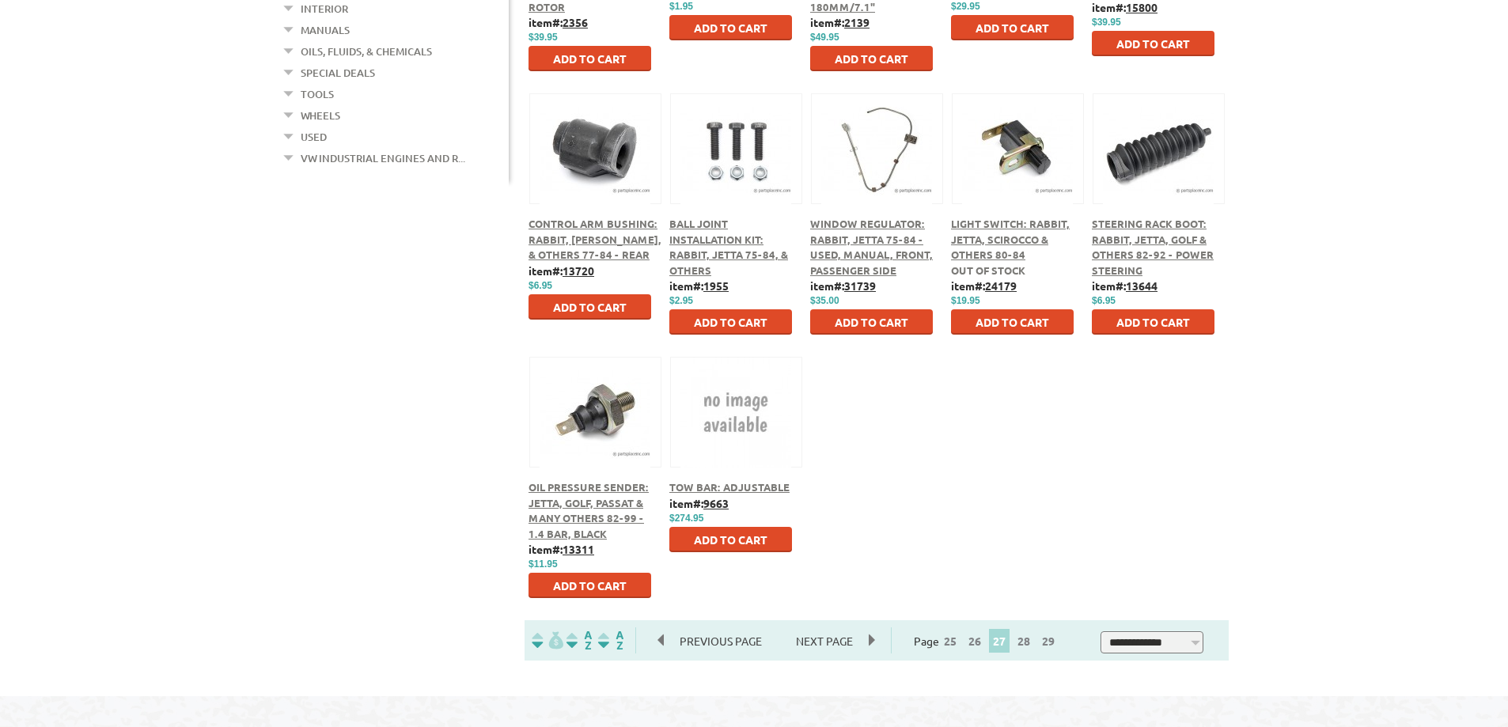
scroll to position [633, 0]
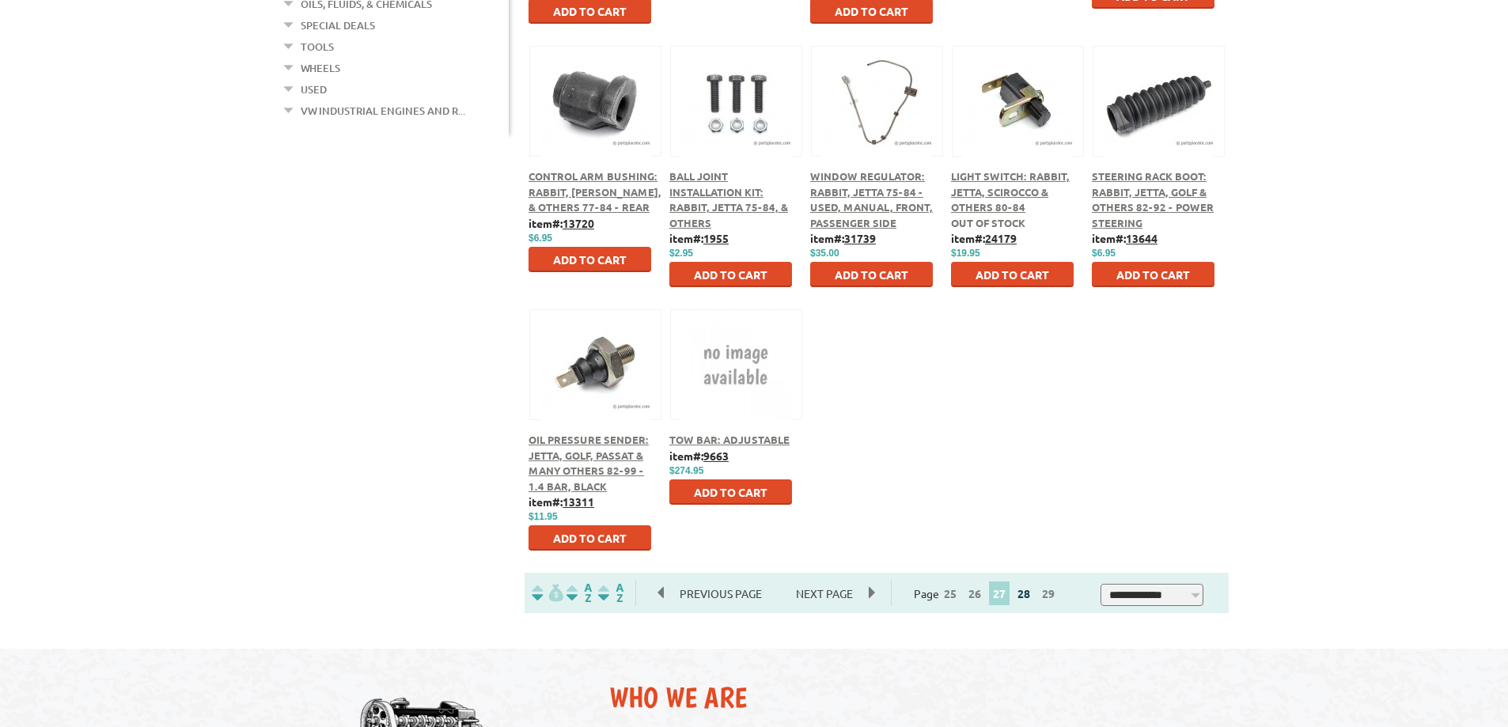
click at [1034, 596] on link "28" at bounding box center [1024, 593] width 21 height 14
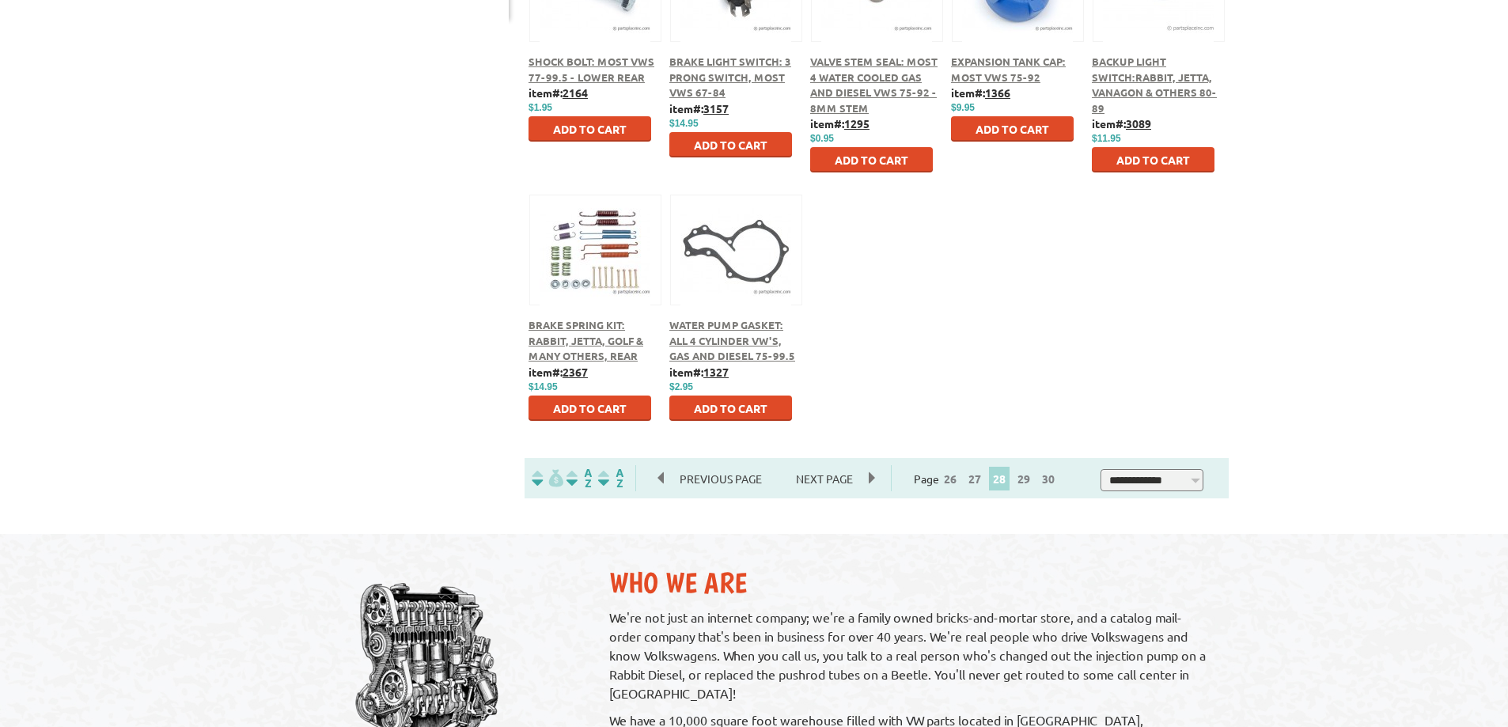
scroll to position [791, 0]
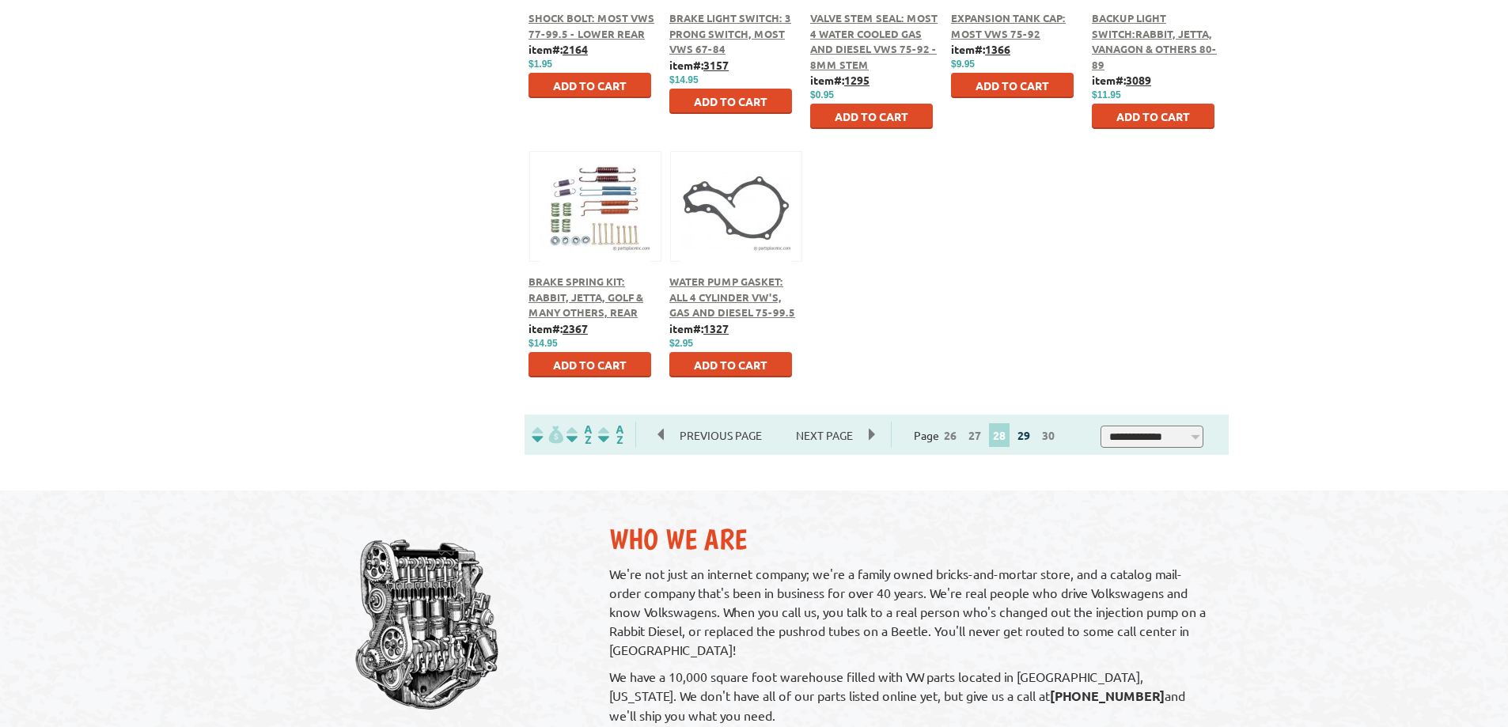
click at [1028, 436] on link "29" at bounding box center [1024, 435] width 21 height 14
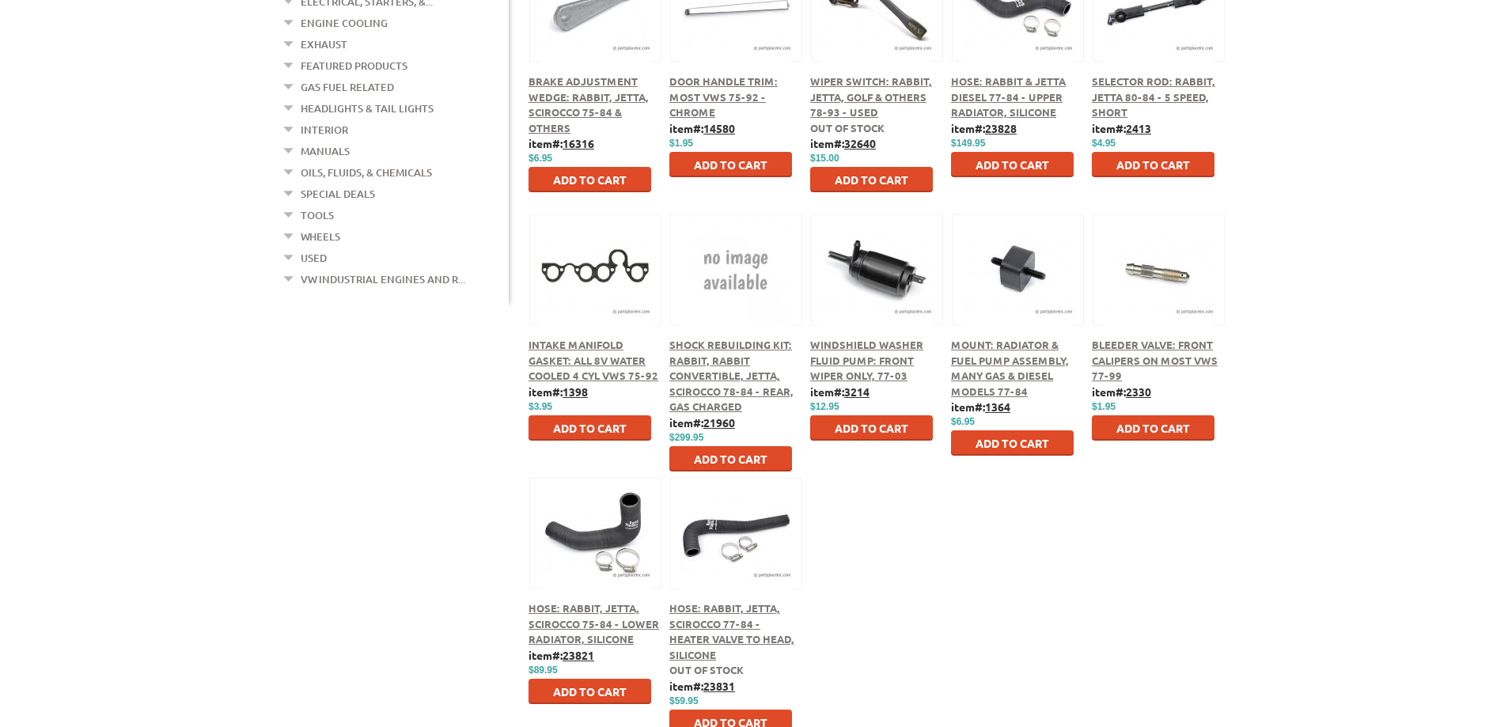
scroll to position [712, 0]
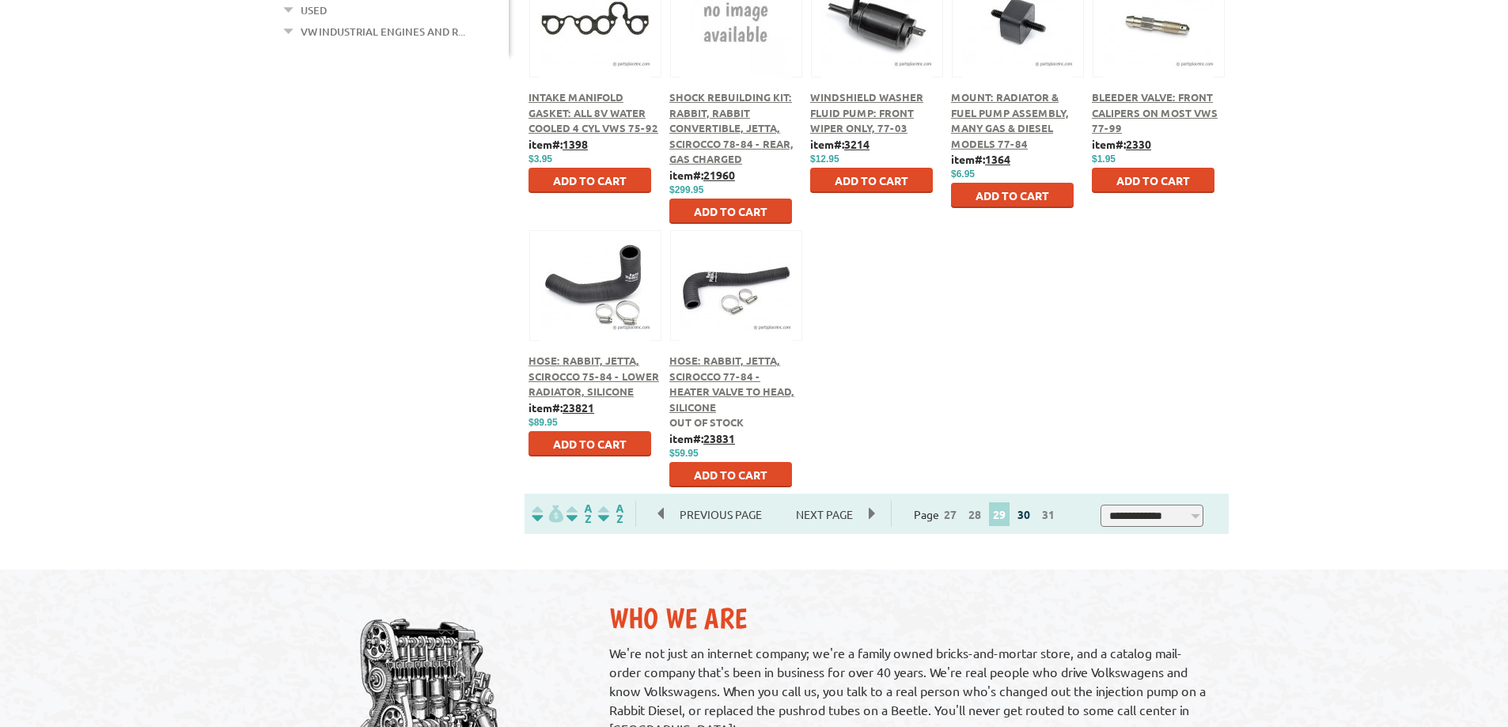
click at [1032, 517] on link "30" at bounding box center [1024, 514] width 21 height 14
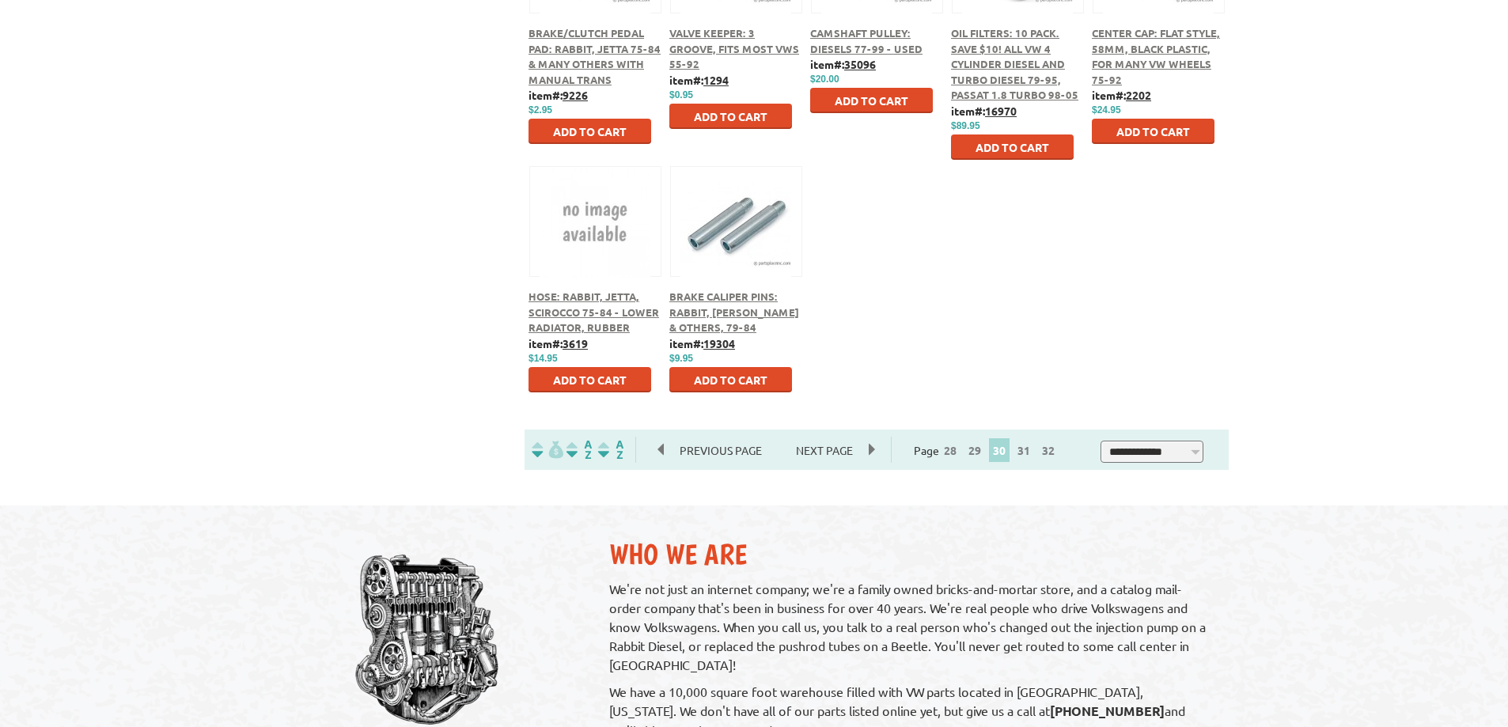
scroll to position [791, 0]
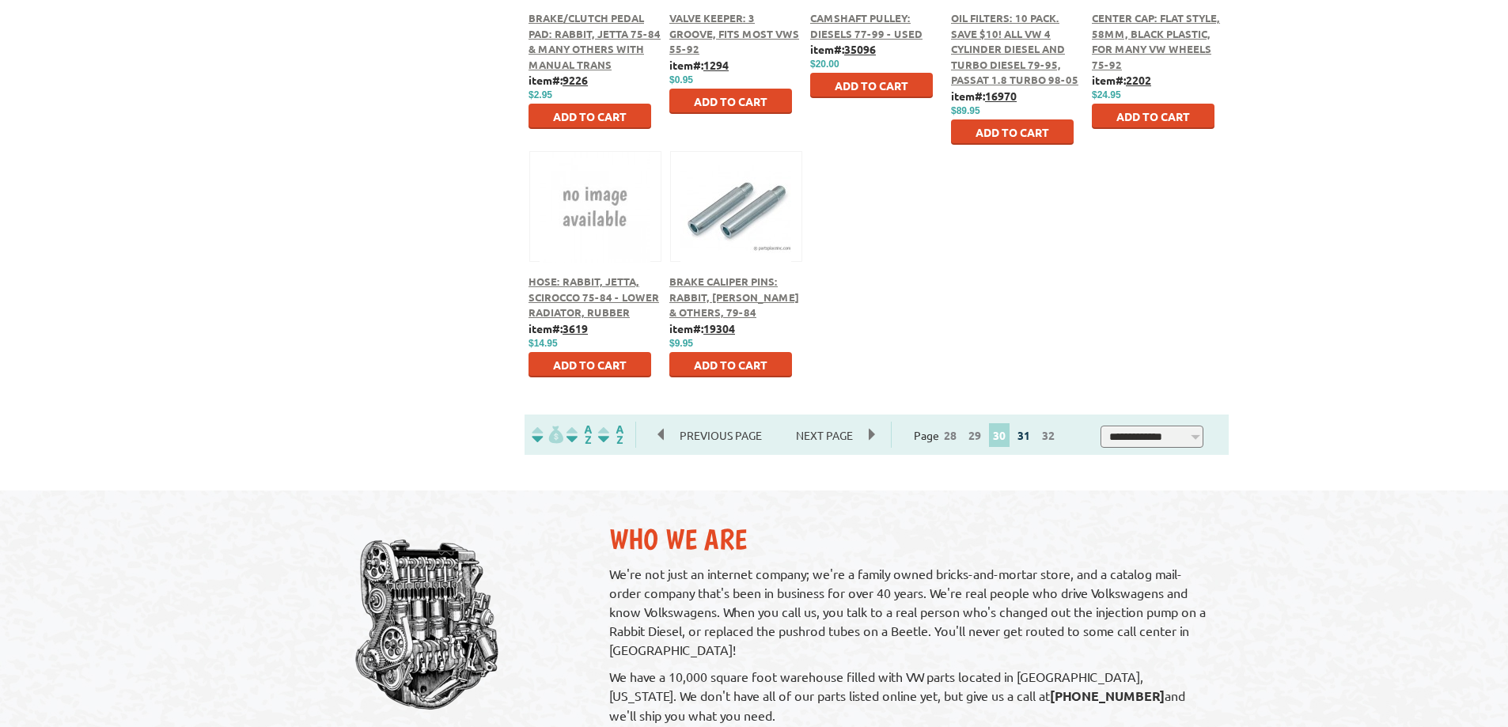
click at [1033, 437] on link "31" at bounding box center [1024, 435] width 21 height 14
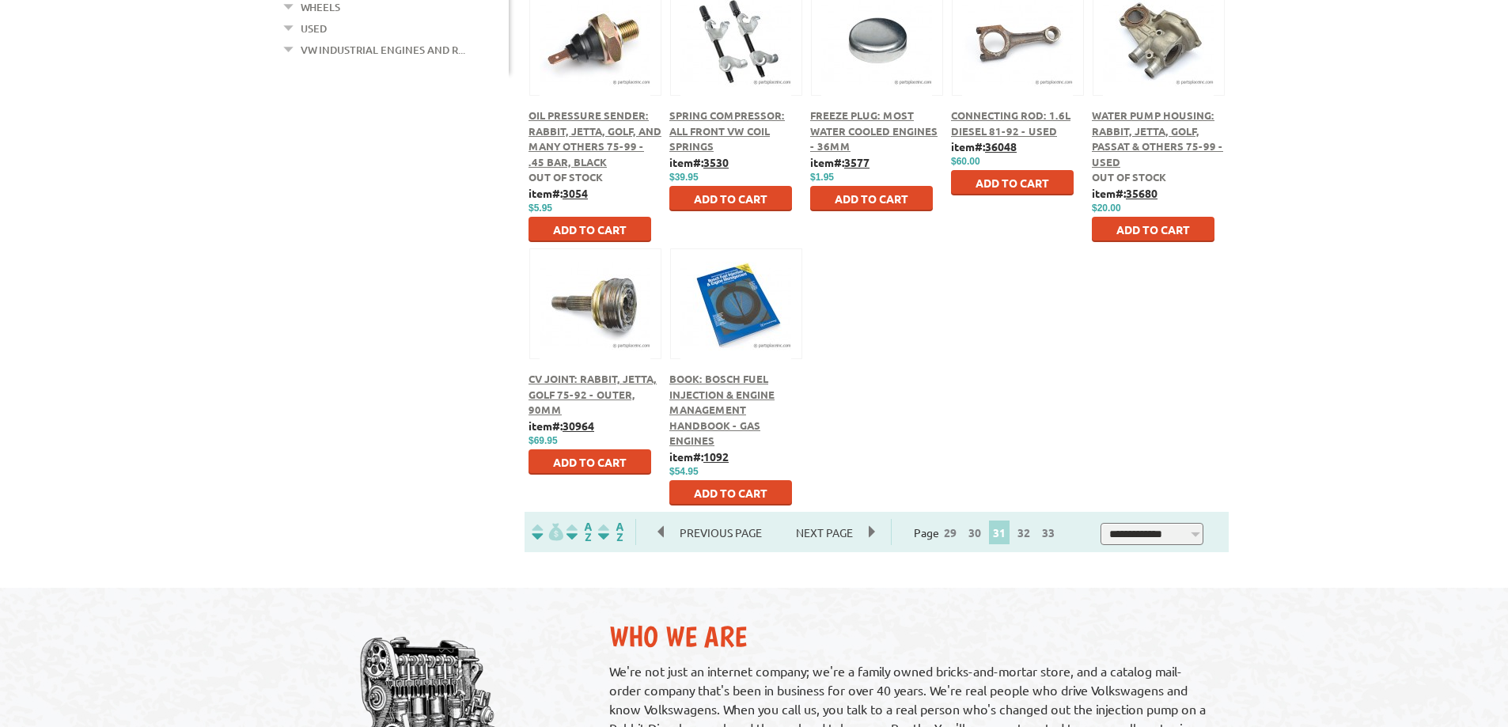
scroll to position [712, 0]
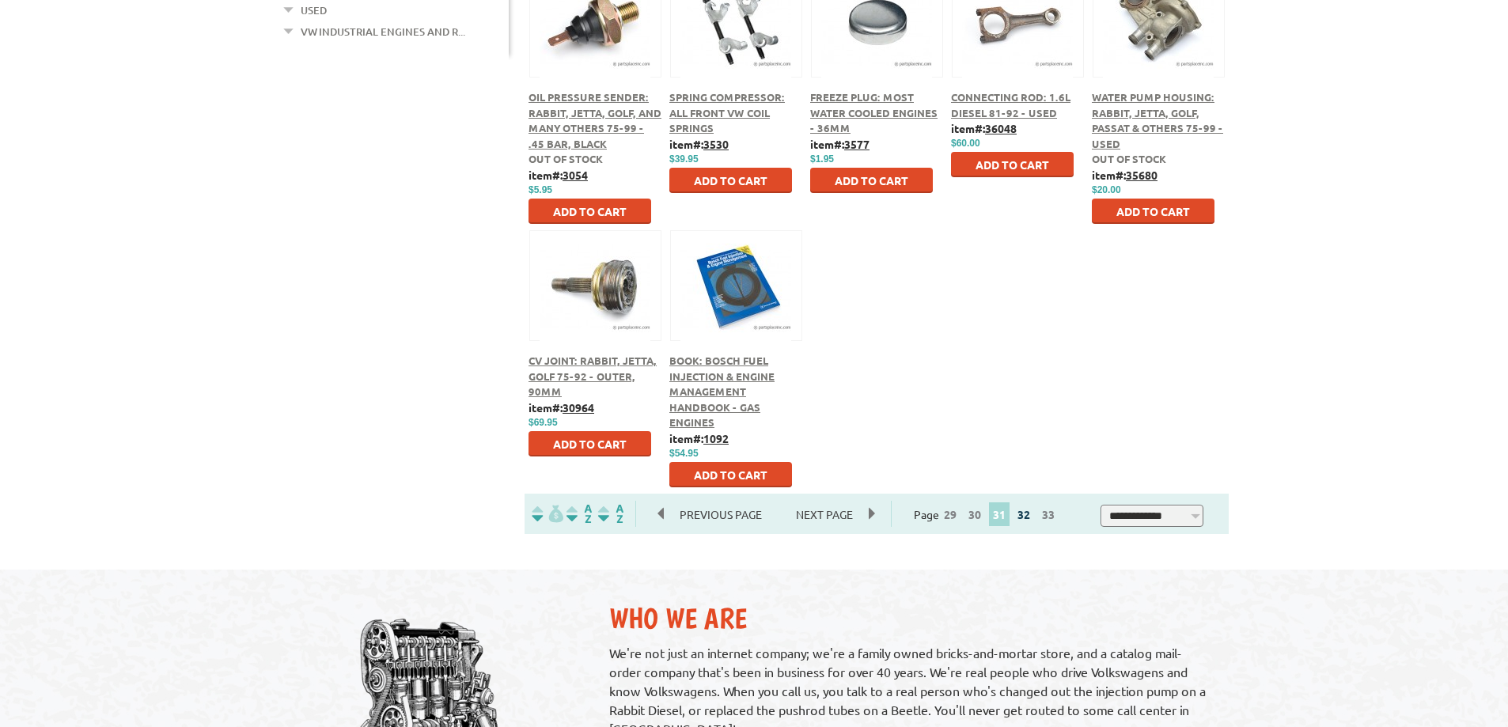
click at [1028, 514] on link "32" at bounding box center [1024, 514] width 21 height 14
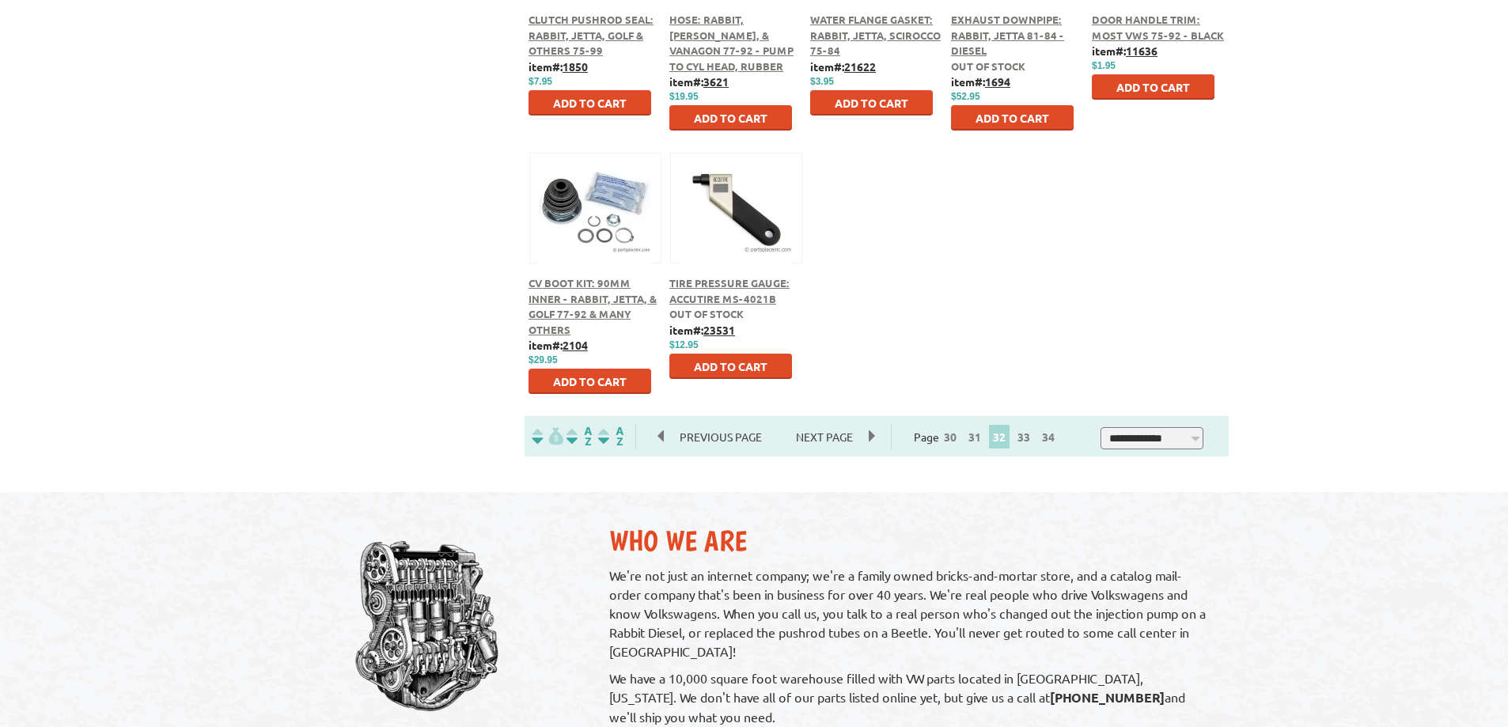
scroll to position [791, 0]
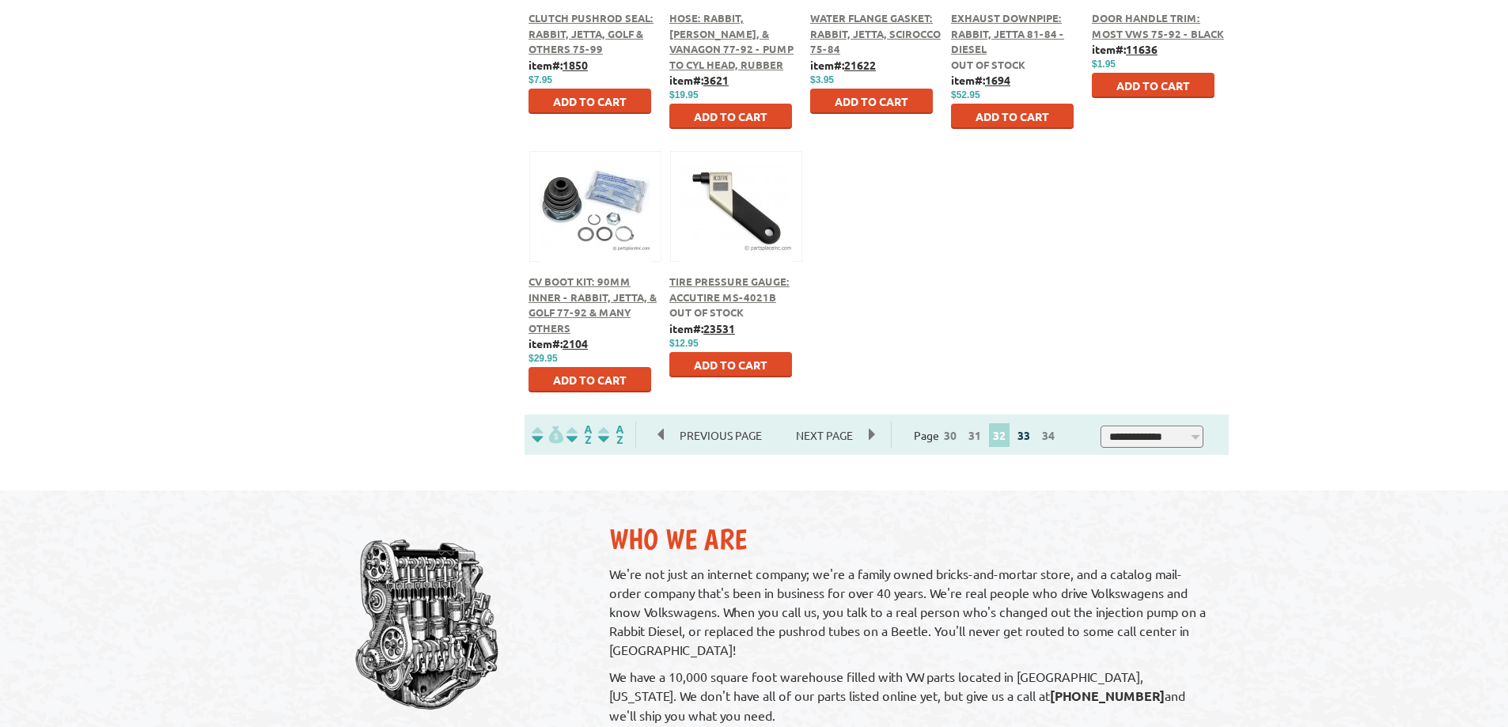
click at [1028, 436] on link "33" at bounding box center [1024, 435] width 21 height 14
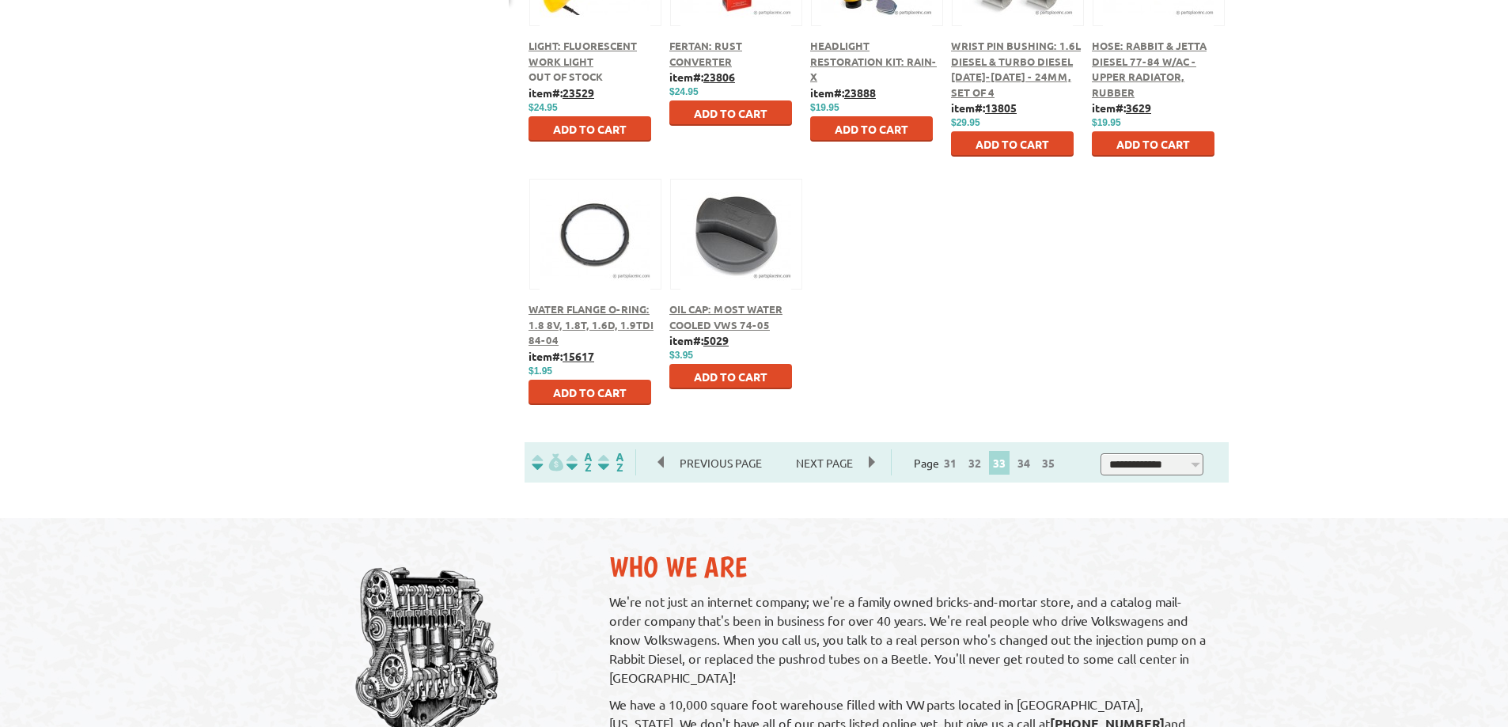
scroll to position [791, 0]
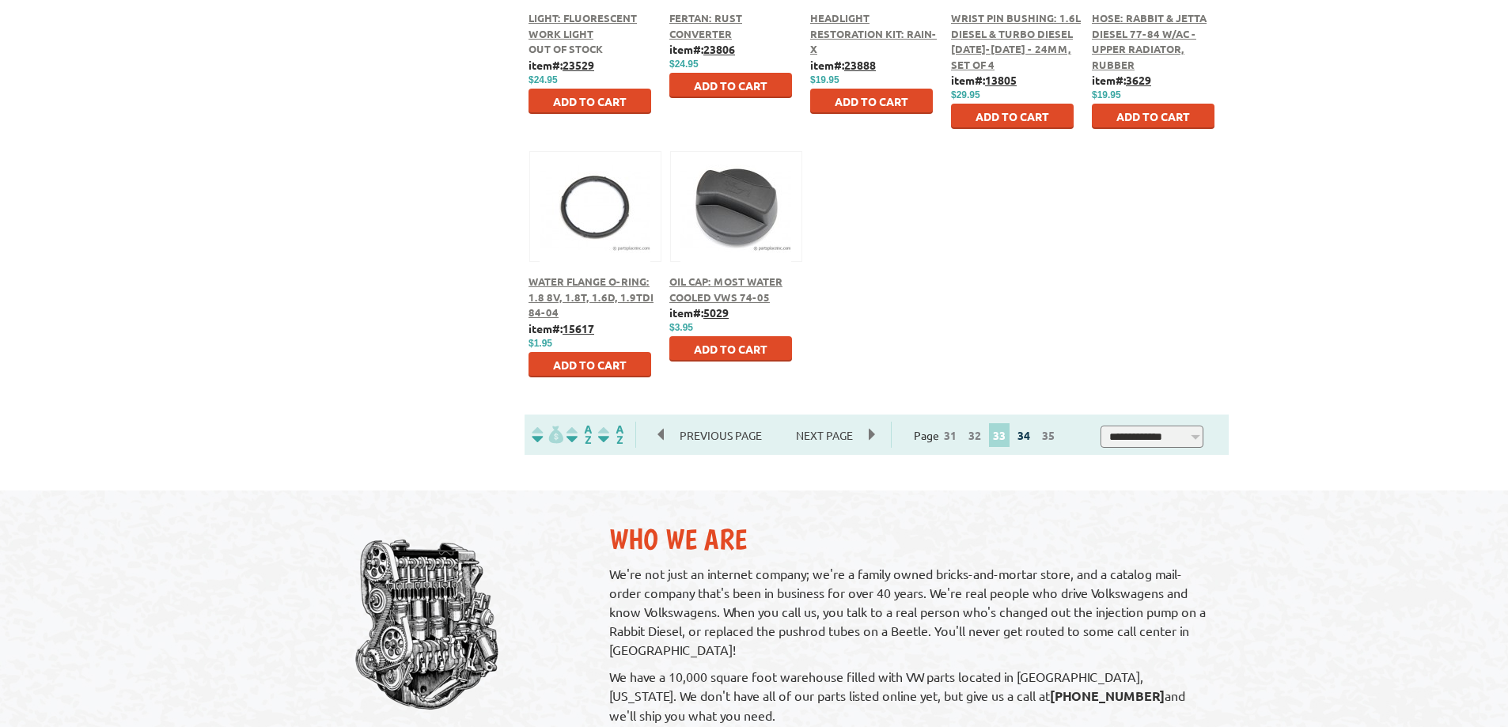
click at [1033, 433] on link "34" at bounding box center [1024, 435] width 21 height 14
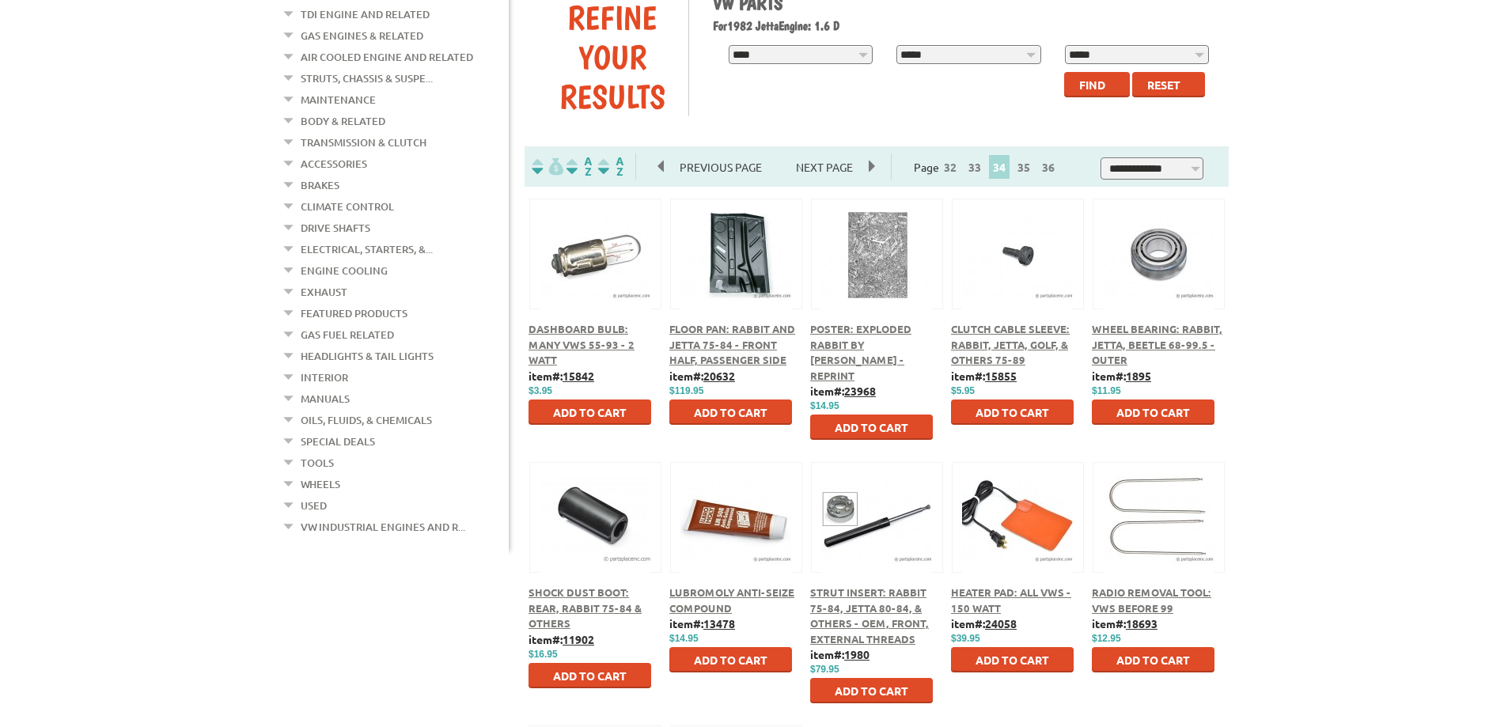
scroll to position [237, 0]
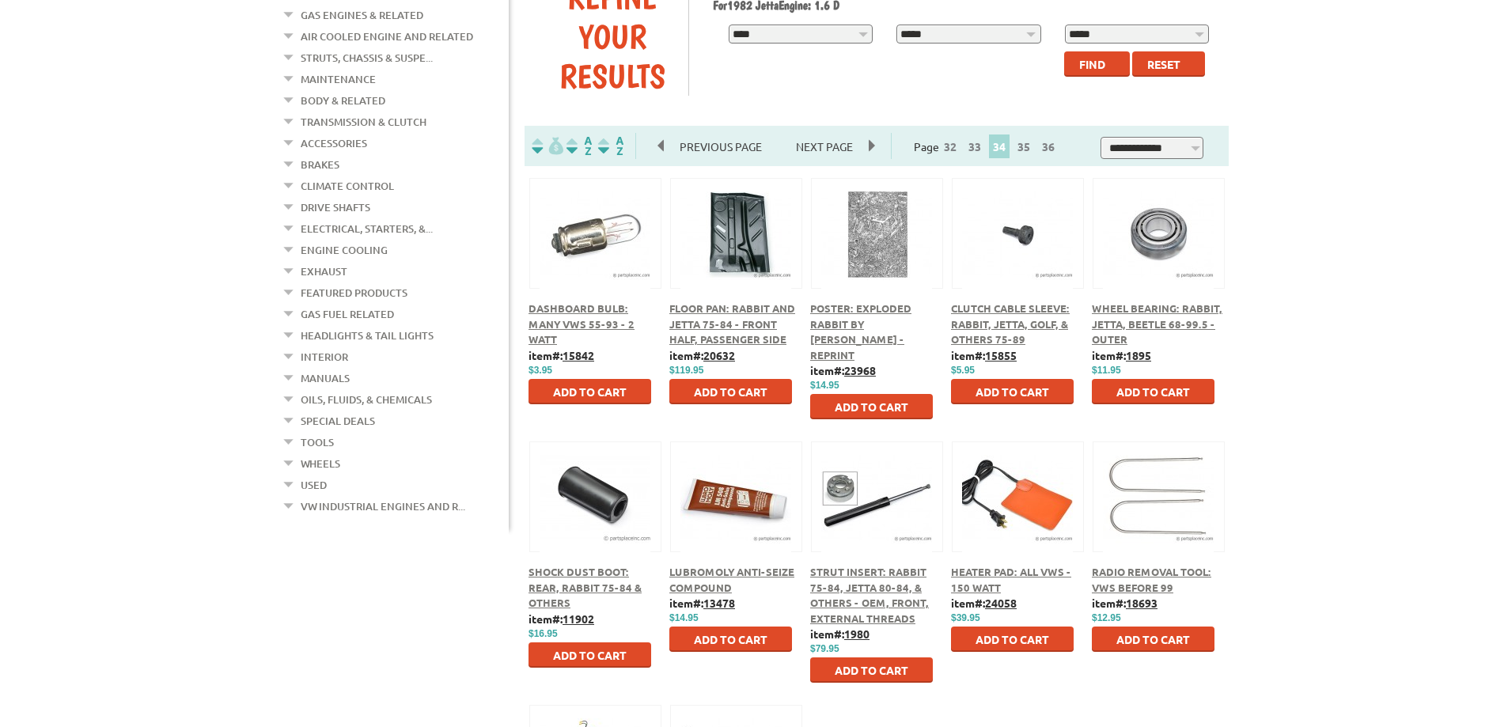
click at [629, 229] on button at bounding box center [595, 231] width 102 height 27
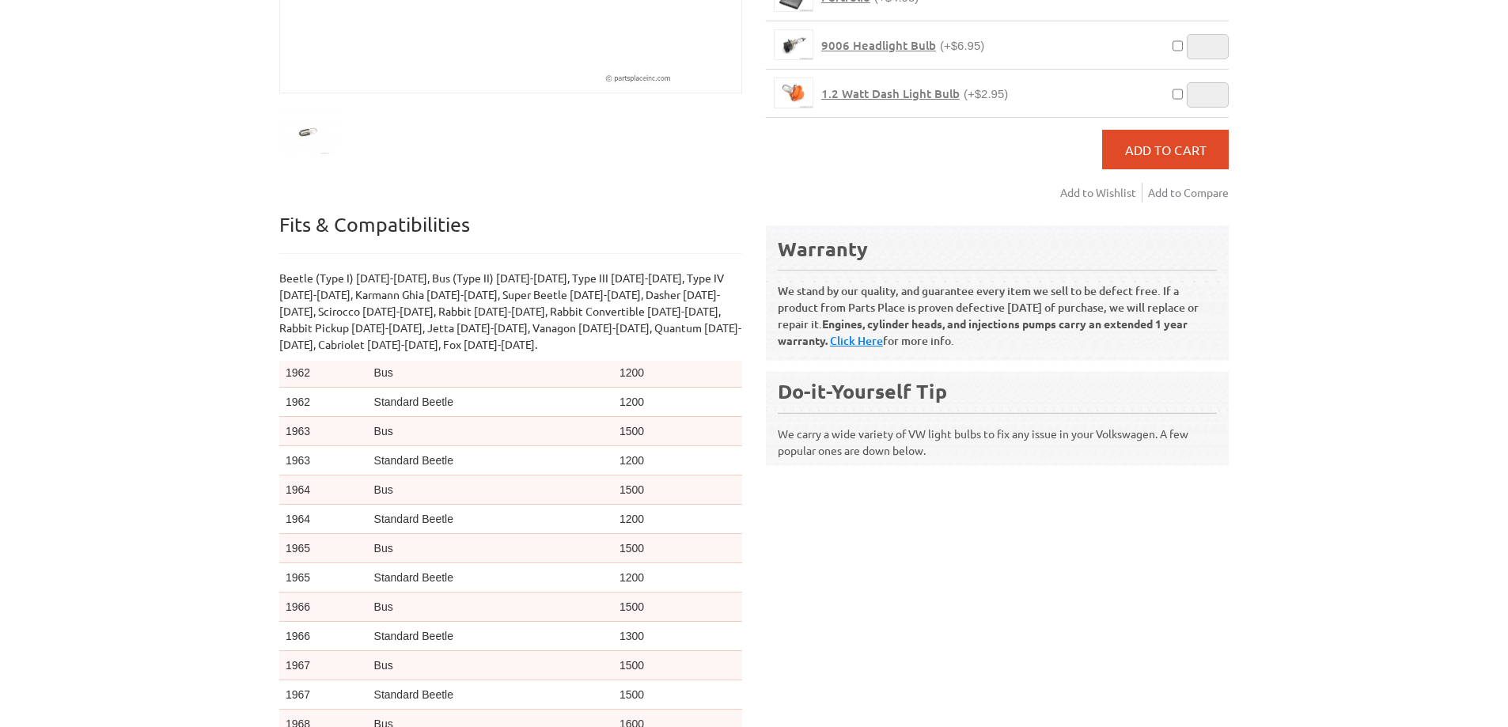
scroll to position [316, 0]
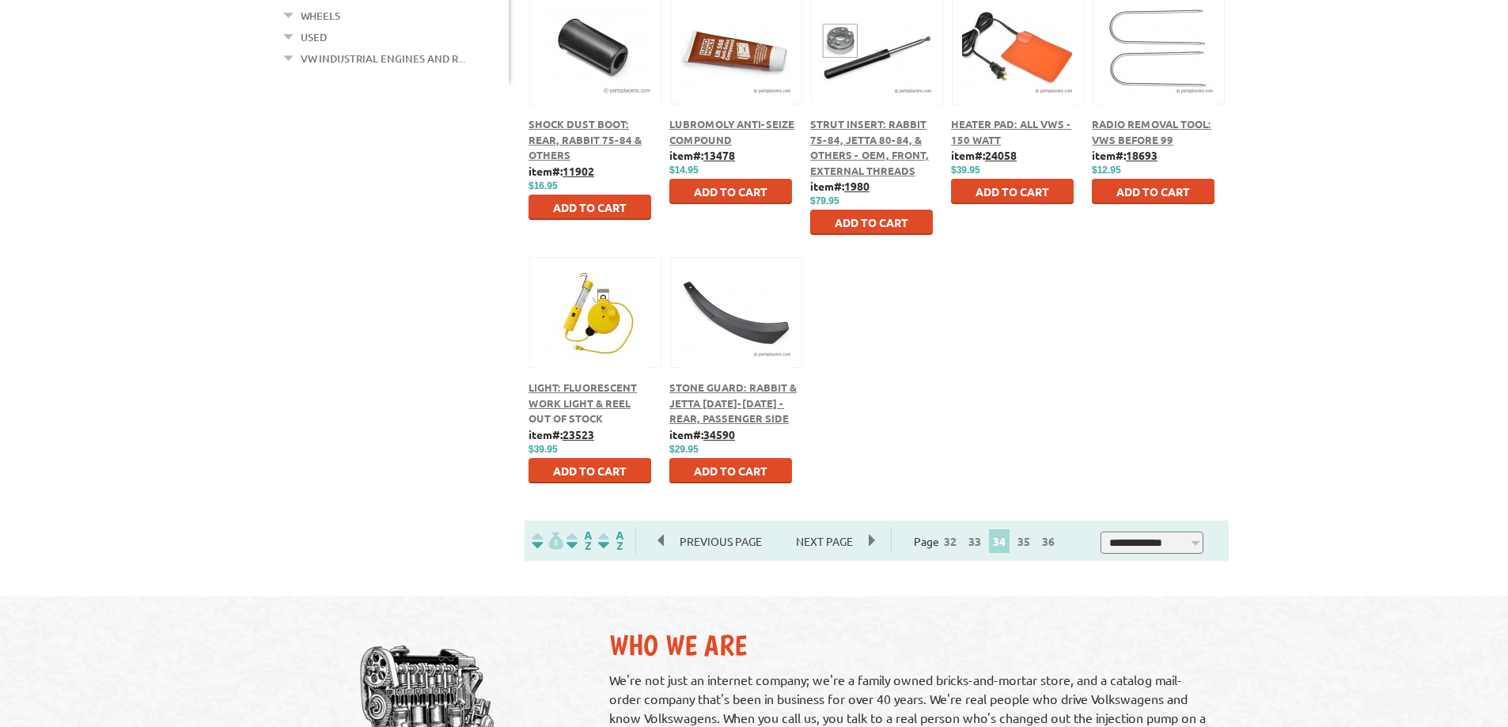
scroll to position [712, 0]
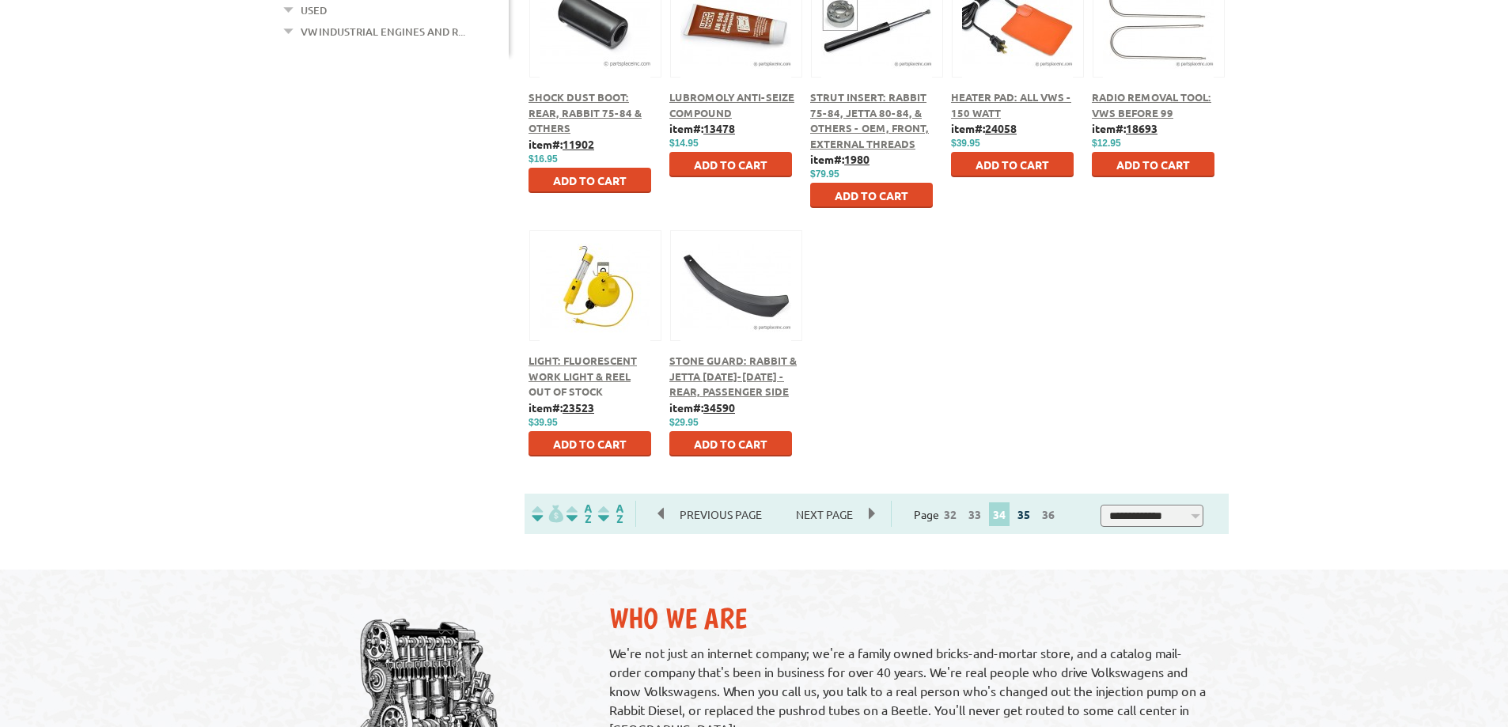
click at [1033, 513] on link "35" at bounding box center [1024, 514] width 21 height 14
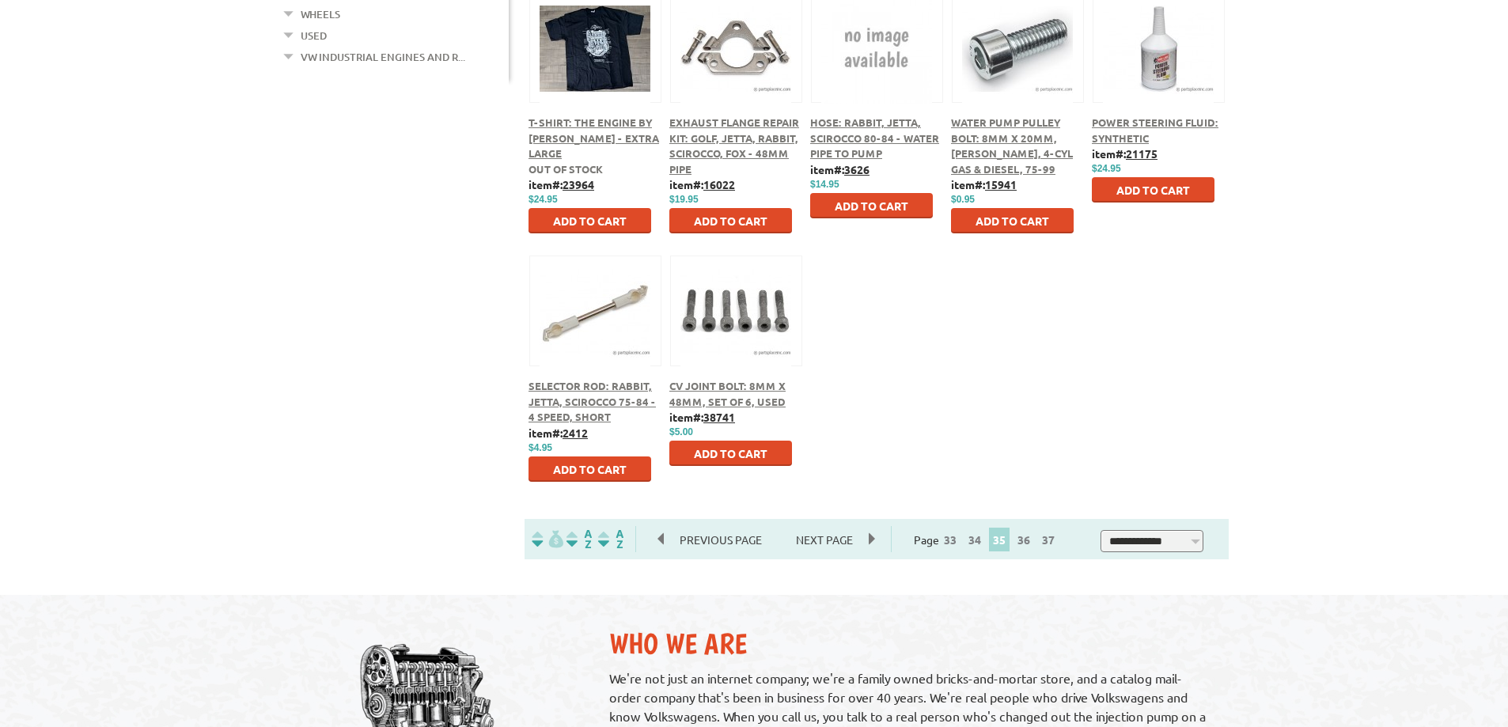
scroll to position [712, 0]
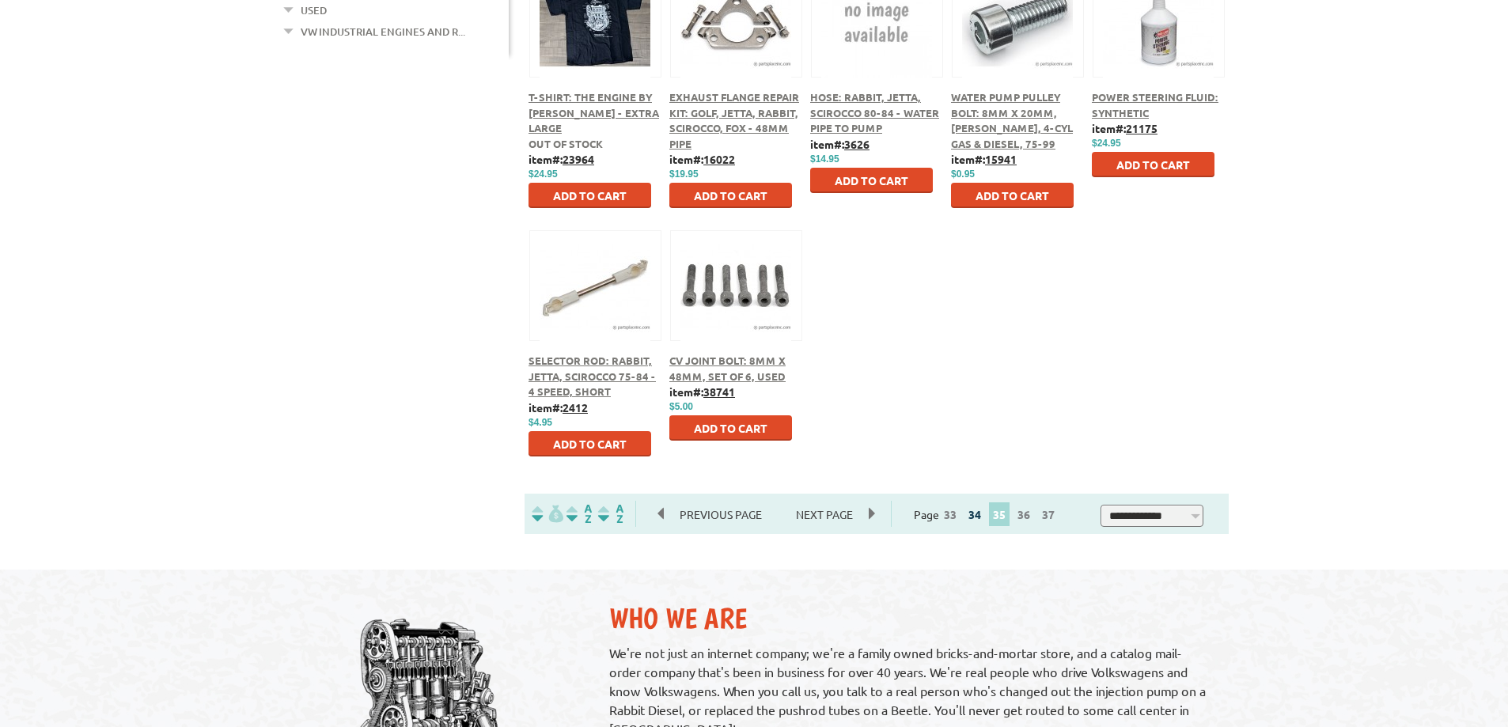
click at [985, 519] on link "34" at bounding box center [975, 514] width 21 height 14
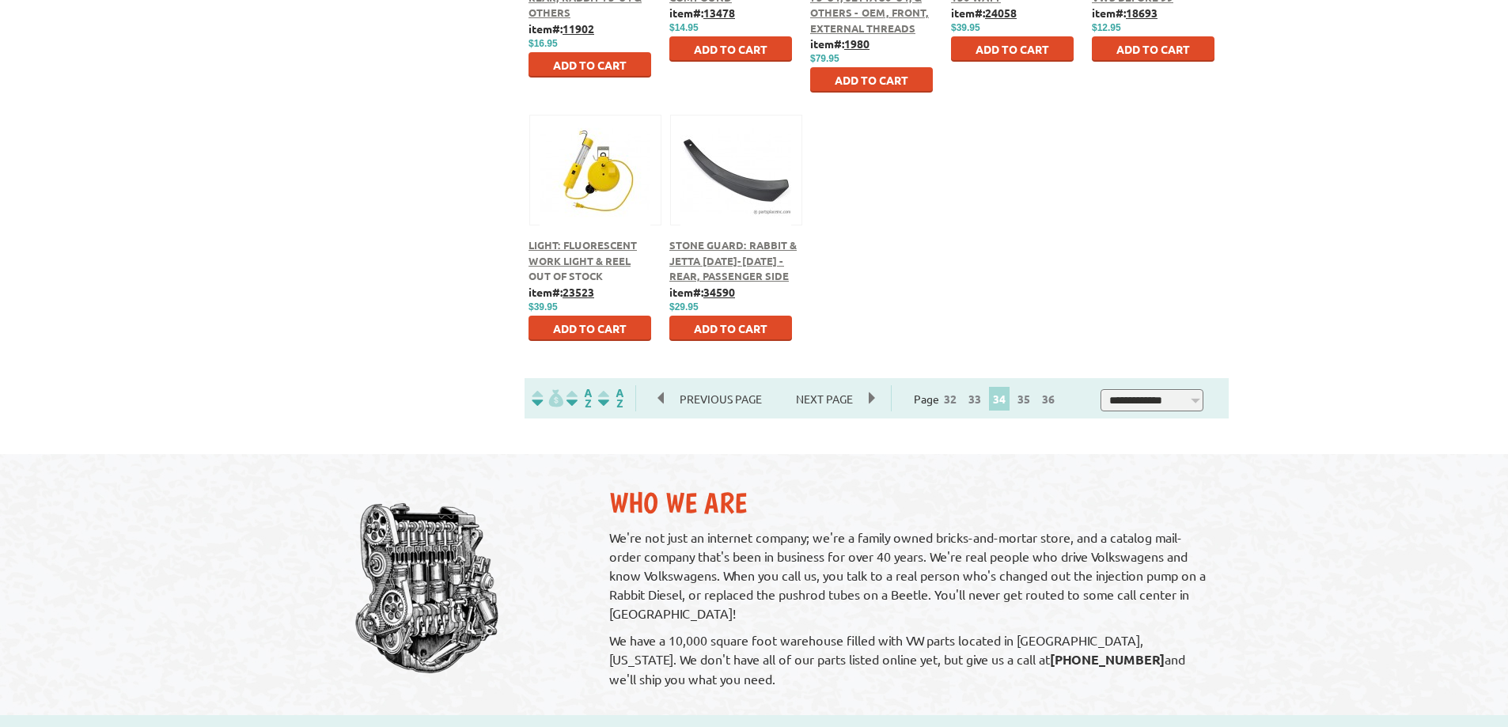
scroll to position [791, 0]
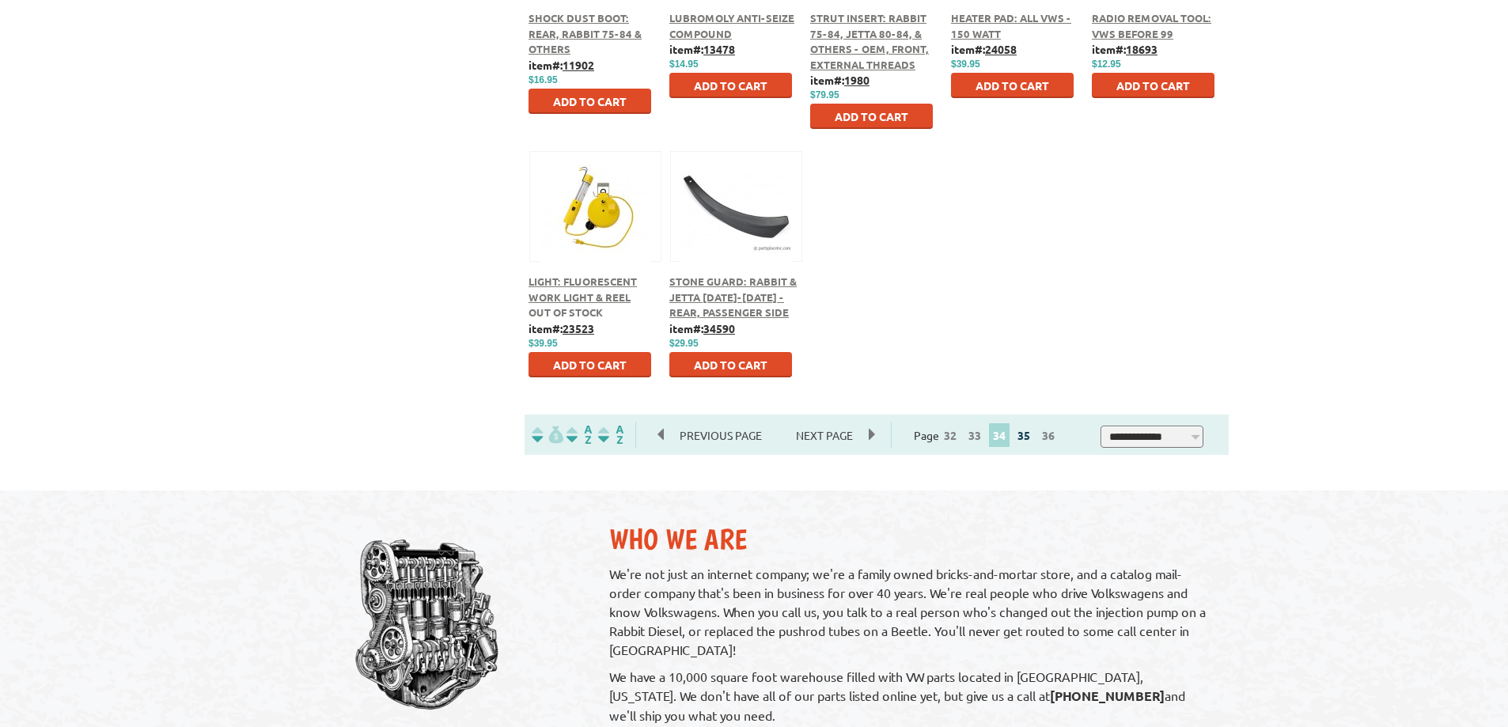
click at [1033, 435] on link "35" at bounding box center [1024, 435] width 21 height 14
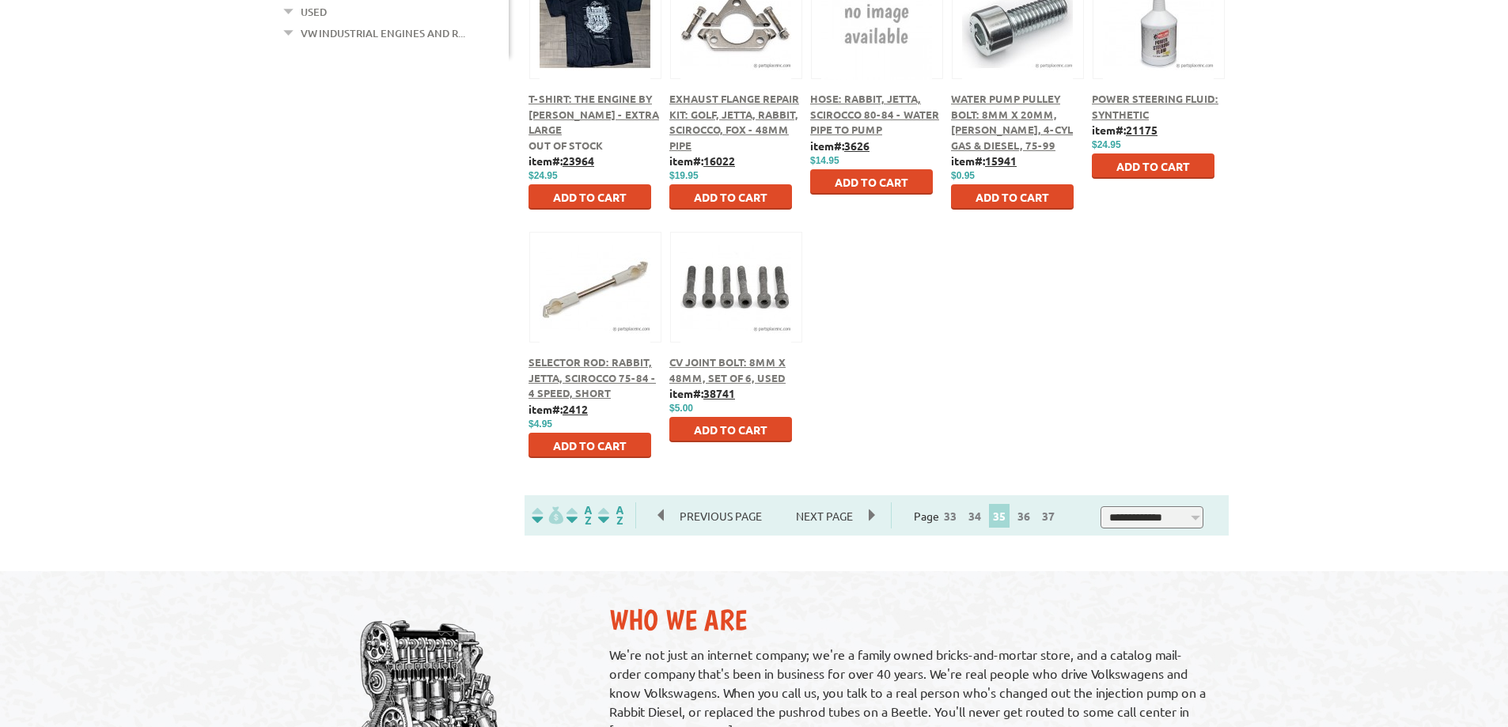
scroll to position [712, 0]
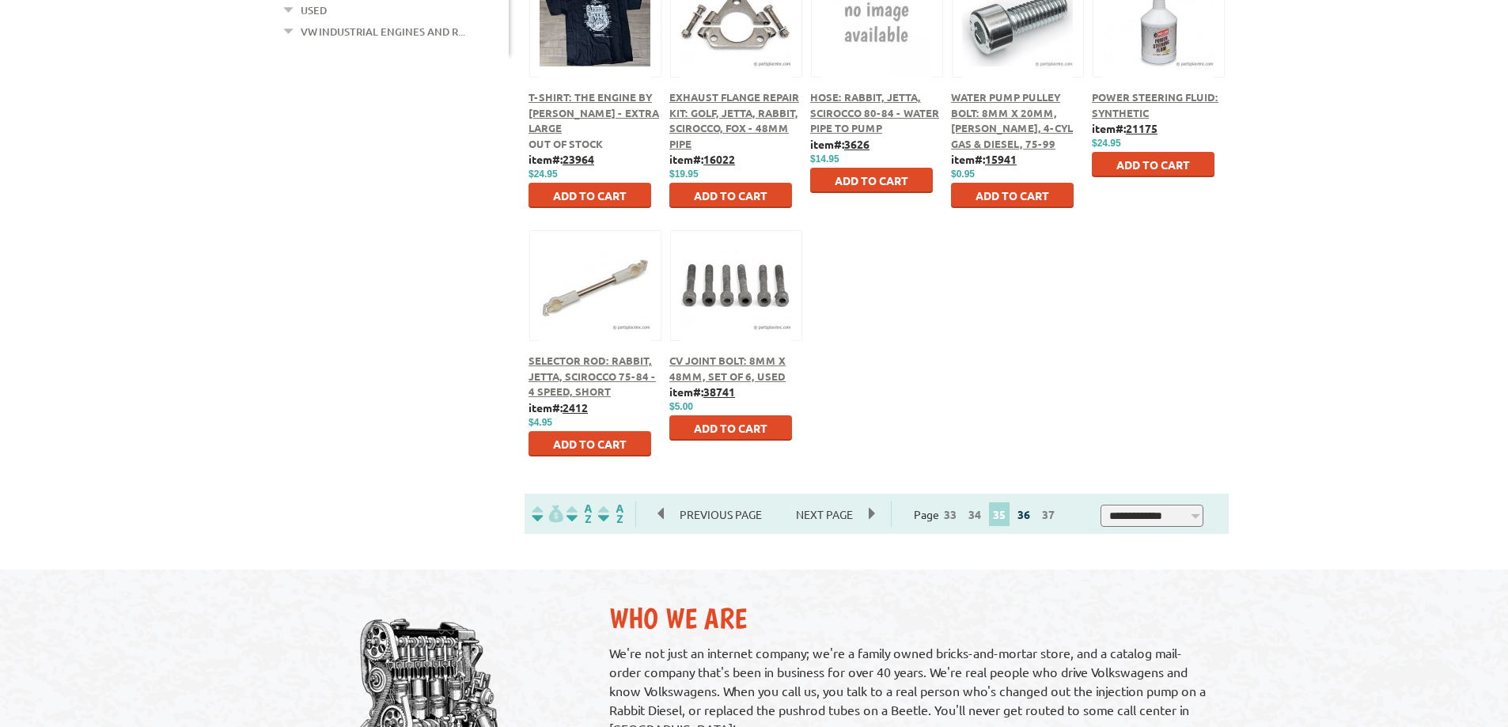
click at [1034, 514] on link "36" at bounding box center [1024, 514] width 21 height 14
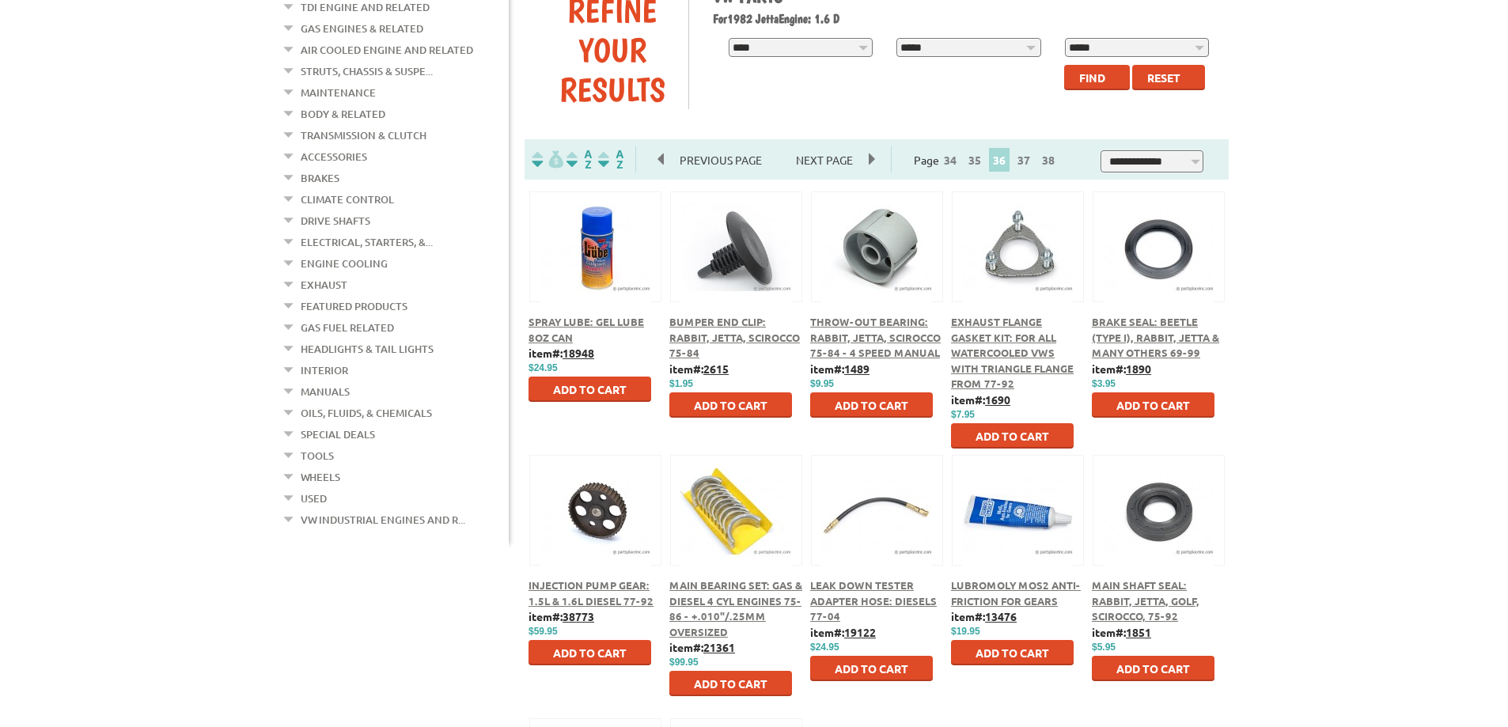
scroll to position [237, 0]
